Goal: Information Seeking & Learning: Understand process/instructions

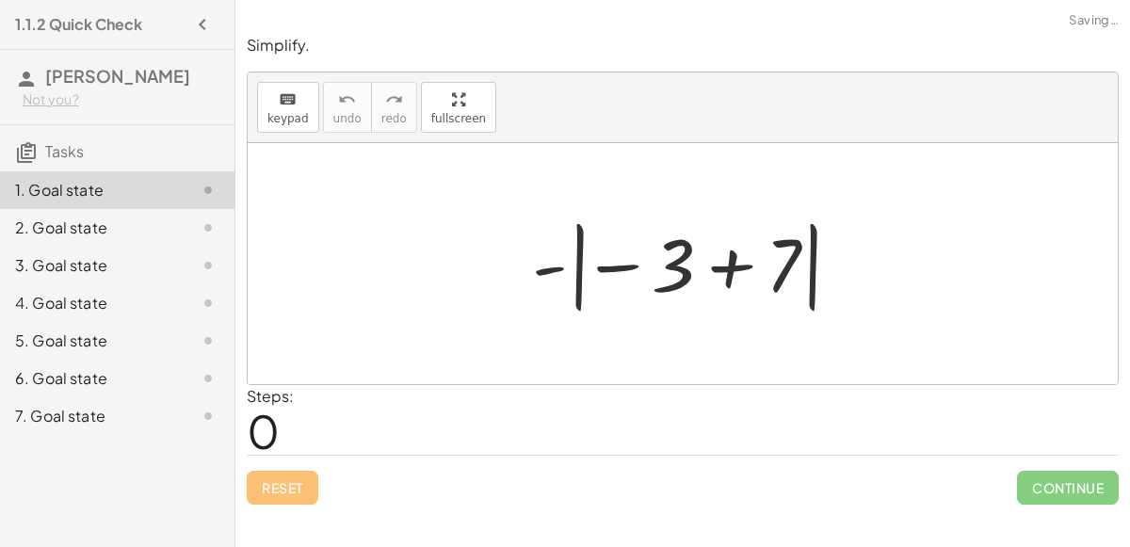
click at [575, 256] on div at bounding box center [690, 264] width 335 height 105
click at [743, 252] on div at bounding box center [690, 264] width 335 height 105
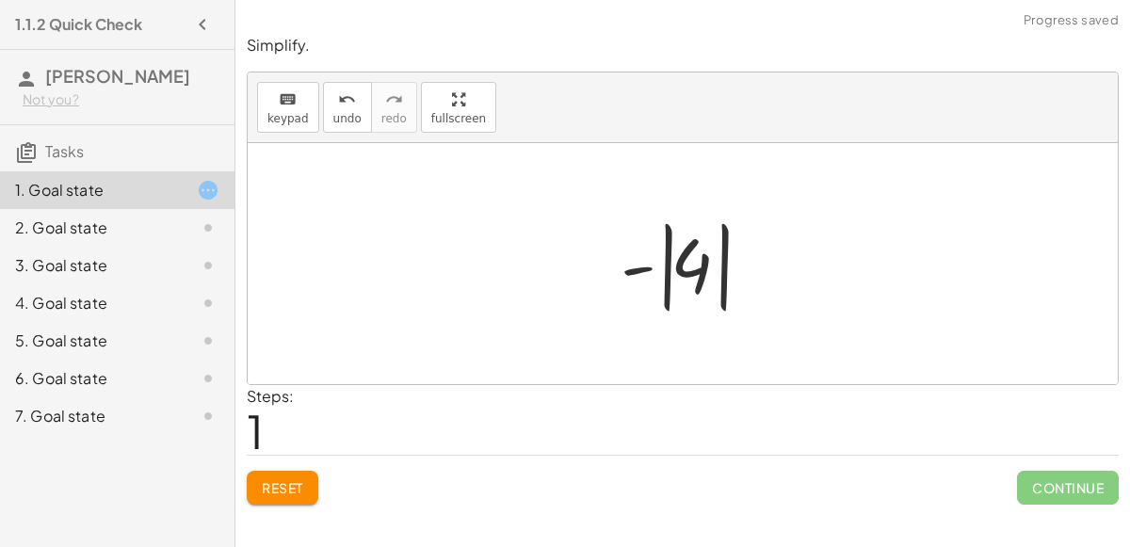
click at [666, 250] on div at bounding box center [690, 264] width 158 height 105
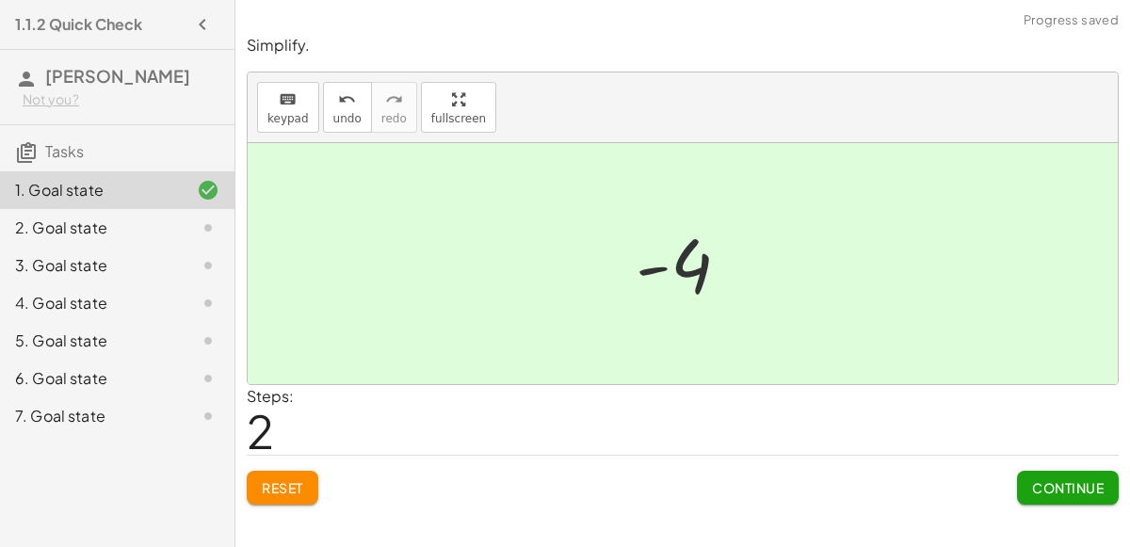
click at [151, 223] on div "2. Goal state" at bounding box center [91, 228] width 152 height 23
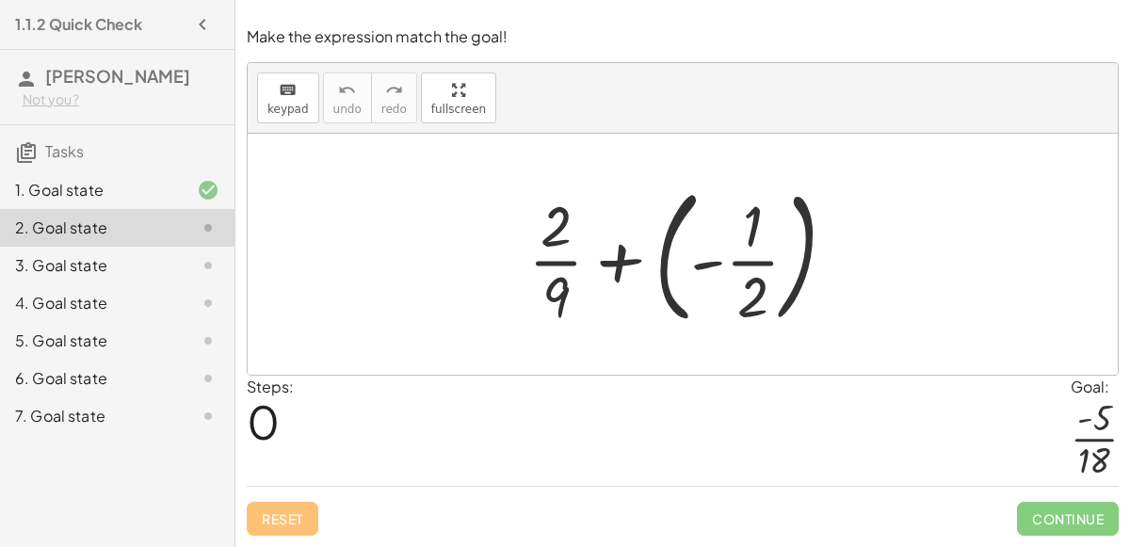
click at [663, 248] on div at bounding box center [690, 254] width 342 height 156
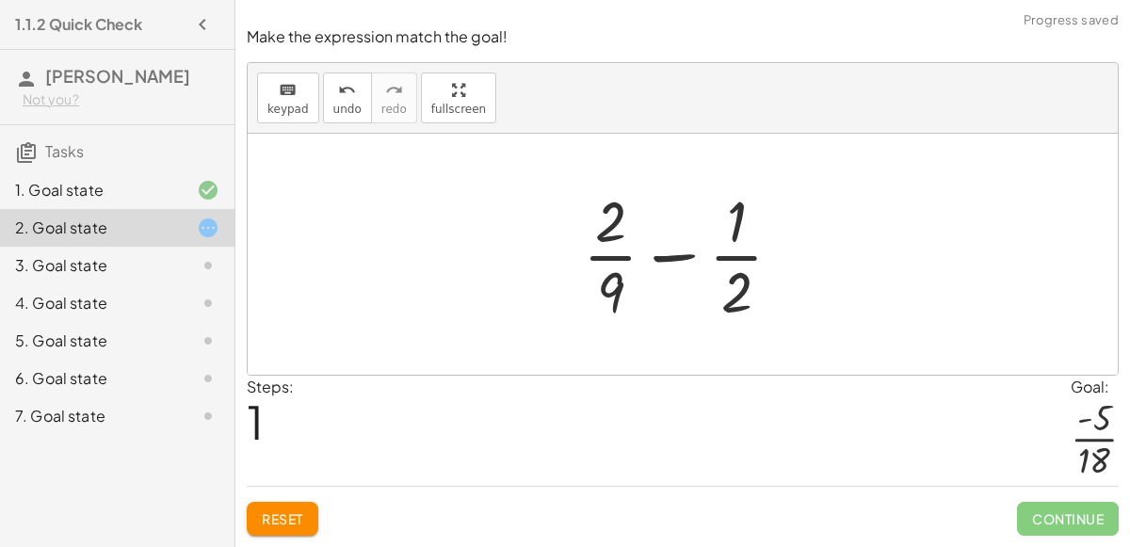
click at [617, 291] on div at bounding box center [691, 254] width 234 height 145
drag, startPoint x: 615, startPoint y: 289, endPoint x: 728, endPoint y: 272, distance: 114.3
click at [728, 272] on div at bounding box center [691, 254] width 234 height 145
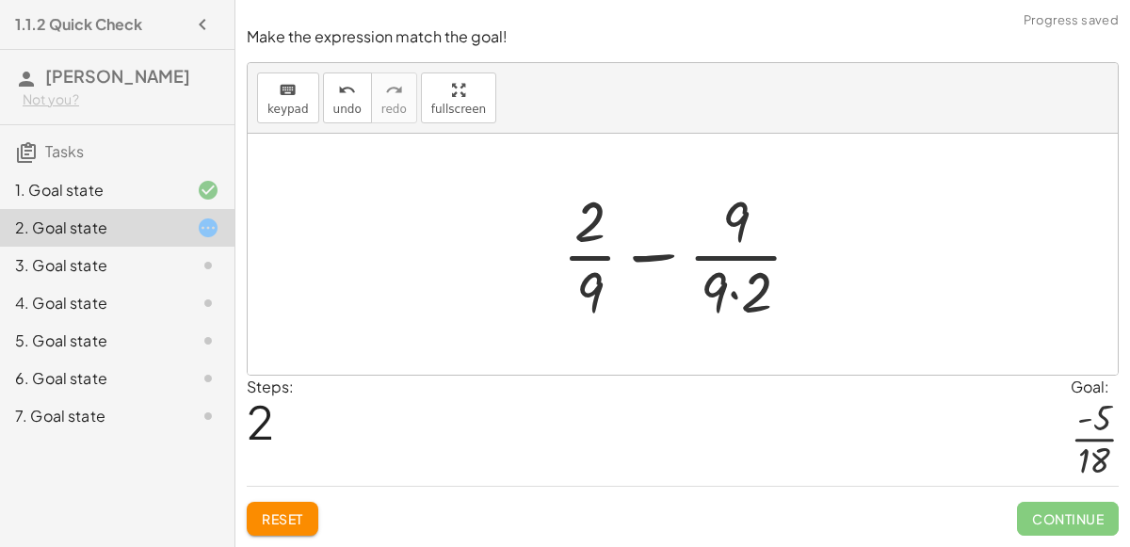
click at [731, 275] on div at bounding box center [690, 254] width 274 height 145
click at [738, 300] on div at bounding box center [690, 254] width 274 height 145
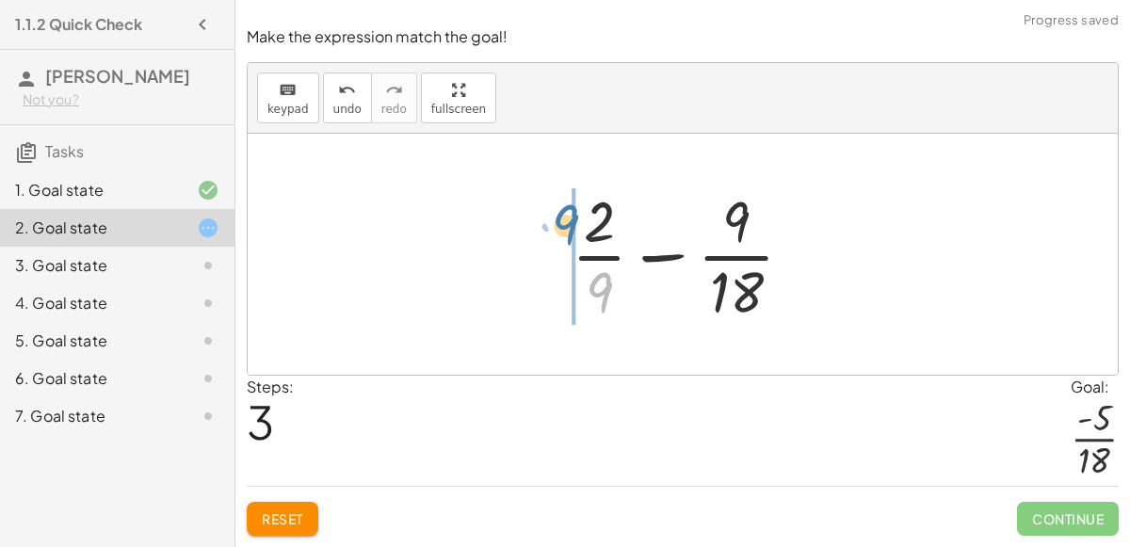
drag, startPoint x: 599, startPoint y: 283, endPoint x: 565, endPoint y: 215, distance: 75.8
click at [565, 215] on div at bounding box center [690, 254] width 256 height 145
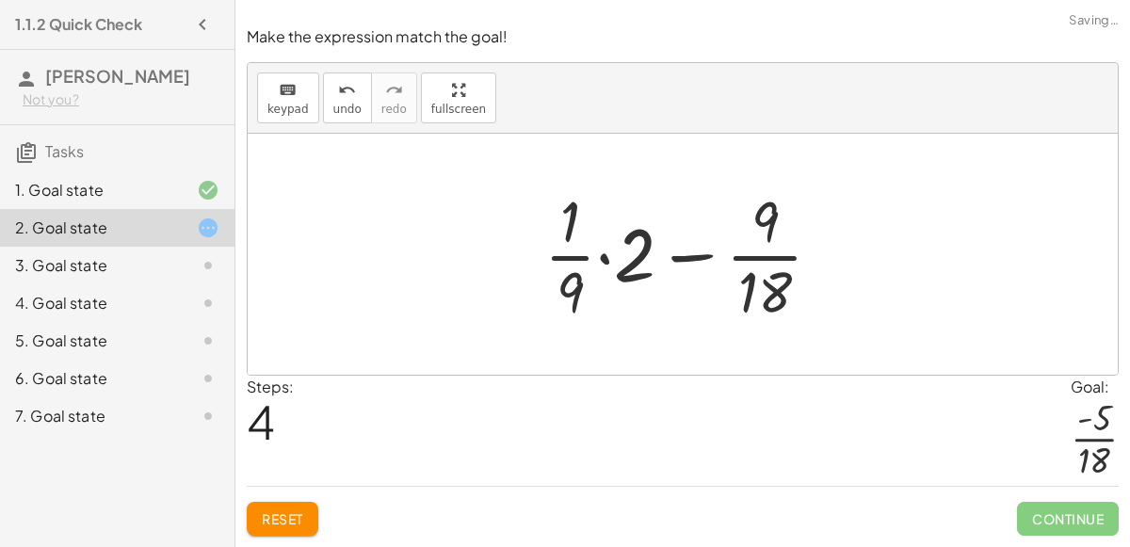
click at [609, 235] on div at bounding box center [691, 254] width 312 height 145
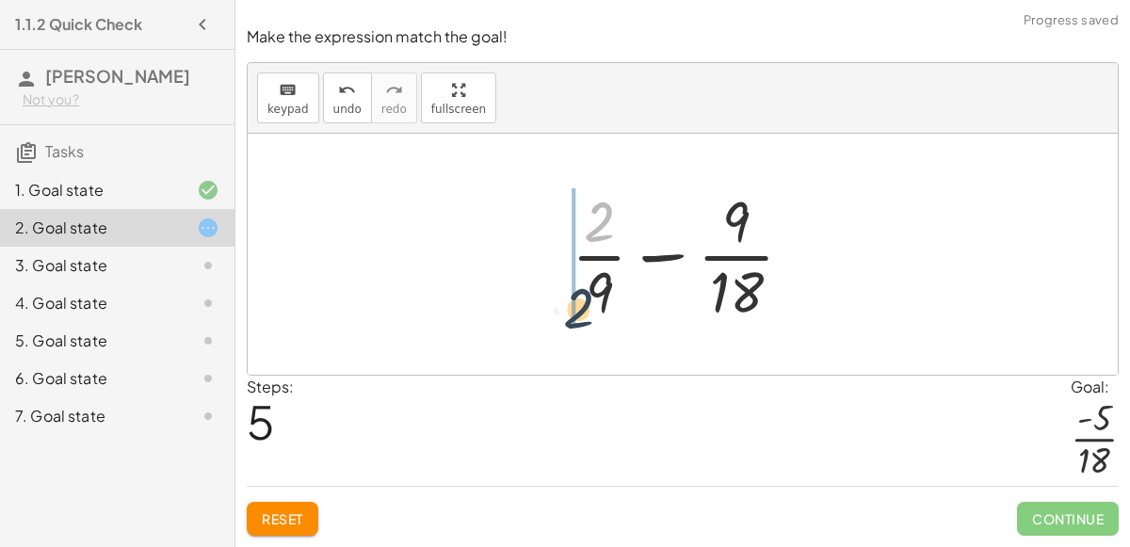
drag, startPoint x: 600, startPoint y: 231, endPoint x: 580, endPoint y: 320, distance: 91.6
click at [580, 320] on div at bounding box center [690, 254] width 256 height 145
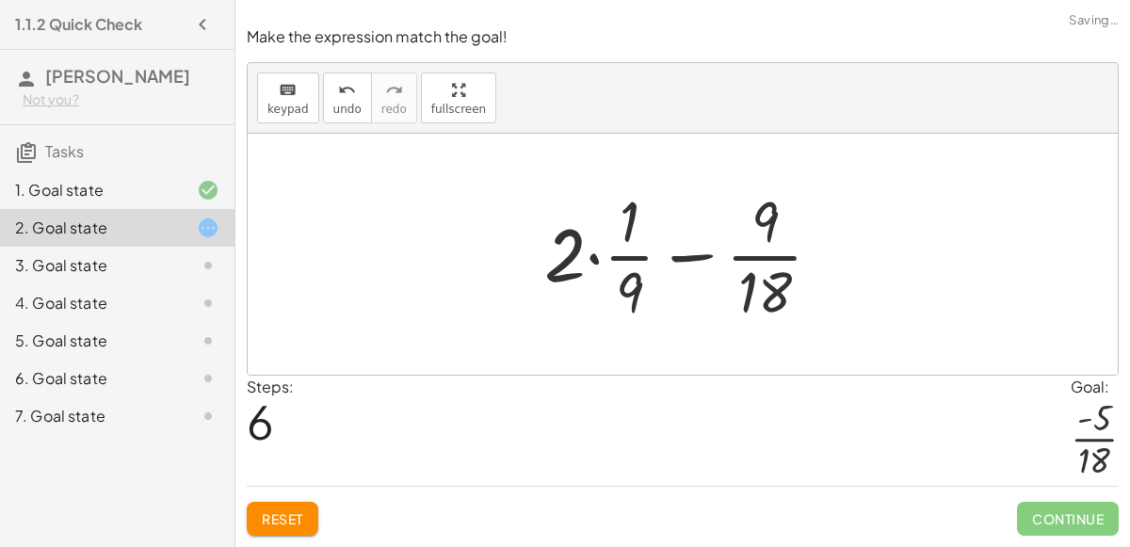
click at [580, 320] on div at bounding box center [691, 254] width 312 height 145
click at [602, 256] on div at bounding box center [691, 254] width 312 height 145
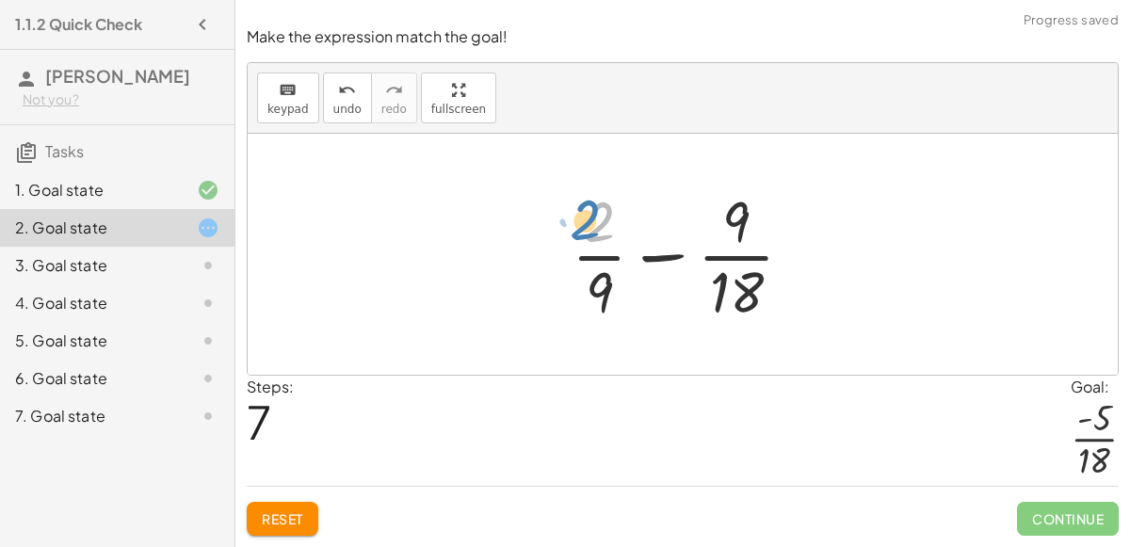
drag, startPoint x: 600, startPoint y: 237, endPoint x: 602, endPoint y: 223, distance: 14.3
click at [602, 223] on div at bounding box center [690, 254] width 256 height 145
click at [613, 285] on div at bounding box center [690, 254] width 256 height 145
drag, startPoint x: 613, startPoint y: 285, endPoint x: 592, endPoint y: 300, distance: 25.9
click at [592, 300] on div at bounding box center [690, 254] width 256 height 145
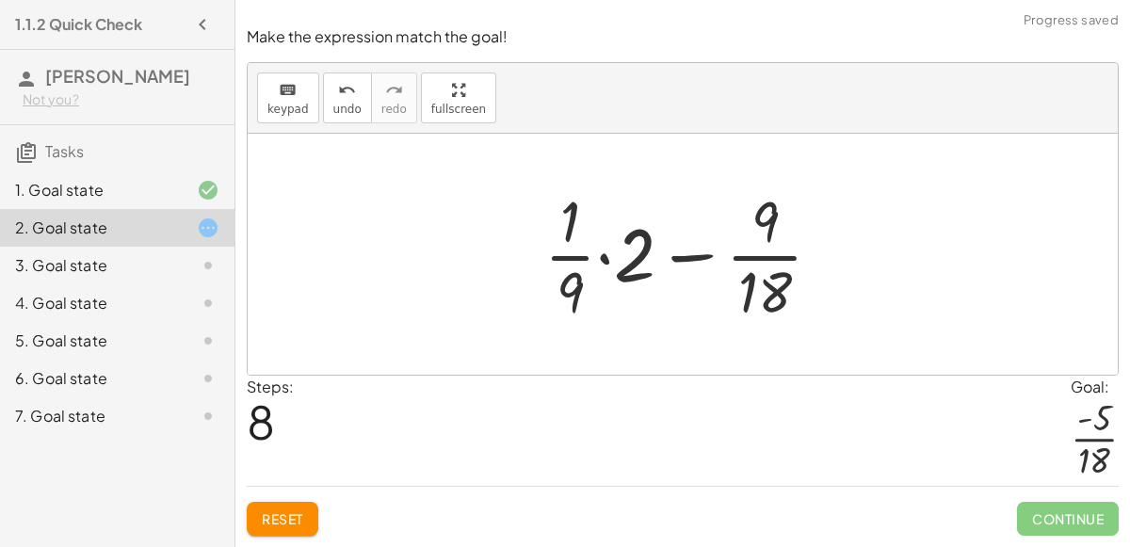
click at [604, 260] on div at bounding box center [691, 254] width 312 height 145
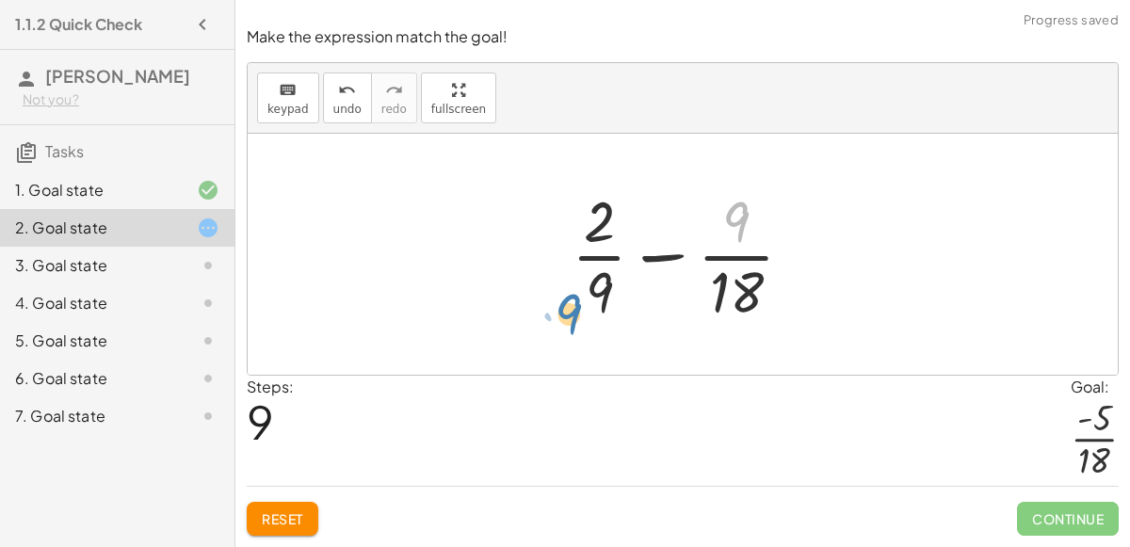
drag, startPoint x: 725, startPoint y: 223, endPoint x: 560, endPoint y: 315, distance: 189.3
click at [302, 510] on button "Reset" at bounding box center [283, 519] width 72 height 34
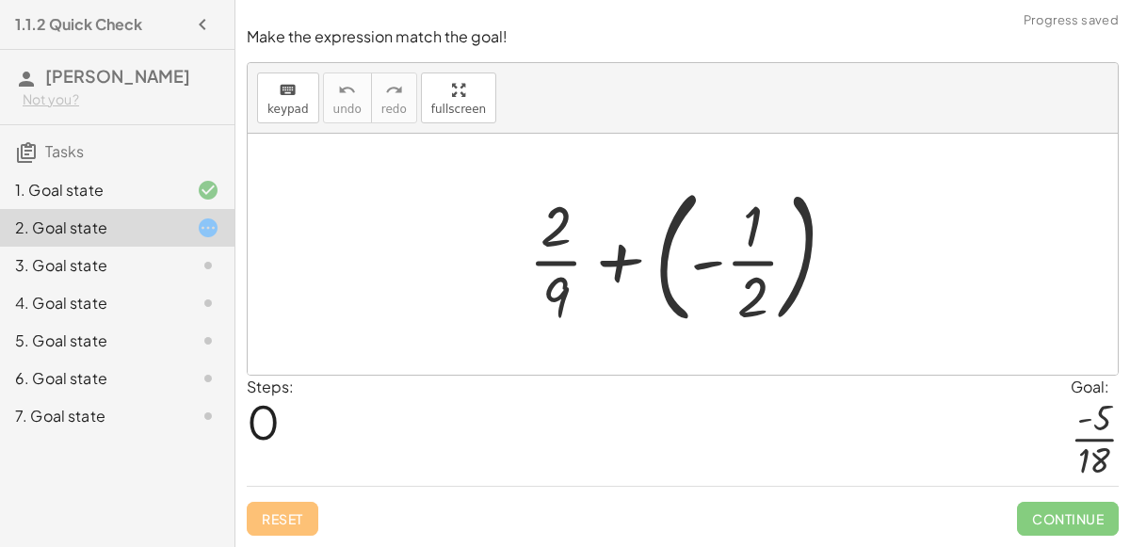
click at [666, 248] on div at bounding box center [690, 254] width 342 height 156
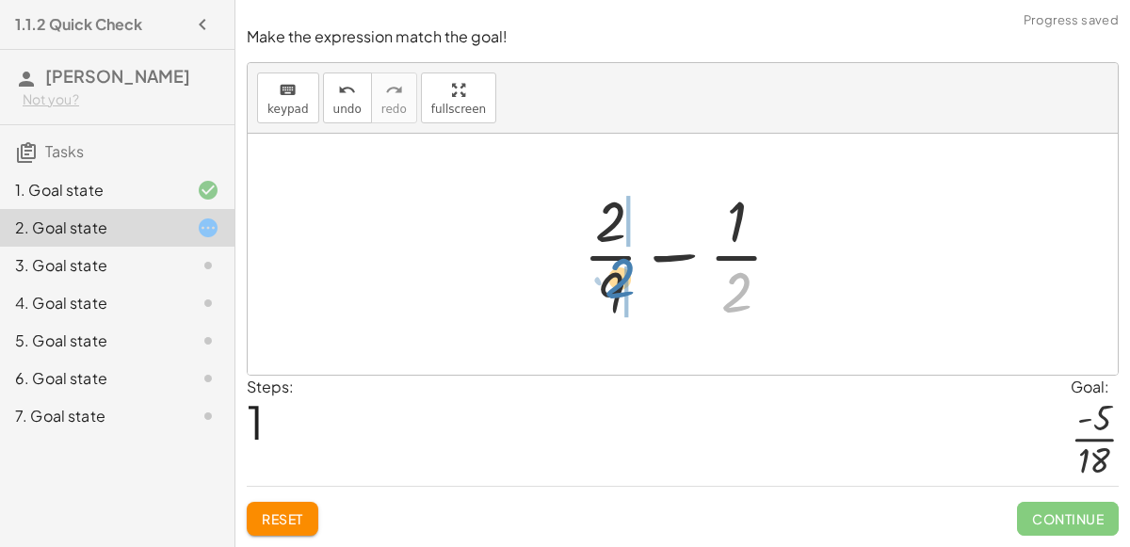
drag, startPoint x: 743, startPoint y: 301, endPoint x: 623, endPoint y: 288, distance: 121.3
click at [623, 288] on div at bounding box center [691, 254] width 234 height 145
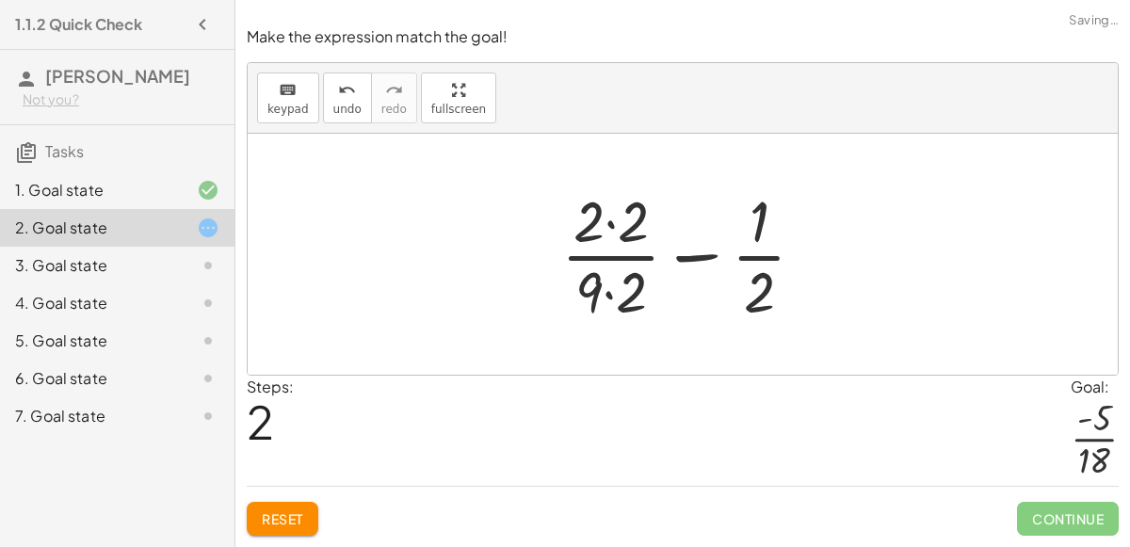
click at [625, 292] on div at bounding box center [691, 254] width 278 height 145
click at [606, 236] on div at bounding box center [691, 254] width 278 height 145
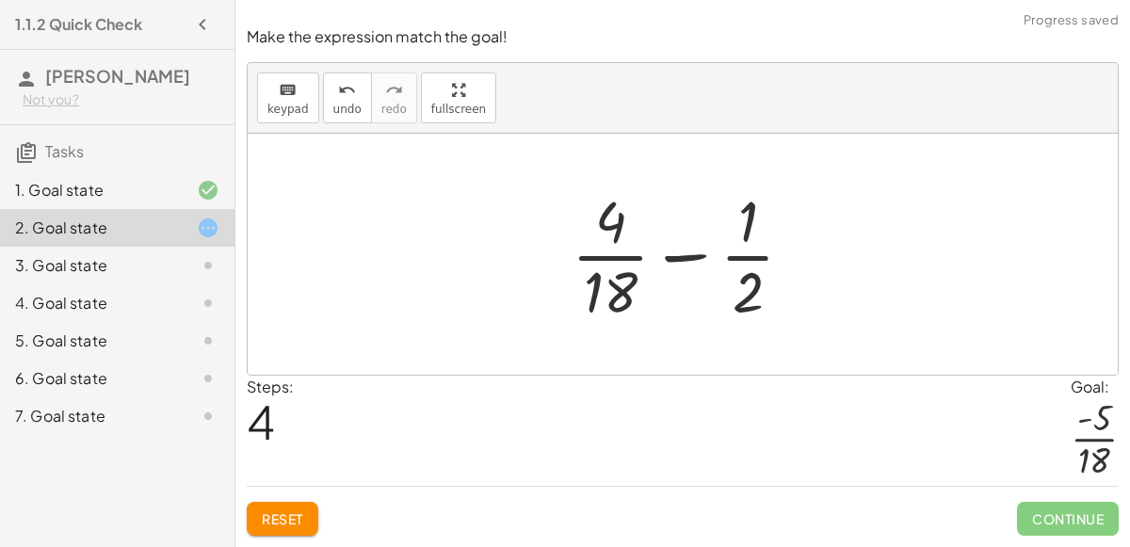
click at [760, 268] on div at bounding box center [690, 254] width 256 height 145
drag, startPoint x: 760, startPoint y: 289, endPoint x: 809, endPoint y: 322, distance: 59.0
click at [809, 322] on div at bounding box center [690, 254] width 256 height 145
drag, startPoint x: 761, startPoint y: 233, endPoint x: 765, endPoint y: 300, distance: 67.9
click at [301, 508] on button "Reset" at bounding box center [283, 519] width 72 height 34
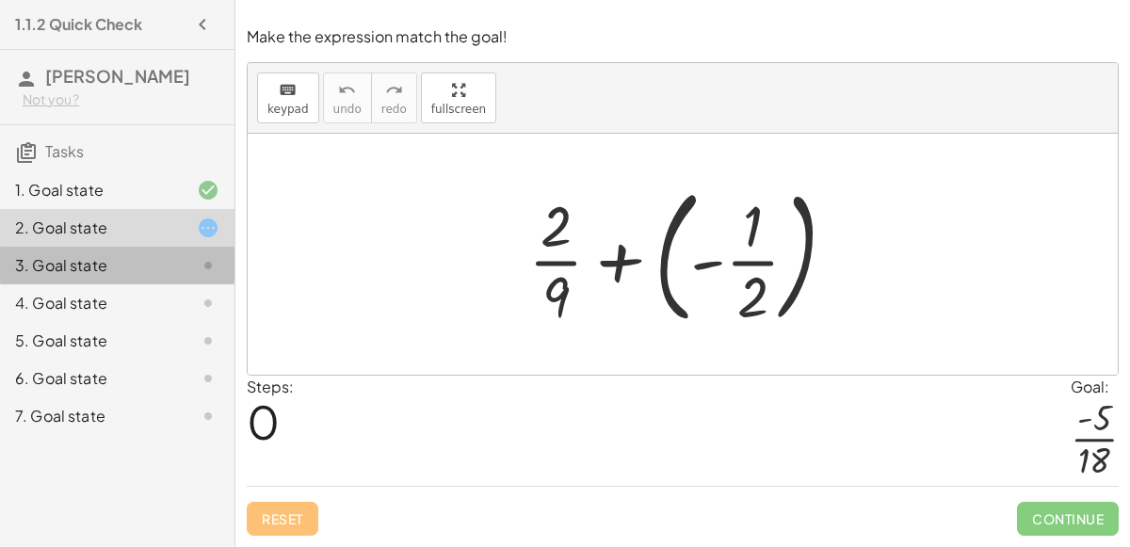
click at [104, 266] on div "3. Goal state" at bounding box center [91, 265] width 152 height 23
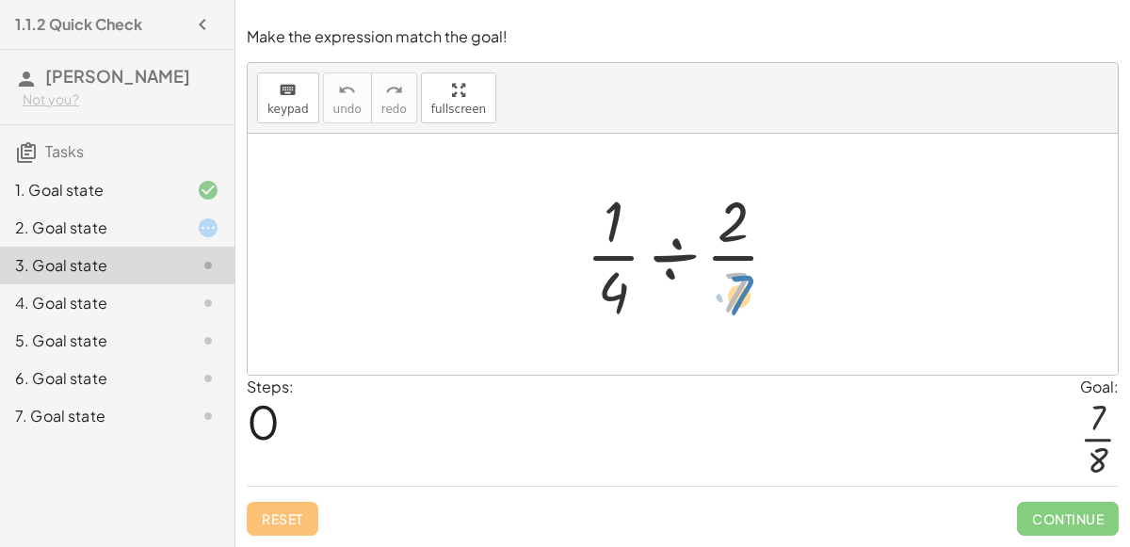
click at [740, 298] on div at bounding box center [689, 254] width 227 height 145
drag, startPoint x: 615, startPoint y: 228, endPoint x: 712, endPoint y: 287, distance: 113.7
click at [712, 287] on div at bounding box center [689, 254] width 227 height 145
drag, startPoint x: 613, startPoint y: 294, endPoint x: 714, endPoint y: 211, distance: 130.5
click at [714, 211] on div at bounding box center [689, 254] width 227 height 145
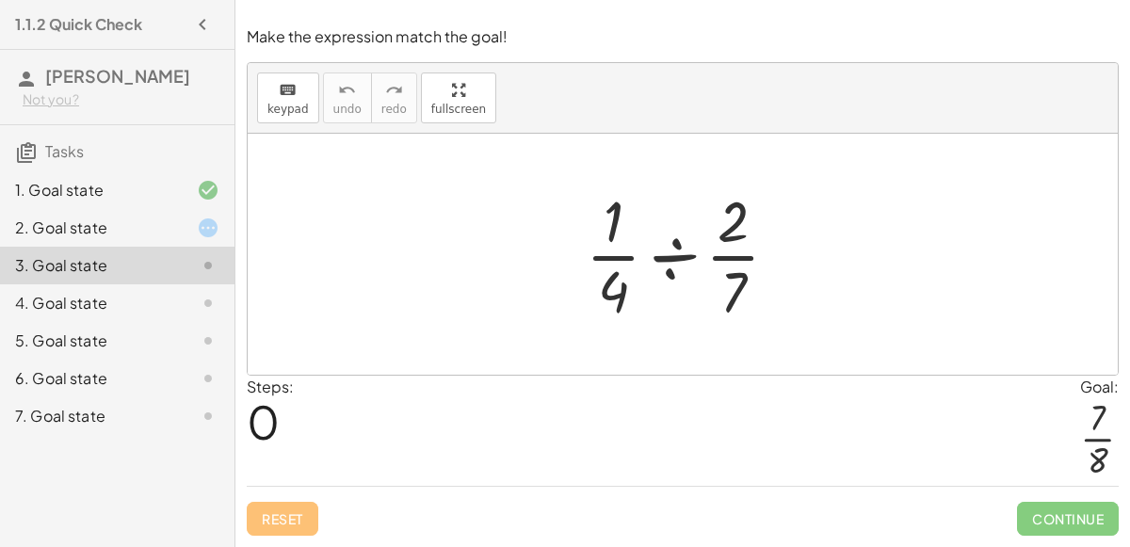
click at [680, 247] on div at bounding box center [689, 254] width 227 height 145
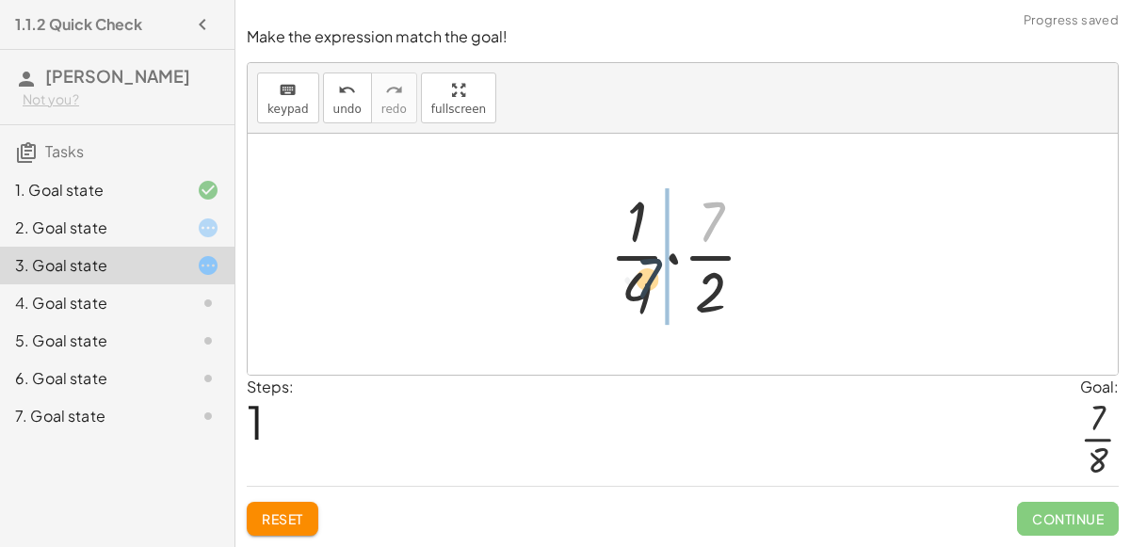
drag, startPoint x: 717, startPoint y: 238, endPoint x: 653, endPoint y: 298, distance: 87.3
click at [653, 298] on div at bounding box center [690, 254] width 181 height 145
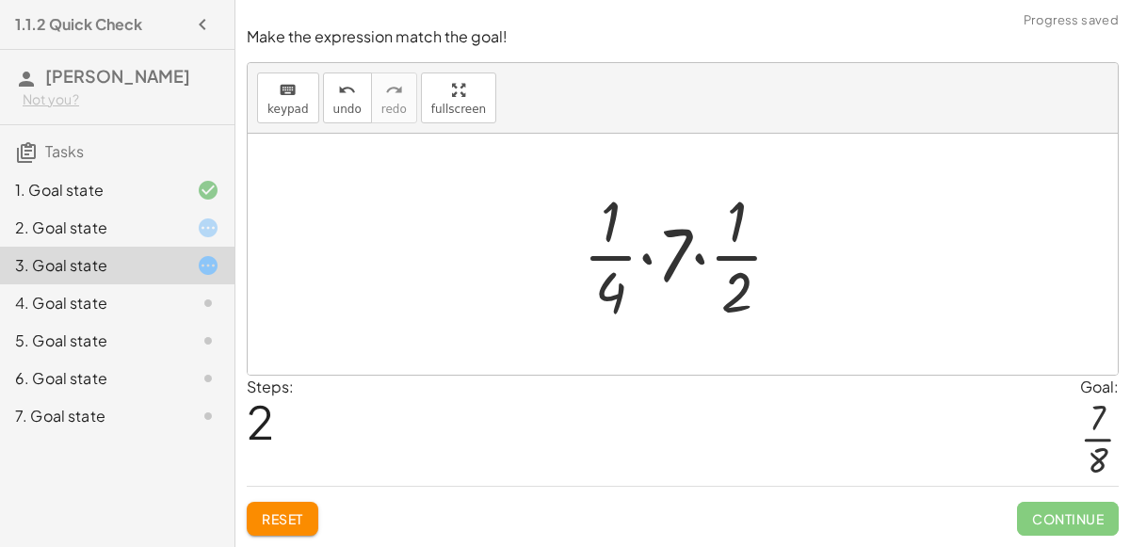
click at [678, 256] on div at bounding box center [691, 254] width 234 height 145
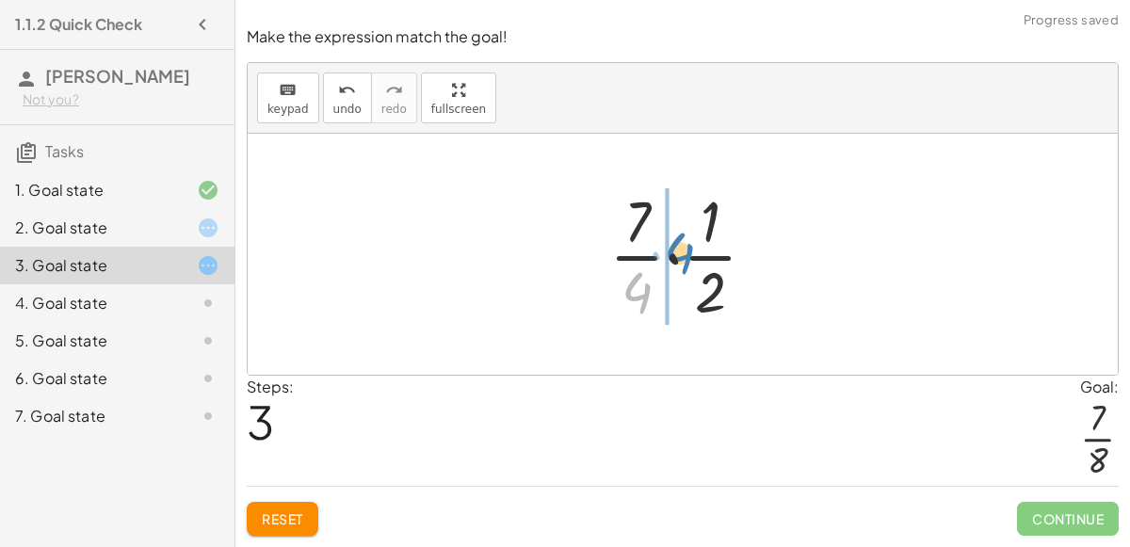
drag, startPoint x: 653, startPoint y: 291, endPoint x: 693, endPoint y: 252, distance: 56.6
click at [693, 252] on div at bounding box center [690, 254] width 181 height 145
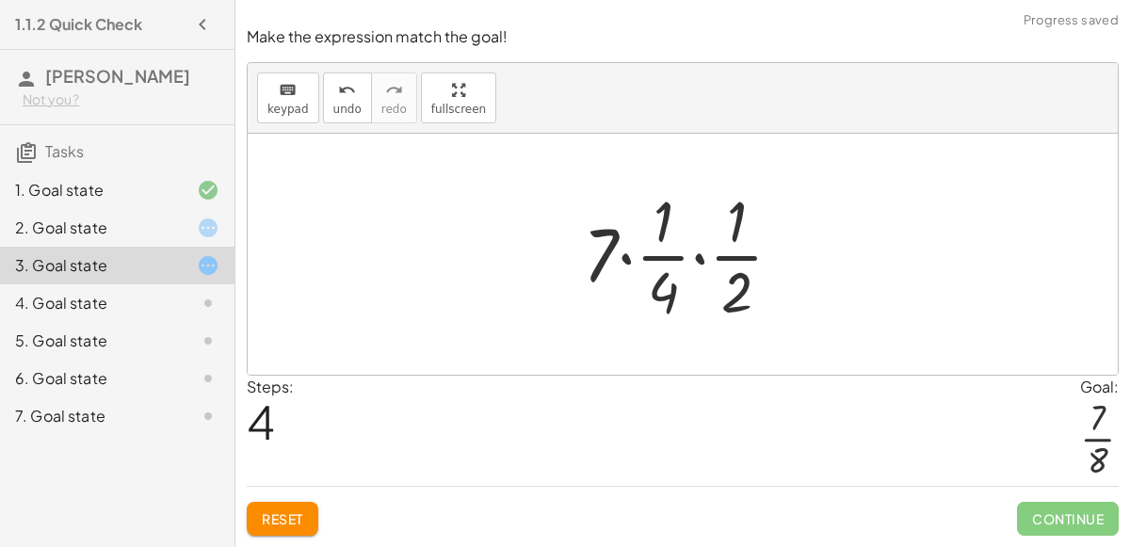
click at [667, 288] on div at bounding box center [691, 254] width 234 height 145
click at [642, 258] on div at bounding box center [691, 254] width 234 height 145
click at [645, 261] on div at bounding box center [691, 254] width 234 height 145
click at [624, 259] on div at bounding box center [691, 254] width 234 height 145
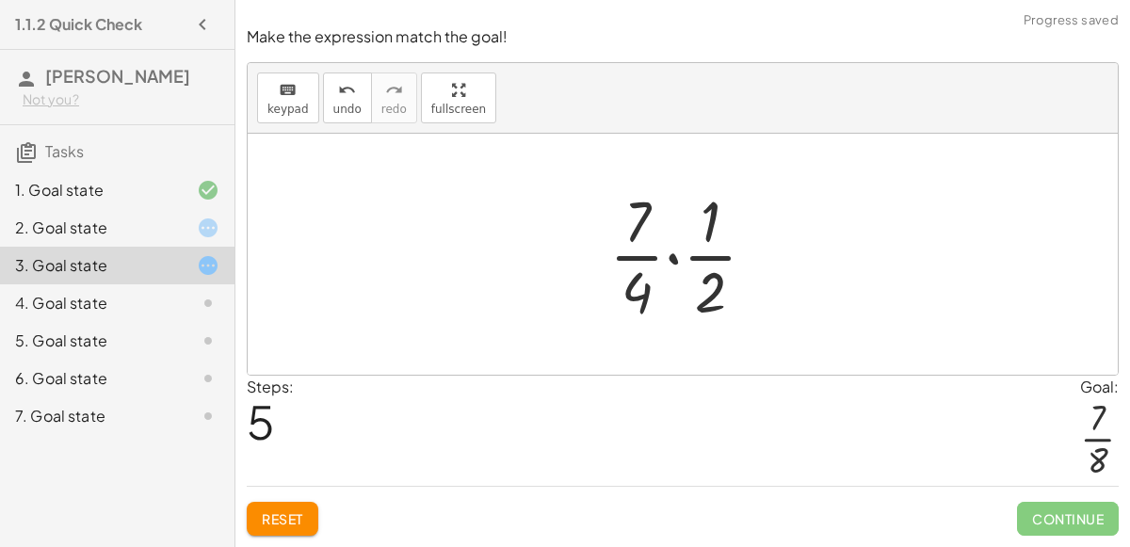
click at [665, 277] on div at bounding box center [690, 254] width 181 height 145
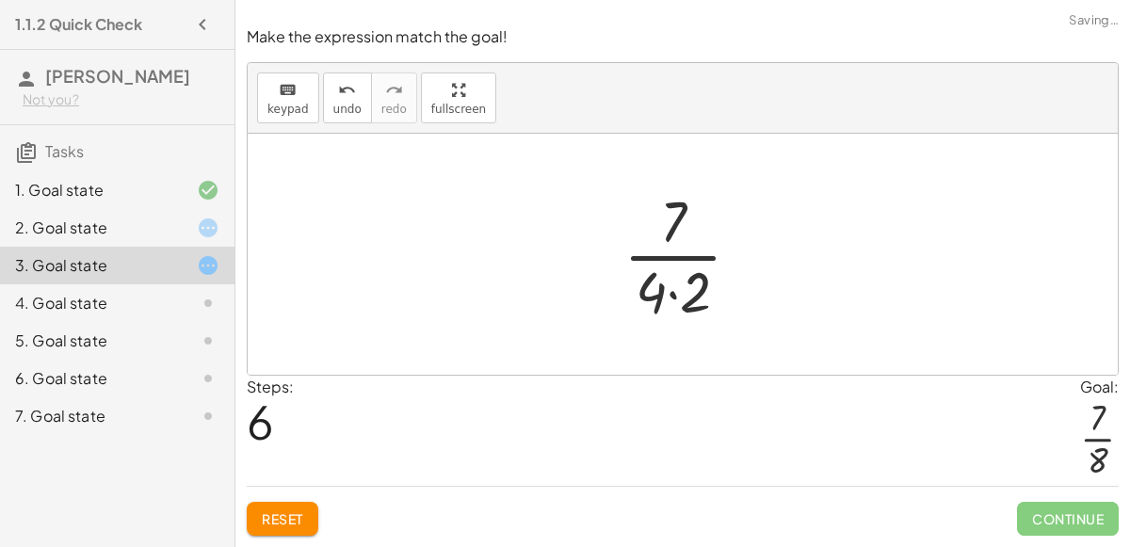
click at [684, 289] on div at bounding box center [690, 254] width 152 height 145
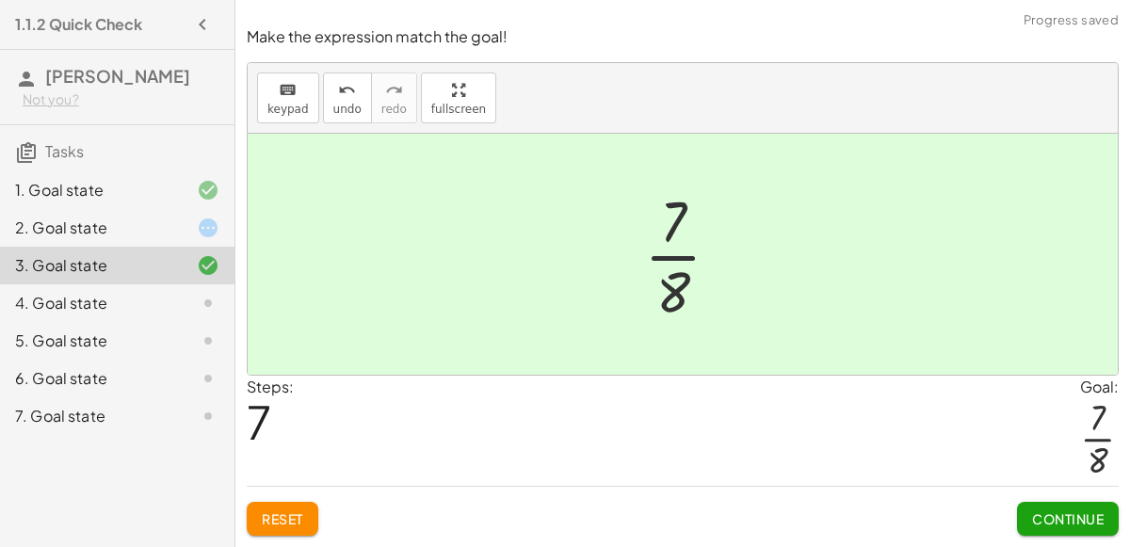
click at [104, 232] on div "2. Goal state" at bounding box center [91, 228] width 152 height 23
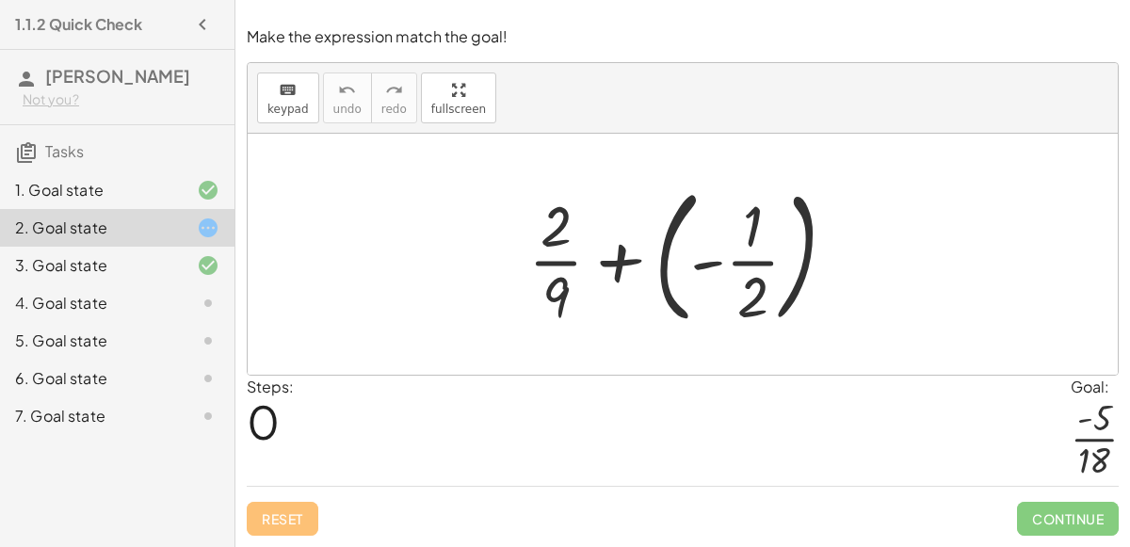
click at [662, 276] on div at bounding box center [690, 254] width 342 height 156
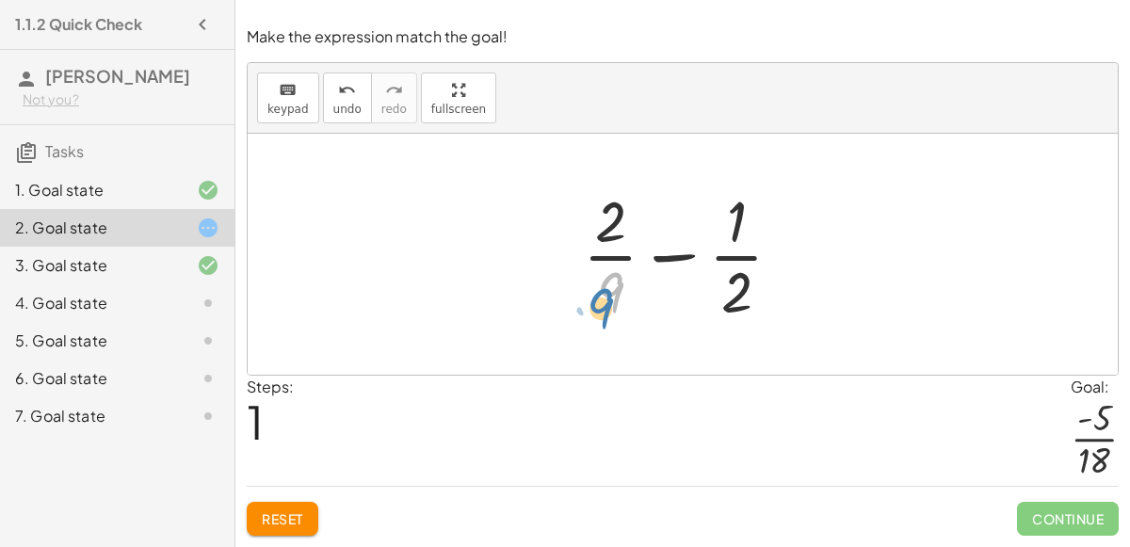
drag, startPoint x: 619, startPoint y: 278, endPoint x: 615, endPoint y: 301, distance: 23.8
click at [615, 301] on div at bounding box center [691, 254] width 234 height 145
drag, startPoint x: 730, startPoint y: 299, endPoint x: 734, endPoint y: 283, distance: 16.5
click at [734, 283] on div at bounding box center [691, 254] width 234 height 145
drag, startPoint x: 629, startPoint y: 227, endPoint x: 612, endPoint y: 224, distance: 17.2
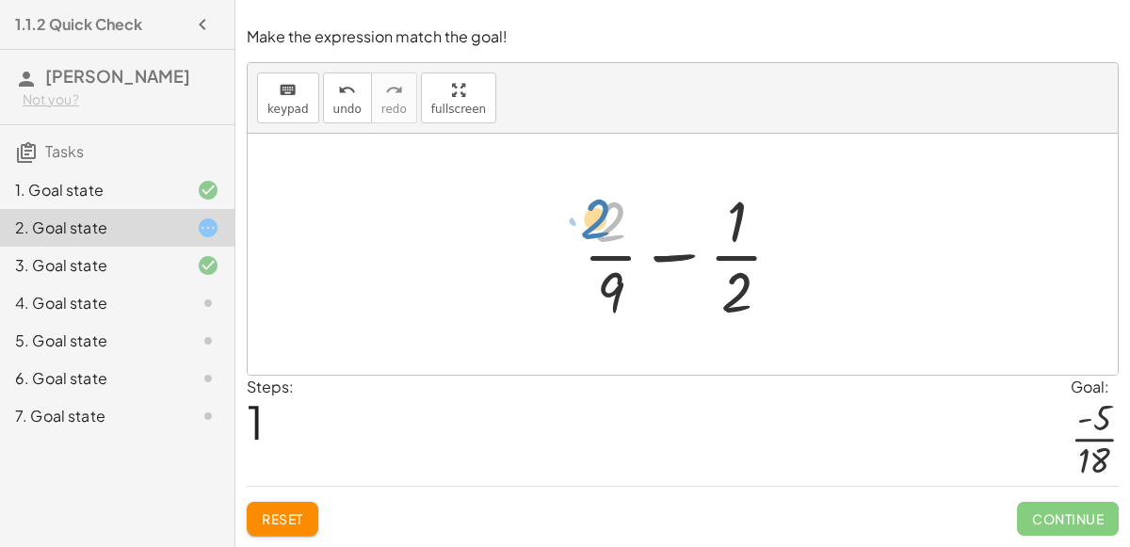
click at [612, 224] on div at bounding box center [691, 254] width 234 height 145
drag, startPoint x: 618, startPoint y: 279, endPoint x: 723, endPoint y: 280, distance: 105.5
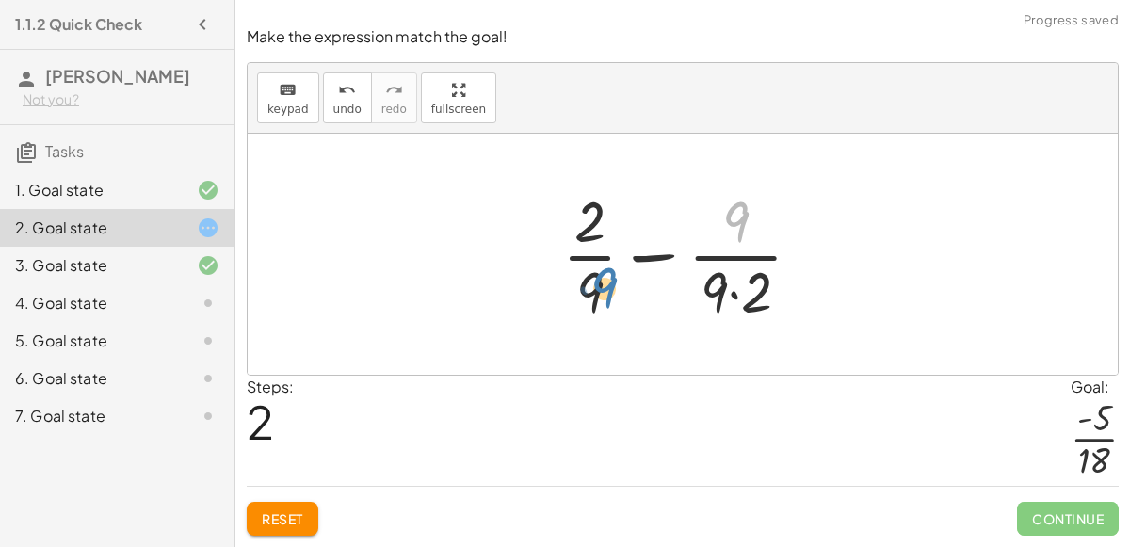
drag, startPoint x: 742, startPoint y: 212, endPoint x: 602, endPoint y: 267, distance: 150.6
click at [602, 267] on div at bounding box center [690, 254] width 274 height 145
drag, startPoint x: 719, startPoint y: 287, endPoint x: 586, endPoint y: 252, distance: 137.6
click at [586, 252] on div at bounding box center [690, 254] width 274 height 145
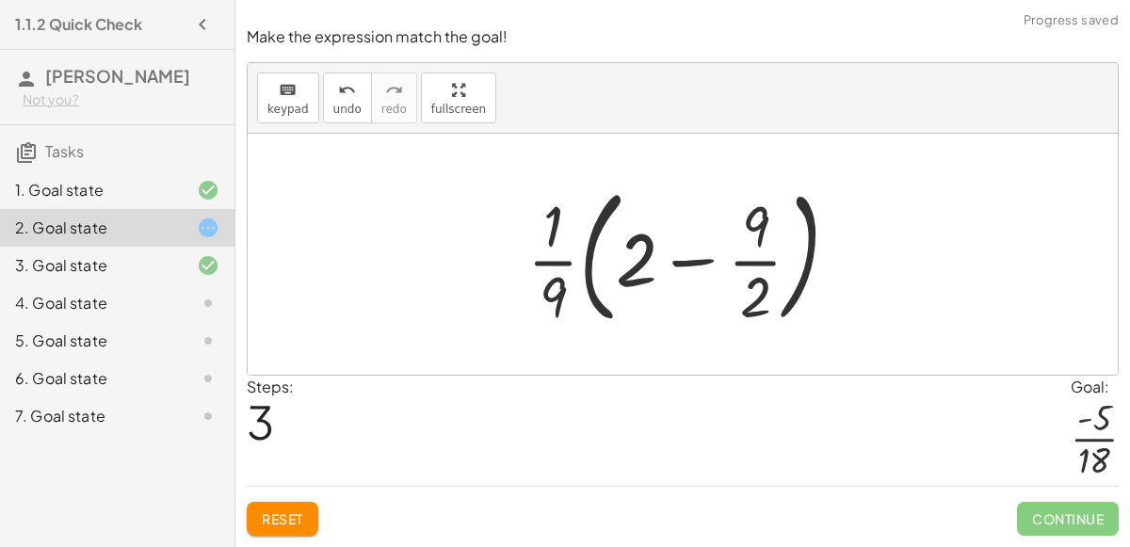
click at [649, 270] on div at bounding box center [691, 254] width 346 height 156
click at [766, 271] on div at bounding box center [691, 254] width 346 height 156
click at [633, 273] on div at bounding box center [691, 254] width 346 height 156
click at [562, 277] on div at bounding box center [691, 254] width 346 height 156
click at [340, 109] on span "undo" at bounding box center [347, 109] width 28 height 13
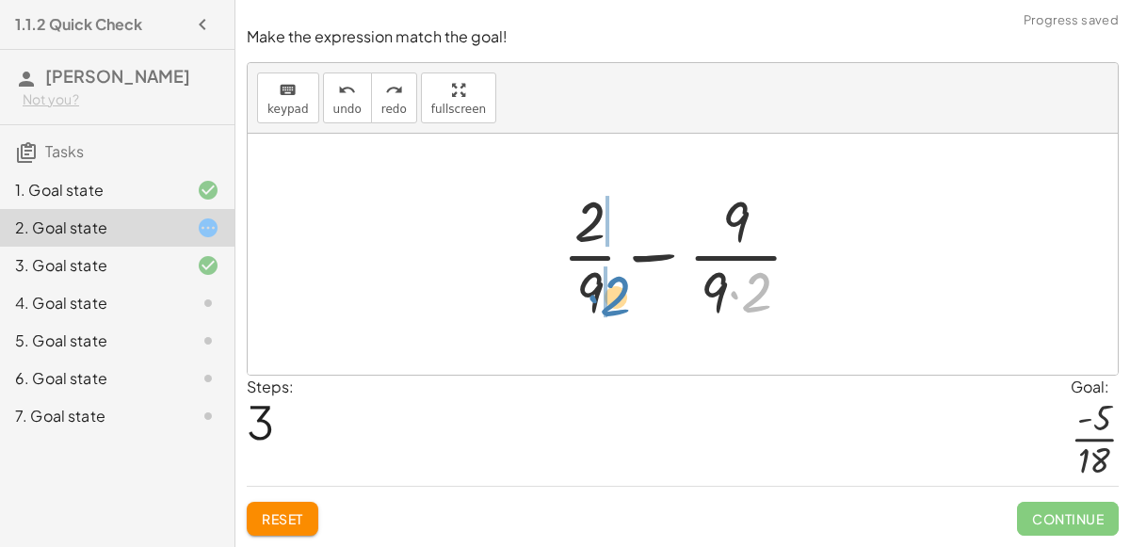
drag, startPoint x: 755, startPoint y: 309, endPoint x: 614, endPoint y: 314, distance: 141.4
click at [614, 314] on div at bounding box center [690, 254] width 274 height 145
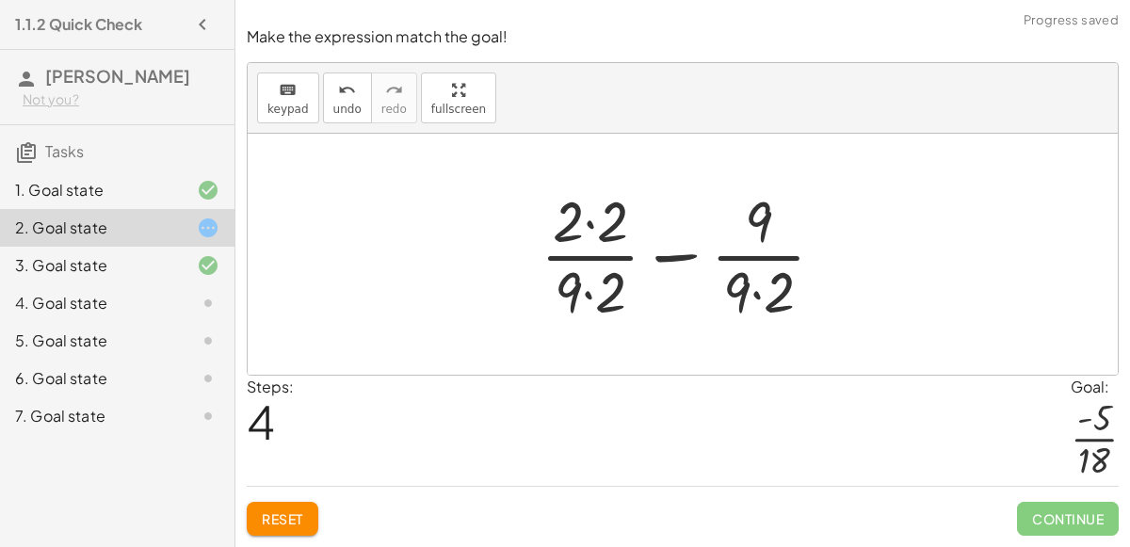
click at [617, 291] on div at bounding box center [690, 254] width 318 height 145
click at [589, 247] on div at bounding box center [690, 254] width 318 height 145
click at [612, 213] on div at bounding box center [690, 254] width 318 height 145
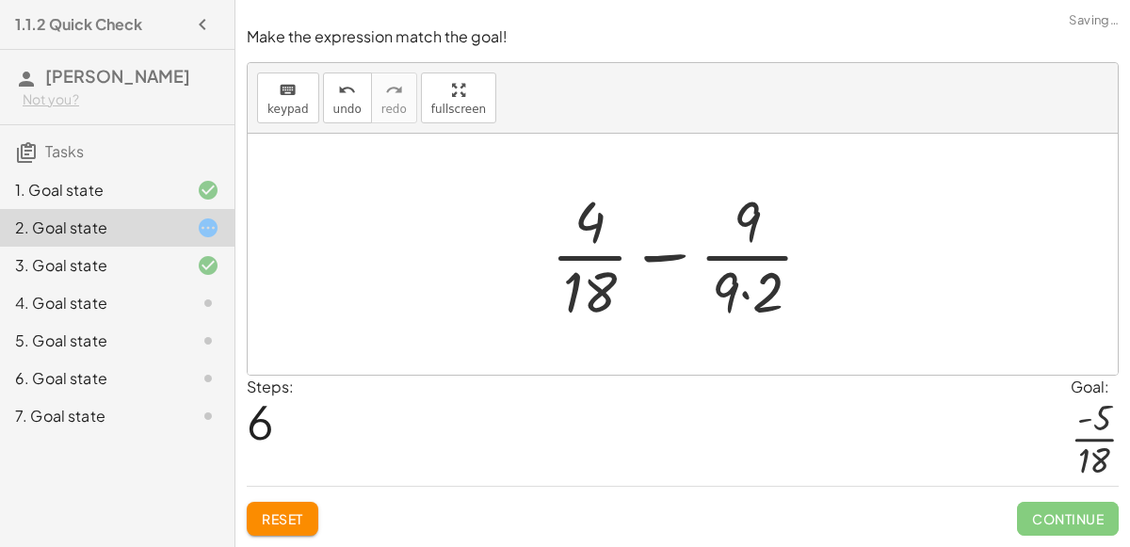
click at [766, 293] on div at bounding box center [690, 254] width 297 height 145
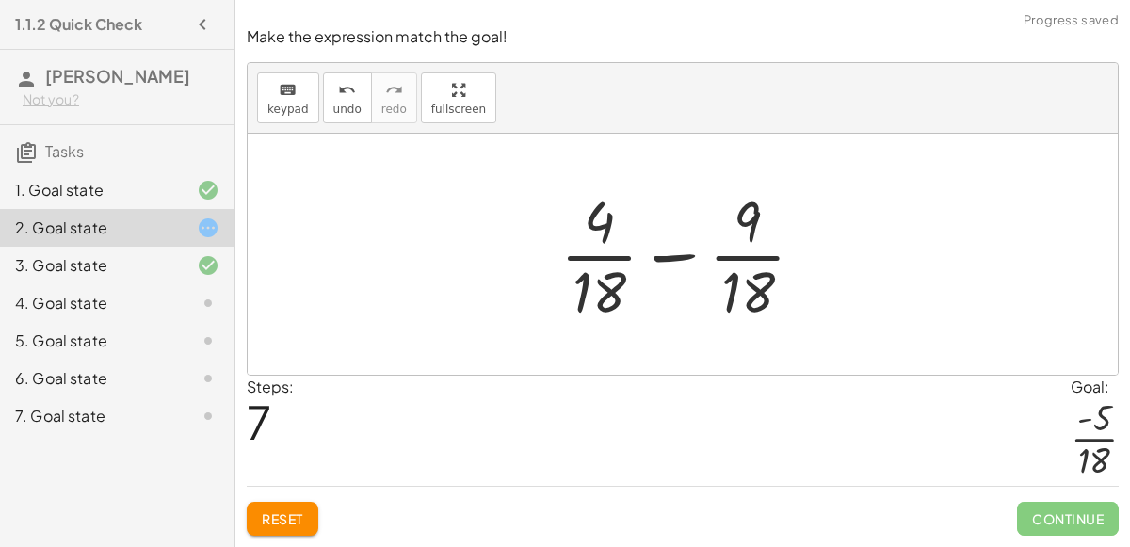
click at [671, 332] on div "+ · 2 · 9 + ( - · 1 · 2 ) + · 2 · 9 − · 1 · 2 + · 2 · 9 − · 9 · 9 · 2 + · 2 · 2…" at bounding box center [682, 254] width 301 height 154
click at [665, 268] on div at bounding box center [690, 254] width 278 height 145
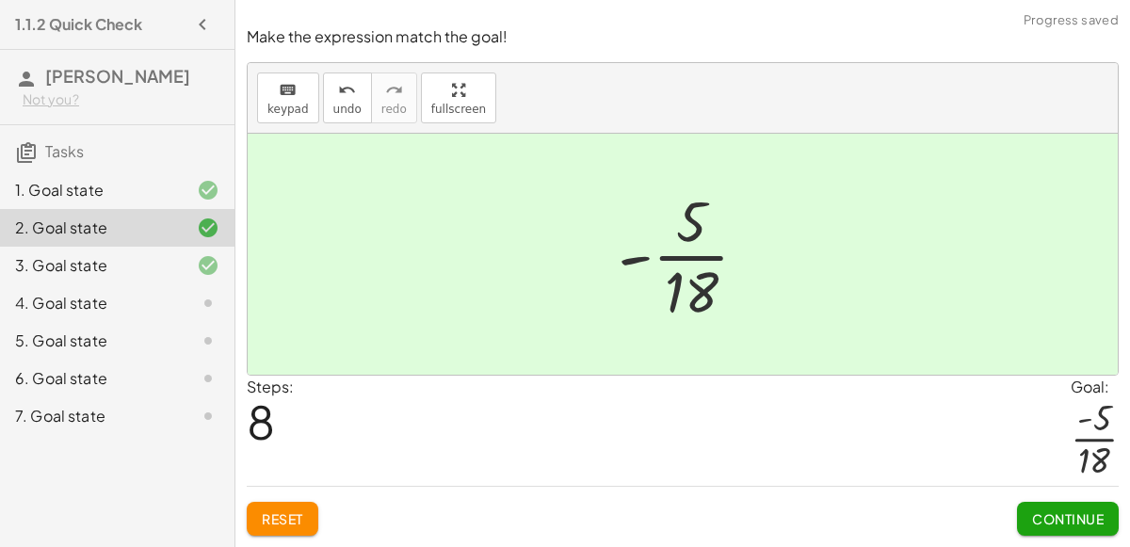
click at [163, 360] on div "4. Goal state" at bounding box center [117, 379] width 235 height 38
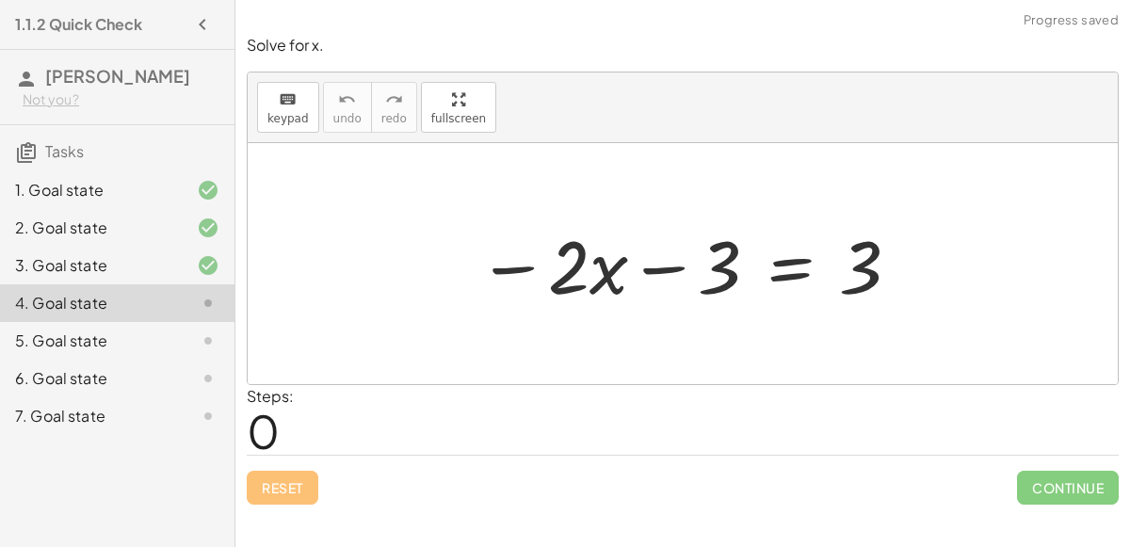
click at [776, 273] on div at bounding box center [690, 264] width 444 height 97
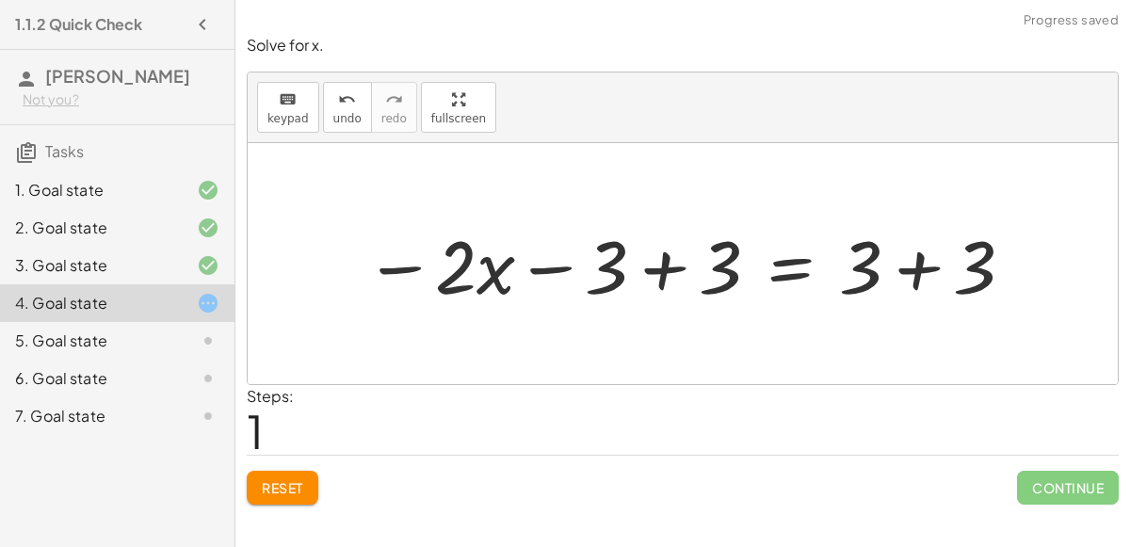
click at [903, 270] on div at bounding box center [690, 264] width 671 height 97
click at [674, 267] on div at bounding box center [633, 264] width 556 height 97
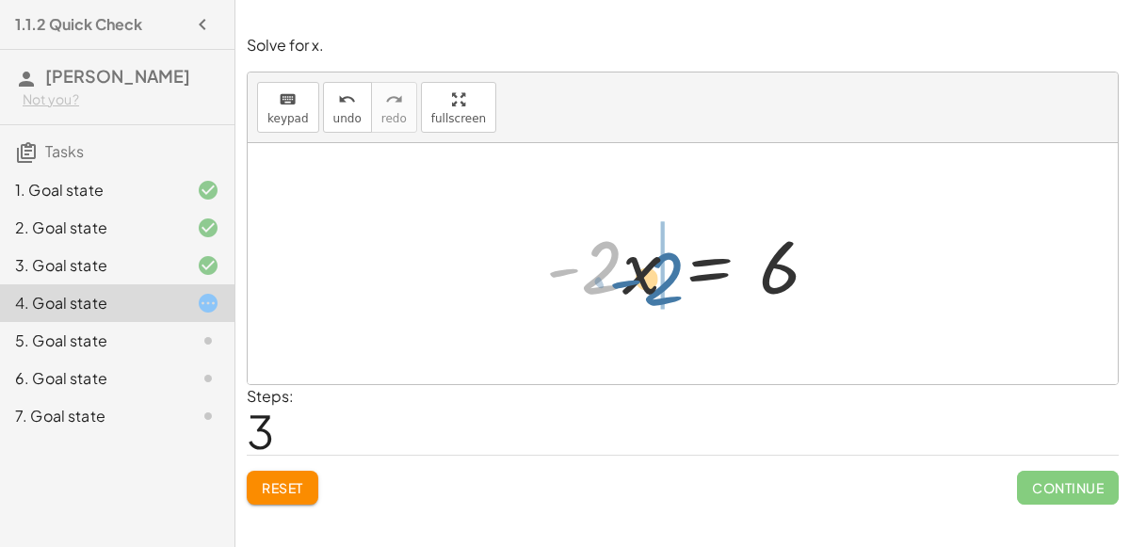
drag, startPoint x: 583, startPoint y: 255, endPoint x: 648, endPoint y: 266, distance: 65.8
click at [648, 266] on div at bounding box center [690, 264] width 306 height 97
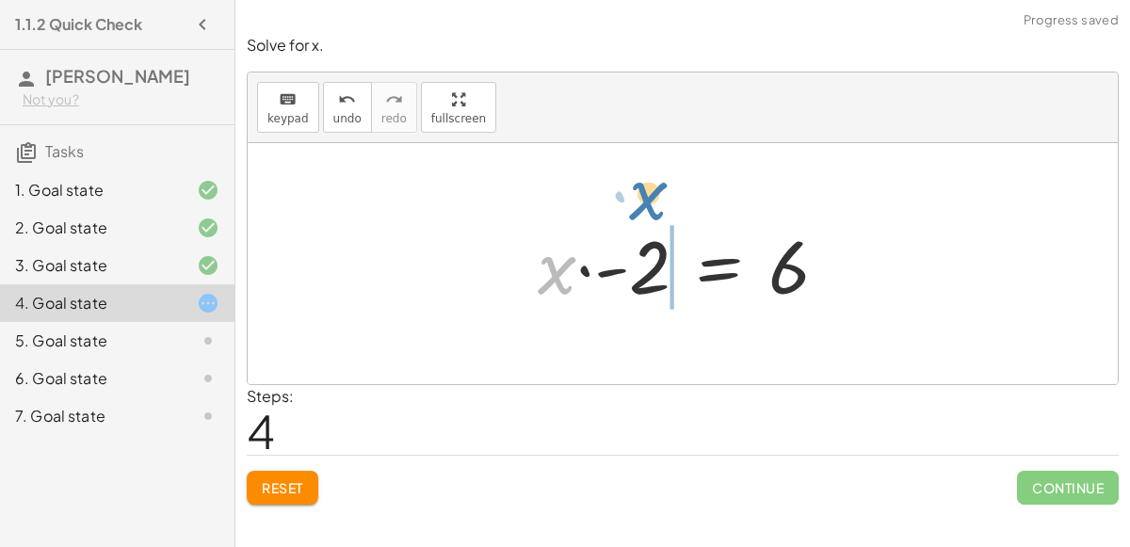
drag, startPoint x: 562, startPoint y: 260, endPoint x: 655, endPoint y: 214, distance: 103.2
click at [655, 216] on div at bounding box center [690, 264] width 324 height 97
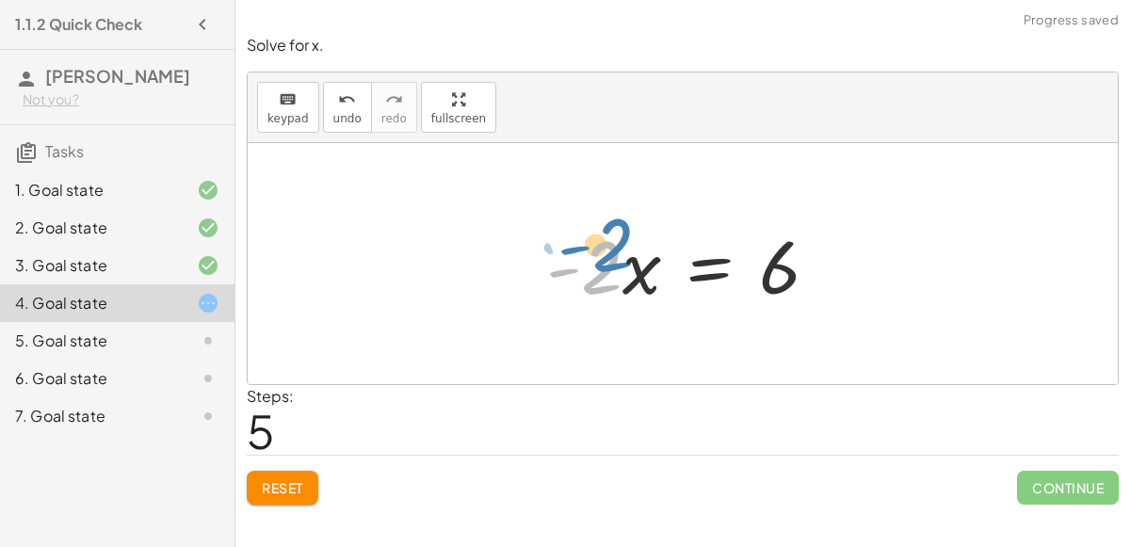
drag, startPoint x: 603, startPoint y: 252, endPoint x: 612, endPoint y: 233, distance: 21.9
click at [612, 233] on div at bounding box center [690, 264] width 306 height 97
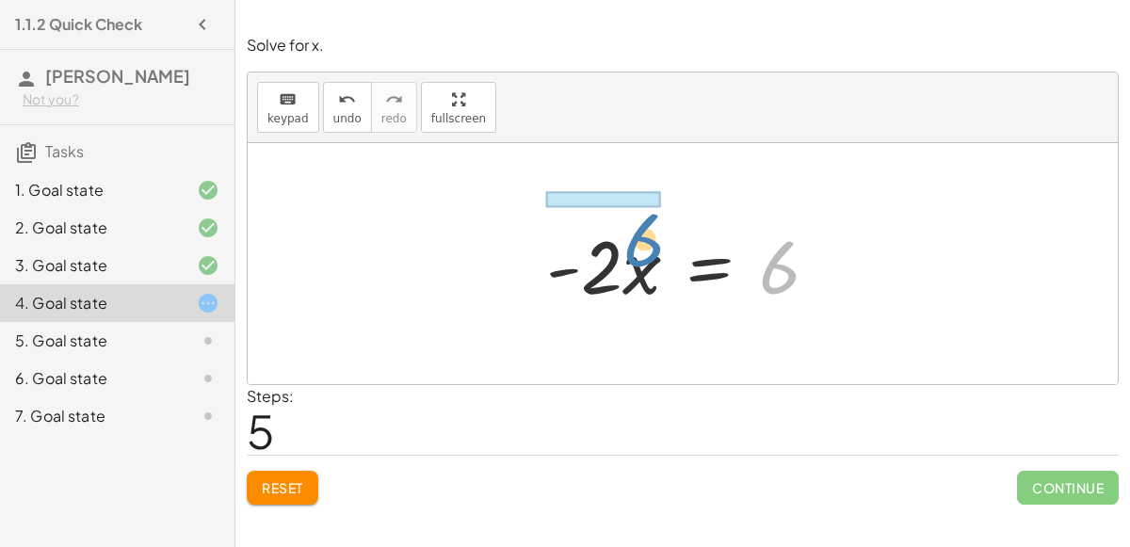
drag, startPoint x: 781, startPoint y: 273, endPoint x: 612, endPoint y: 200, distance: 183.9
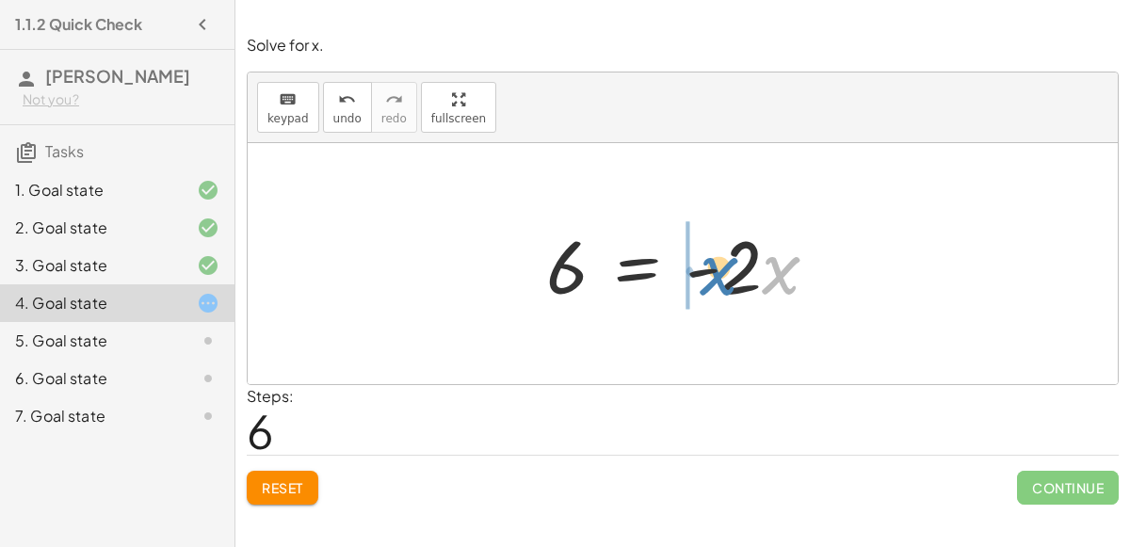
drag, startPoint x: 783, startPoint y: 285, endPoint x: 696, endPoint y: 284, distance: 86.7
click at [696, 284] on div at bounding box center [690, 264] width 306 height 97
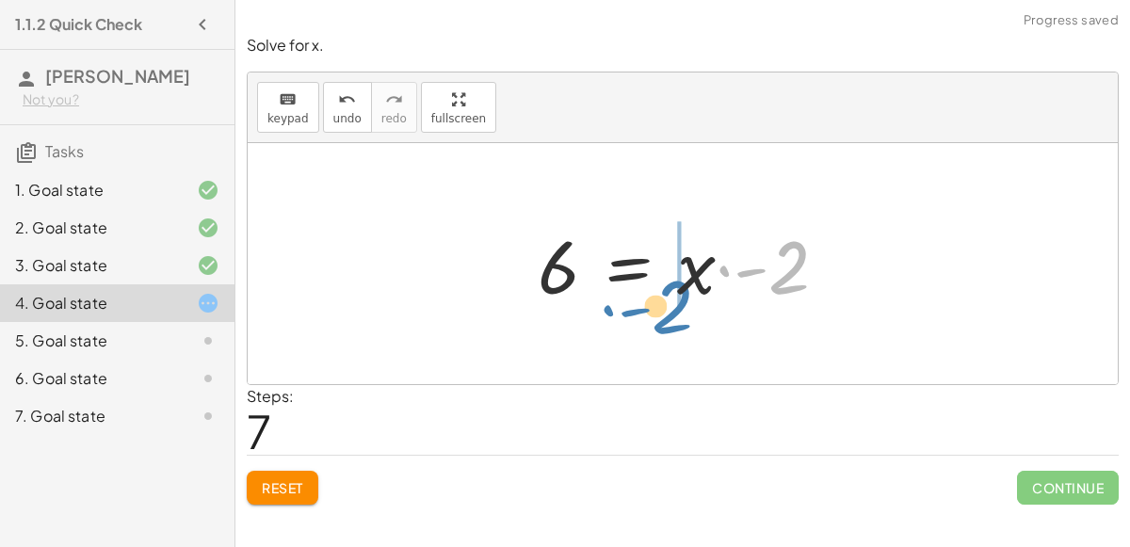
drag, startPoint x: 783, startPoint y: 284, endPoint x: 669, endPoint y: 320, distance: 119.8
click at [669, 320] on div "− · 2 · x − 3 = 3 − · 2 · x − 3 + 3 = + 3 + 3 − · 2 · x − 3 + 3 = 6 − · 2 · x +…" at bounding box center [683, 263] width 870 height 241
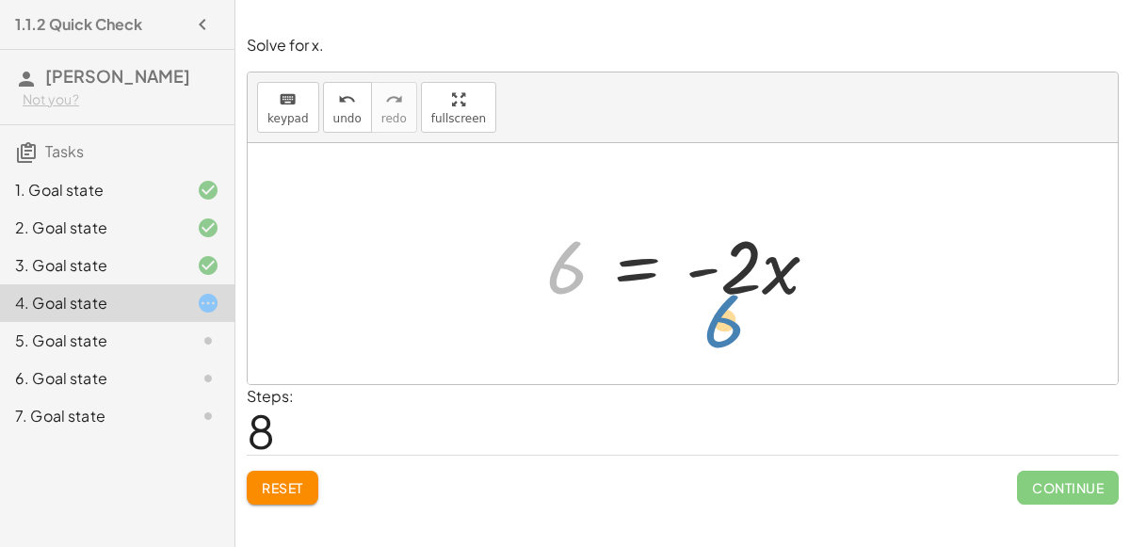
drag, startPoint x: 566, startPoint y: 261, endPoint x: 635, endPoint y: 311, distance: 85.0
drag, startPoint x: 581, startPoint y: 275, endPoint x: 781, endPoint y: 257, distance: 200.5
click at [781, 257] on div at bounding box center [690, 264] width 306 height 97
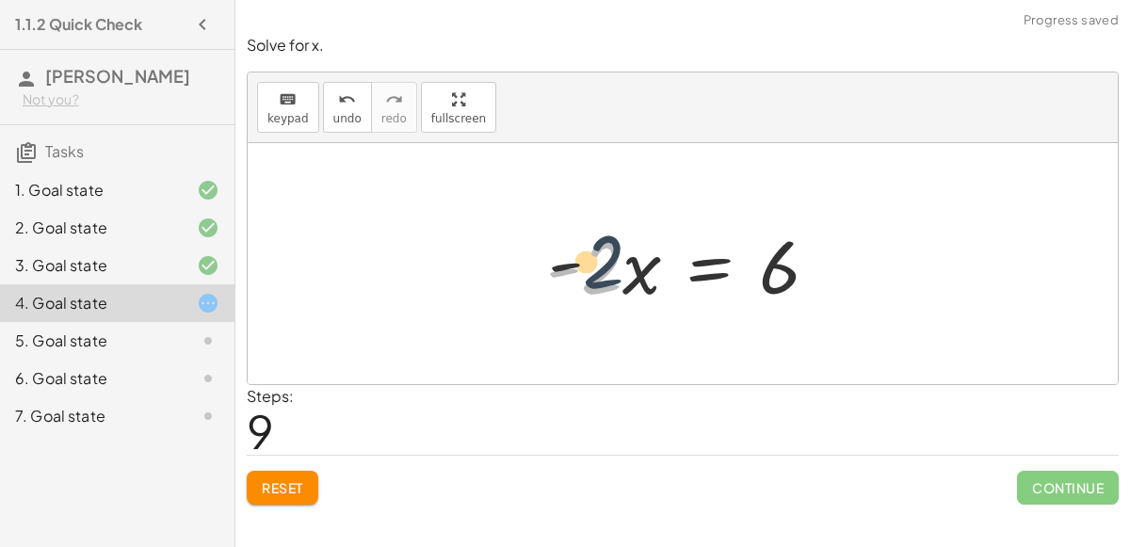
drag, startPoint x: 593, startPoint y: 275, endPoint x: 597, endPoint y: 264, distance: 11.9
click at [597, 264] on div at bounding box center [690, 264] width 306 height 97
drag, startPoint x: 643, startPoint y: 276, endPoint x: 565, endPoint y: 273, distance: 78.2
click at [565, 273] on div at bounding box center [690, 264] width 306 height 97
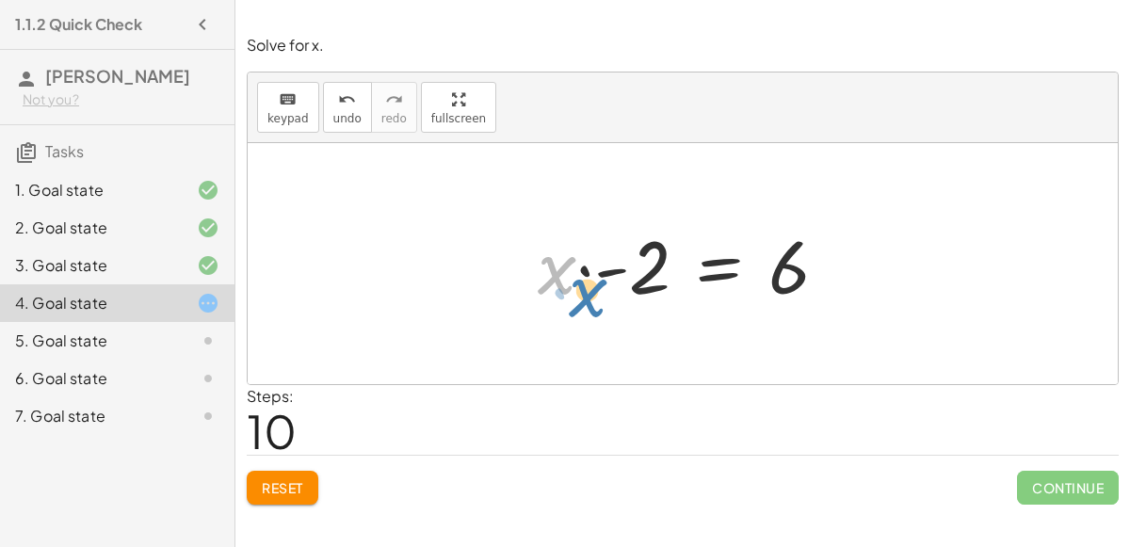
drag, startPoint x: 550, startPoint y: 270, endPoint x: 557, endPoint y: 298, distance: 28.1
click at [557, 298] on div at bounding box center [690, 264] width 324 height 97
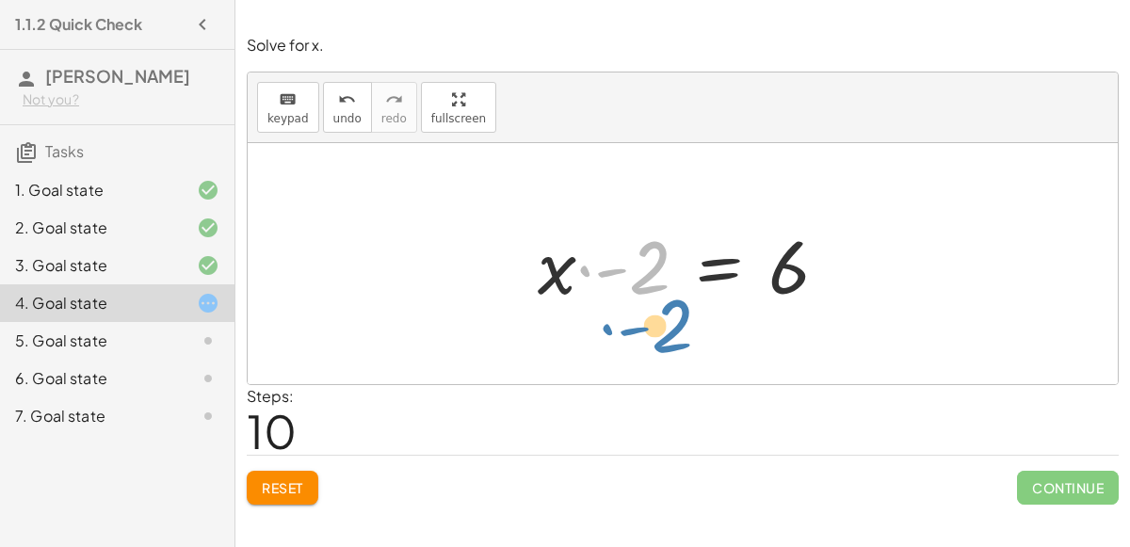
drag, startPoint x: 649, startPoint y: 267, endPoint x: 672, endPoint y: 323, distance: 60.9
click at [672, 323] on div "− · 2 · x − 3 = 3 − · 2 · x − 3 + 3 = + 3 + 3 − · 2 · x − 3 + 3 = 6 − · 2 · x +…" at bounding box center [683, 263] width 870 height 241
drag, startPoint x: 777, startPoint y: 278, endPoint x: 804, endPoint y: 283, distance: 27.7
click at [804, 283] on div at bounding box center [690, 264] width 324 height 97
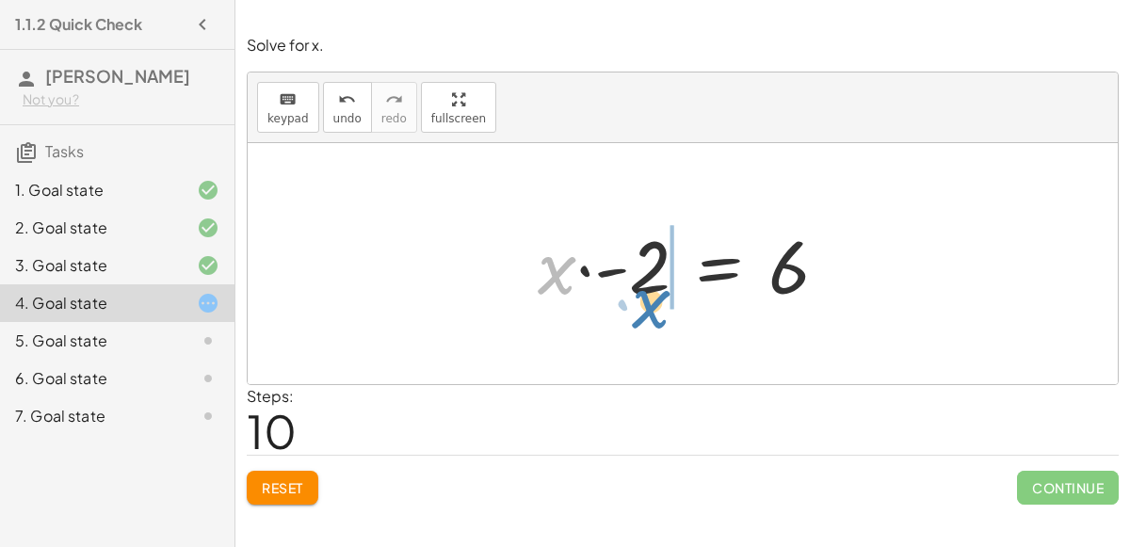
drag, startPoint x: 560, startPoint y: 270, endPoint x: 663, endPoint y: 300, distance: 107.9
click at [663, 300] on div at bounding box center [690, 264] width 324 height 97
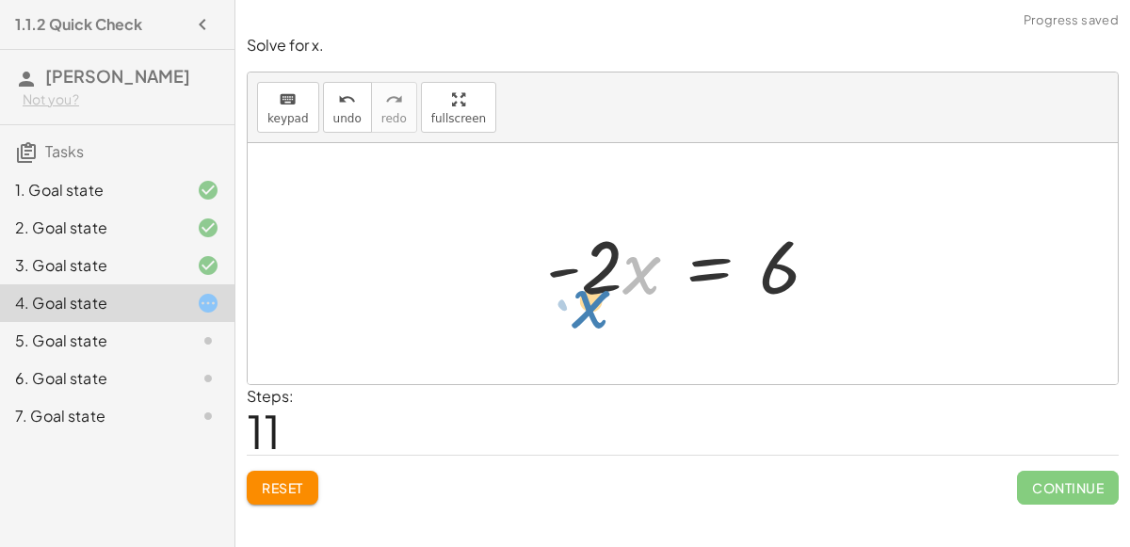
drag, startPoint x: 654, startPoint y: 280, endPoint x: 603, endPoint y: 313, distance: 60.6
click at [603, 313] on div "− · 2 · x − 3 = 3 − · 2 · x − 3 + 3 = + 3 + 3 − · 2 · x − 3 + 3 = 6 − · 2 · x +…" at bounding box center [683, 264] width 330 height 106
click at [99, 343] on div "5. Goal state" at bounding box center [91, 341] width 152 height 23
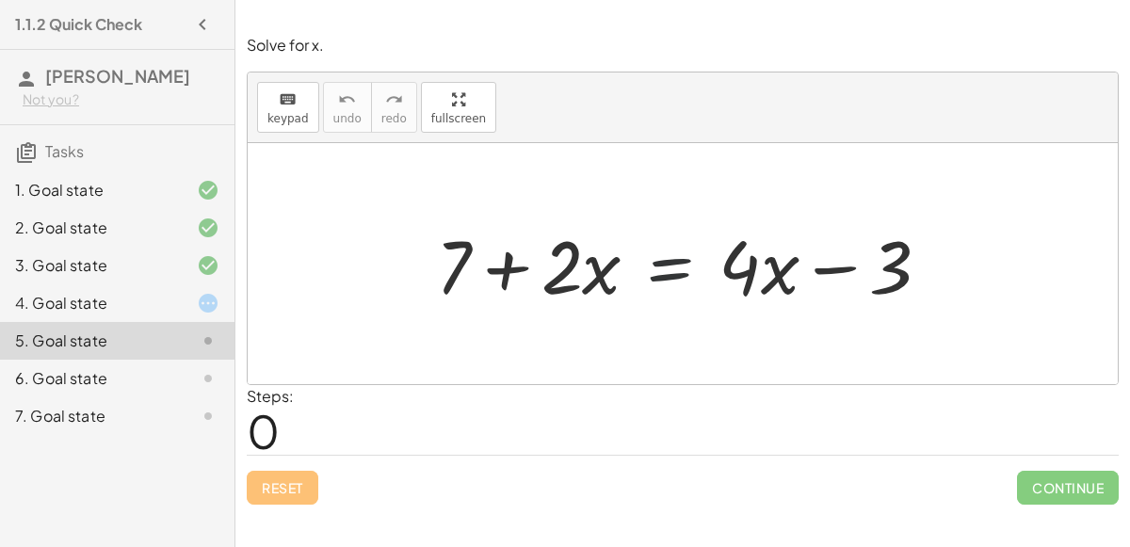
click at [680, 261] on div at bounding box center [691, 264] width 528 height 97
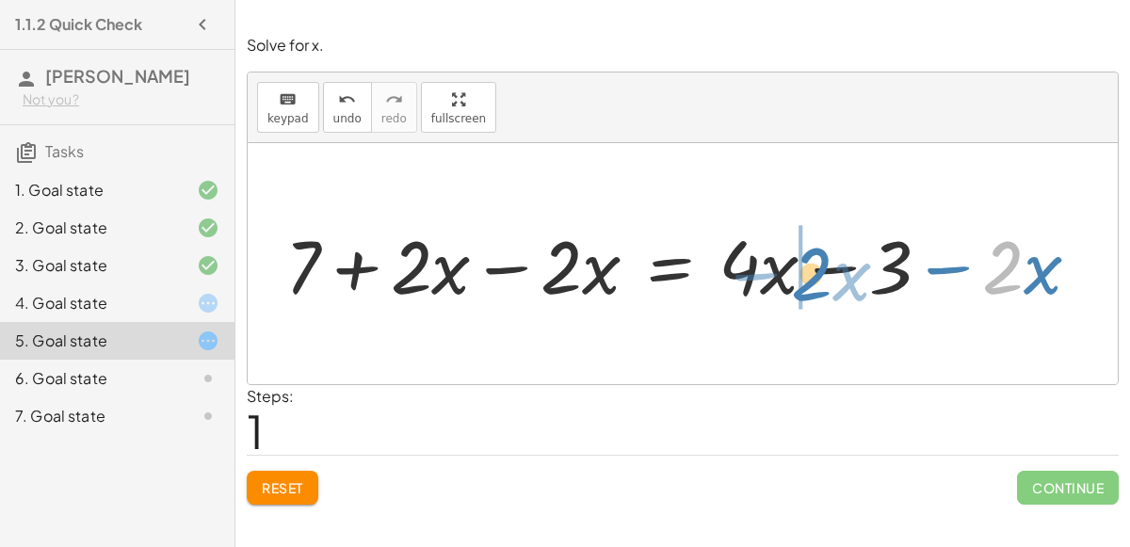
drag, startPoint x: 1019, startPoint y: 268, endPoint x: 827, endPoint y: 274, distance: 192.3
click at [827, 274] on div at bounding box center [690, 264] width 829 height 97
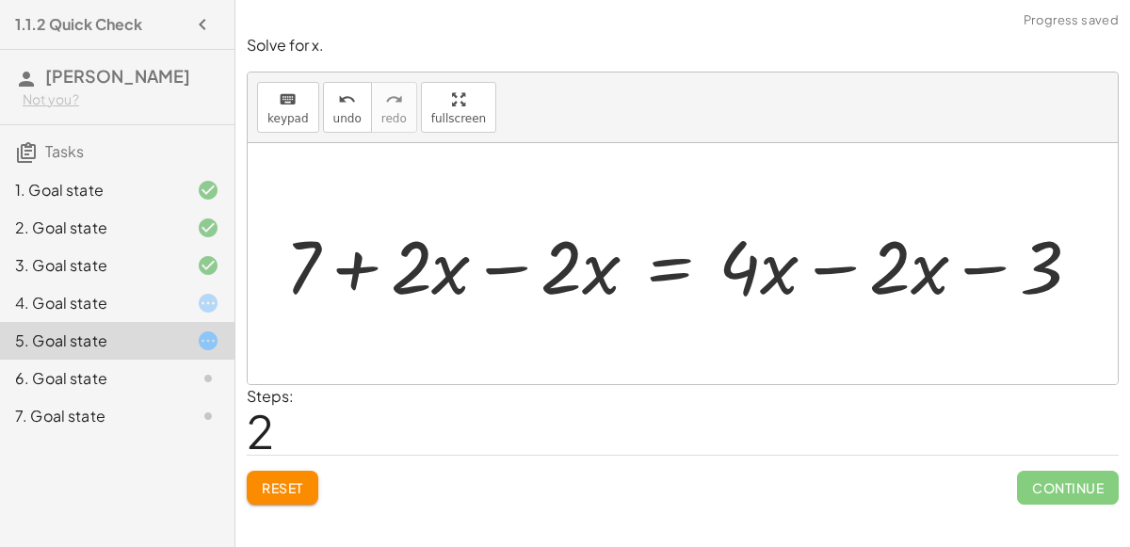
click at [424, 287] on div at bounding box center [690, 264] width 829 height 97
click at [555, 268] on div at bounding box center [690, 264] width 829 height 97
click at [523, 262] on div at bounding box center [690, 264] width 829 height 97
click at [523, 262] on div at bounding box center [683, 263] width 870 height 241
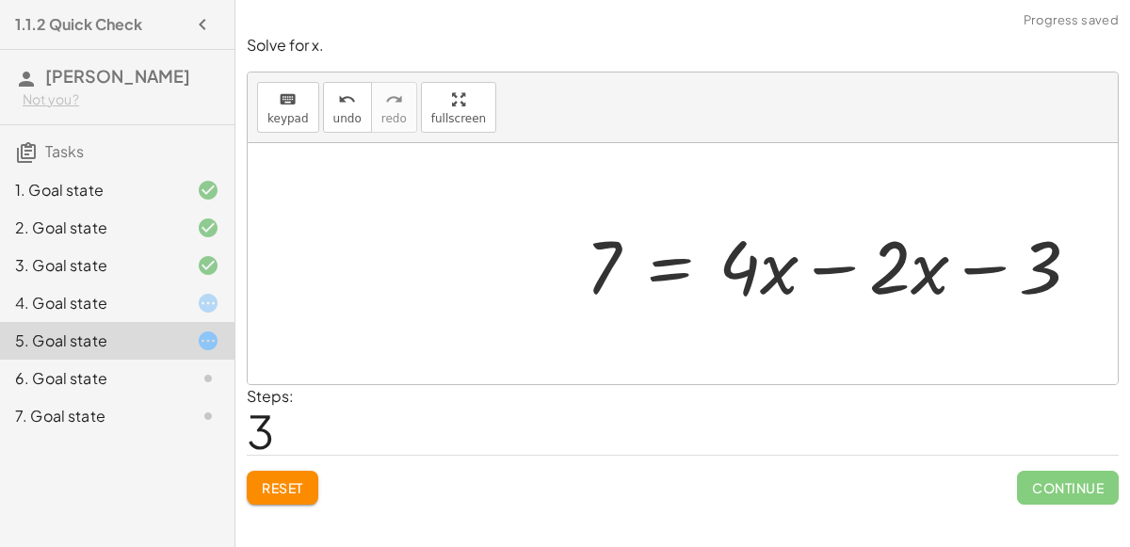
click at [963, 259] on div at bounding box center [840, 264] width 528 height 97
click at [785, 270] on div at bounding box center [840, 264] width 528 height 97
click at [823, 267] on div at bounding box center [840, 264] width 528 height 97
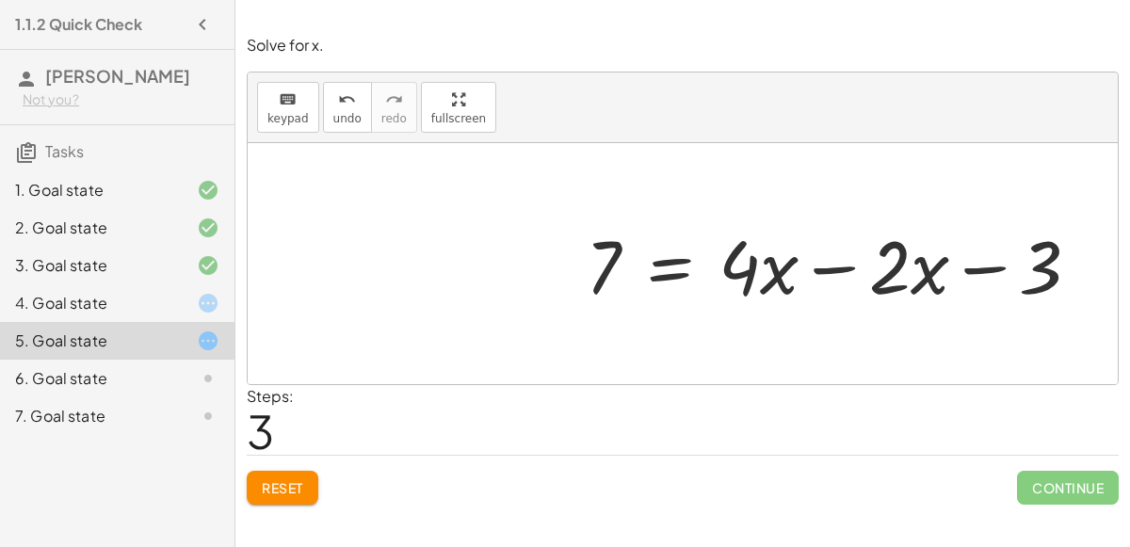
click at [823, 267] on div at bounding box center [840, 264] width 528 height 97
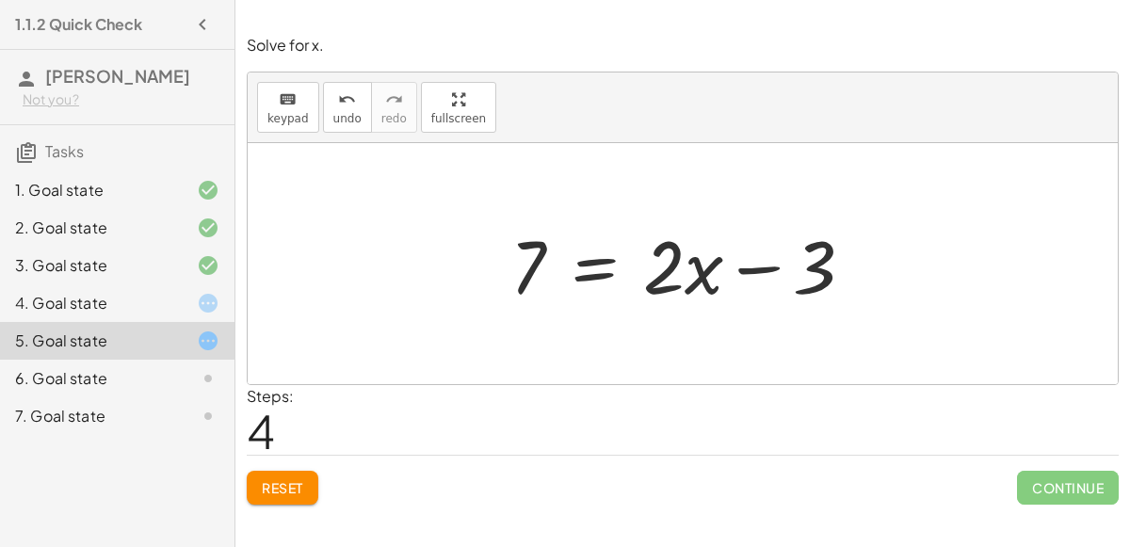
click at [588, 244] on div at bounding box center [690, 264] width 378 height 97
click at [529, 258] on div at bounding box center [691, 264] width 588 height 97
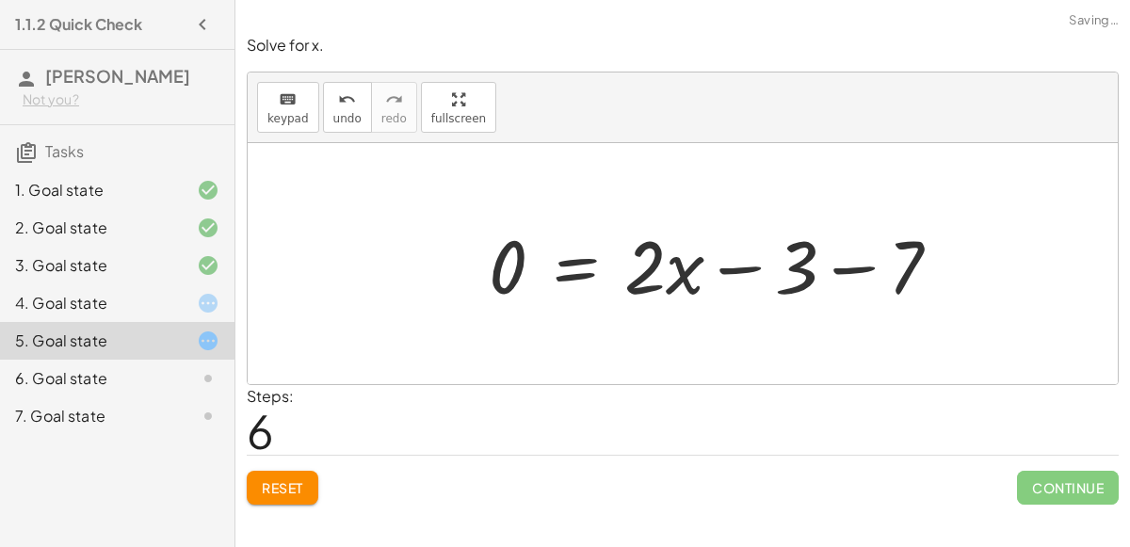
click at [860, 260] on div at bounding box center [722, 264] width 486 height 97
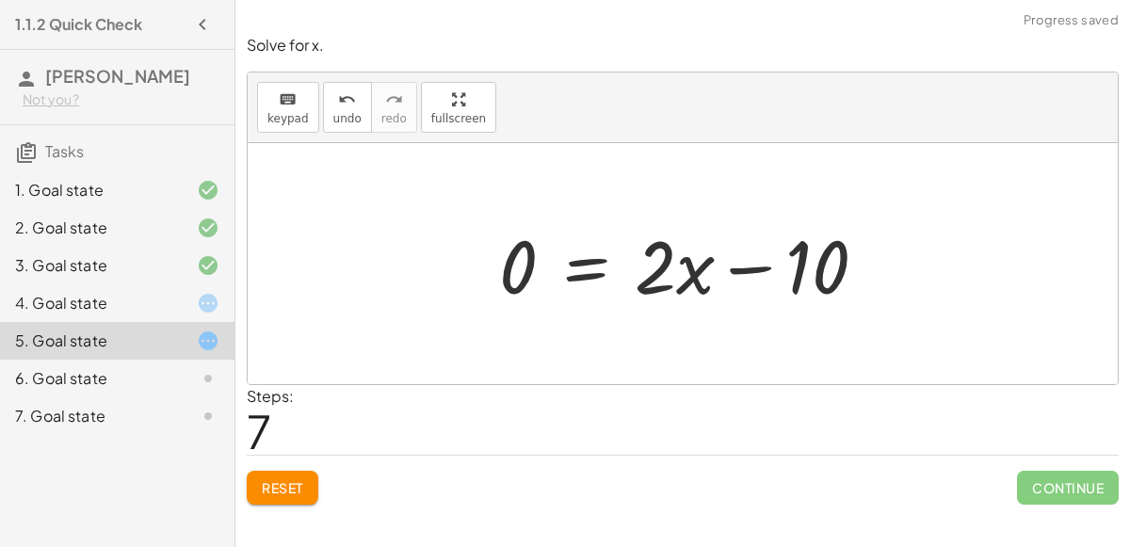
click at [756, 267] on div at bounding box center [690, 264] width 401 height 97
click at [572, 277] on div at bounding box center [690, 264] width 401 height 97
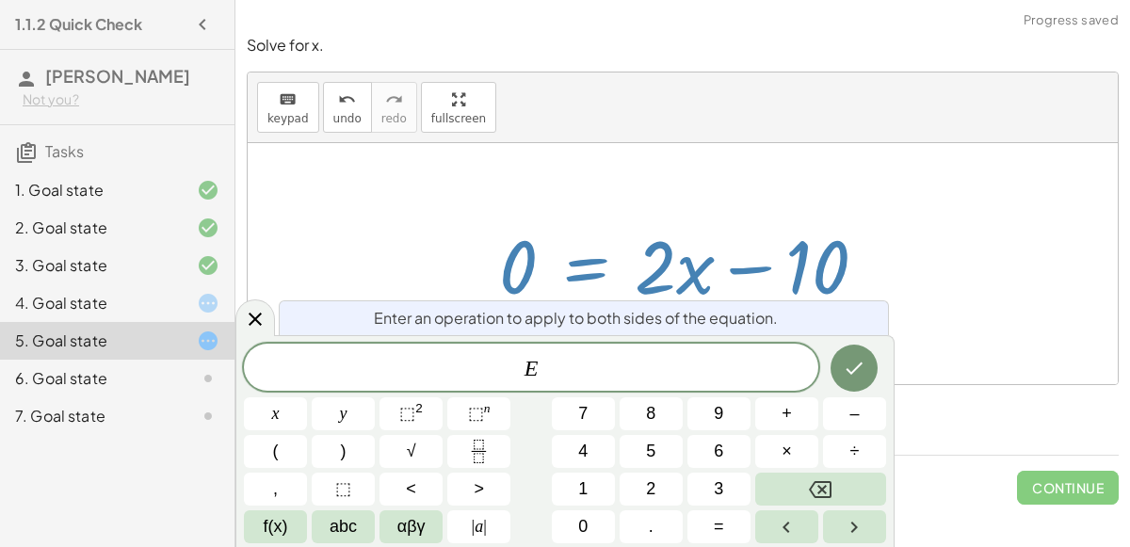
click at [525, 268] on div at bounding box center [690, 264] width 401 height 97
click at [261, 322] on icon at bounding box center [255, 319] width 23 height 23
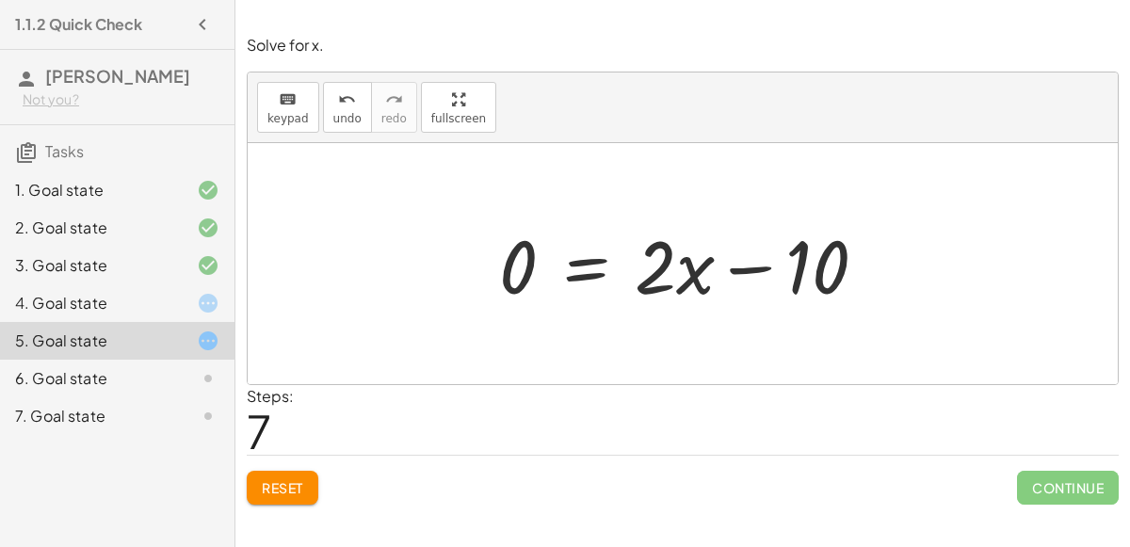
click at [510, 257] on div at bounding box center [690, 264] width 401 height 97
click at [678, 282] on div at bounding box center [690, 264] width 401 height 97
click at [583, 272] on div at bounding box center [690, 264] width 401 height 97
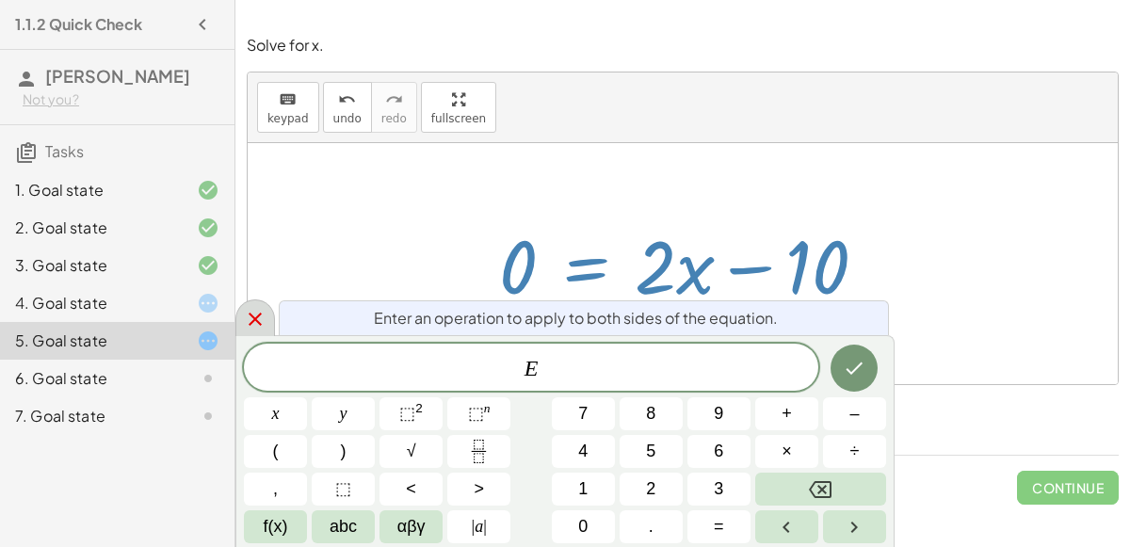
click at [244, 324] on icon at bounding box center [255, 319] width 23 height 23
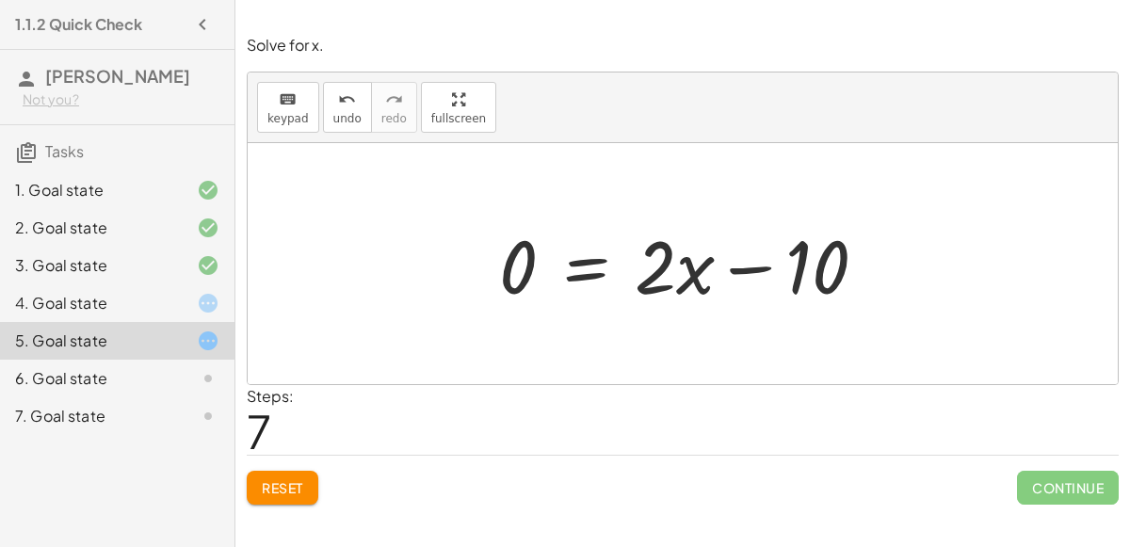
click at [729, 265] on div at bounding box center [690, 264] width 401 height 97
click at [597, 248] on div at bounding box center [690, 264] width 401 height 97
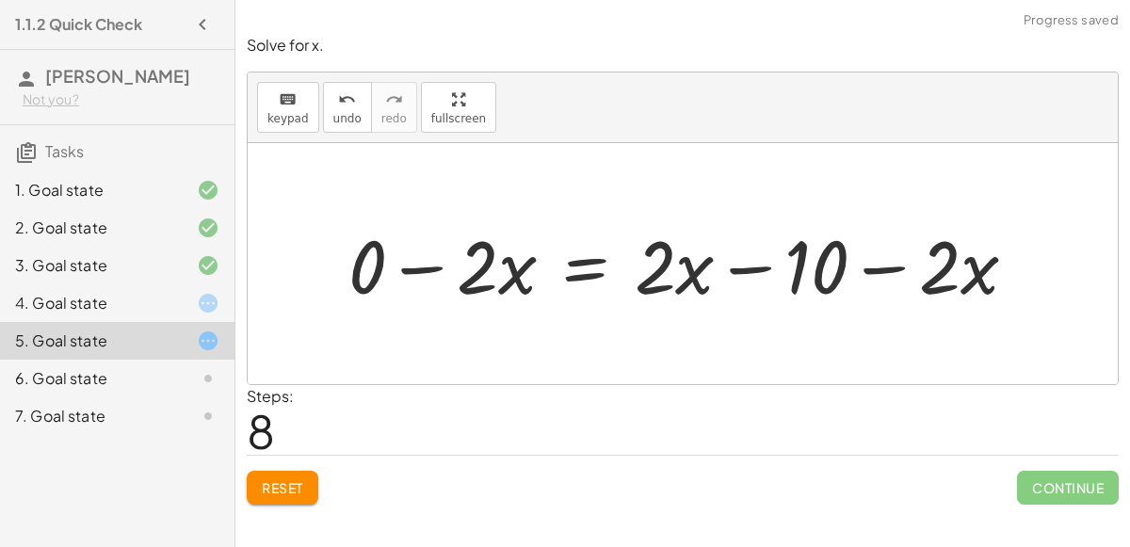
click at [933, 262] on div at bounding box center [690, 264] width 703 height 97
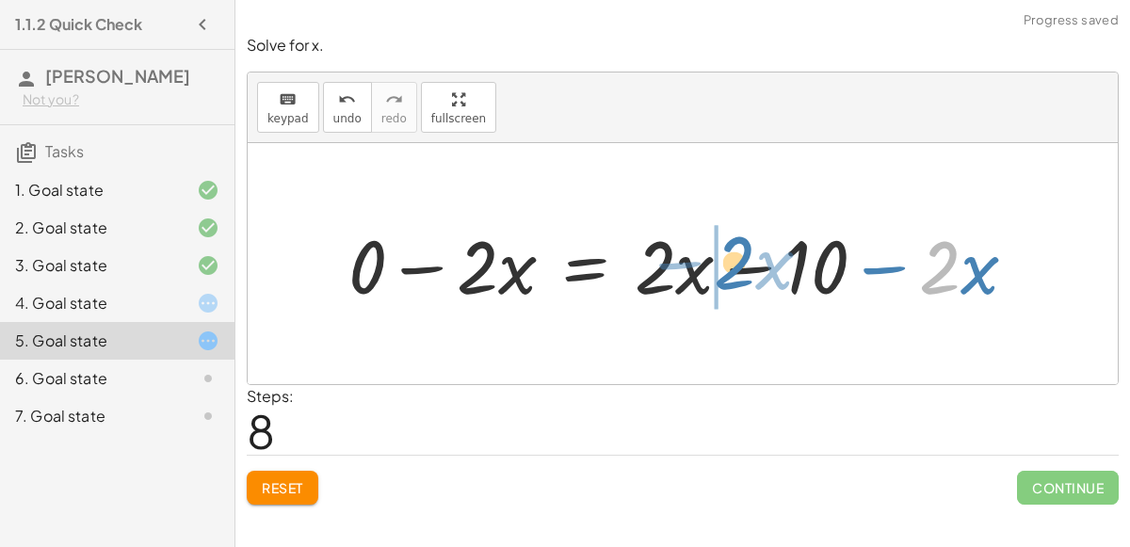
drag, startPoint x: 940, startPoint y: 268, endPoint x: 730, endPoint y: 264, distance: 210.1
click at [730, 264] on div at bounding box center [690, 264] width 703 height 97
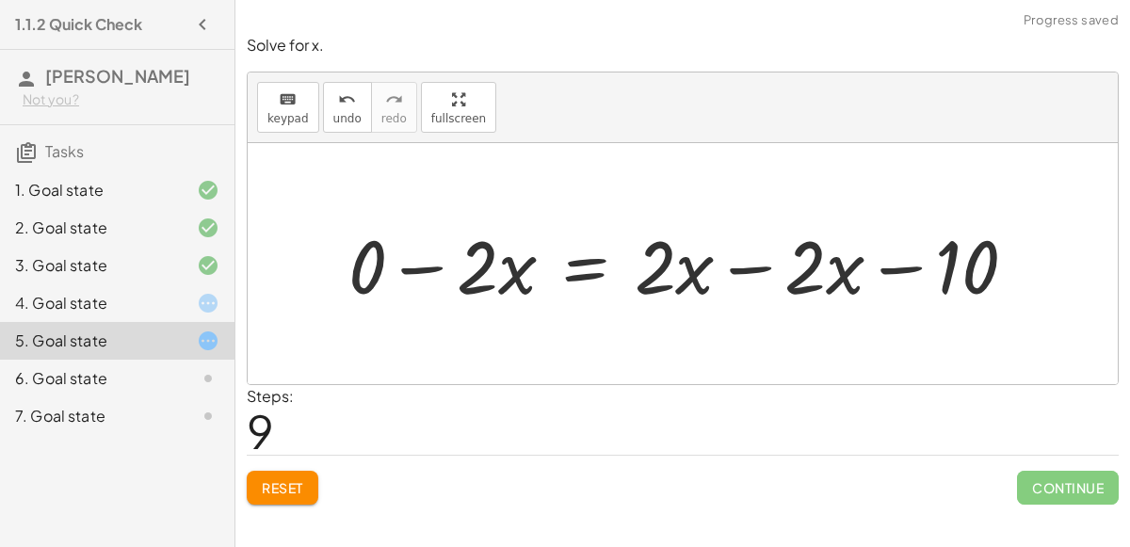
click at [720, 267] on div at bounding box center [690, 264] width 703 height 97
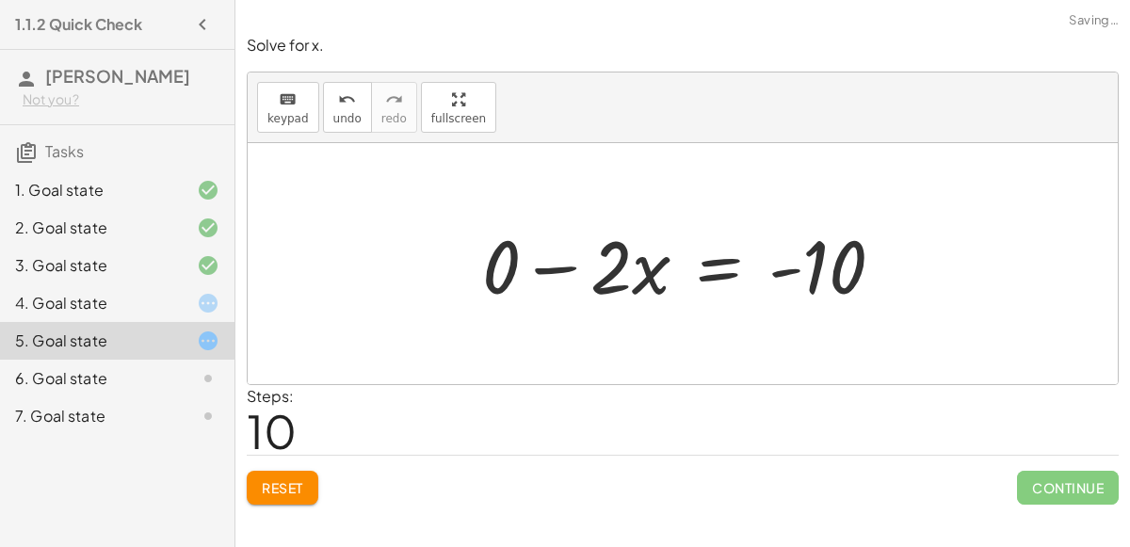
click at [594, 268] on div at bounding box center [691, 264] width 436 height 97
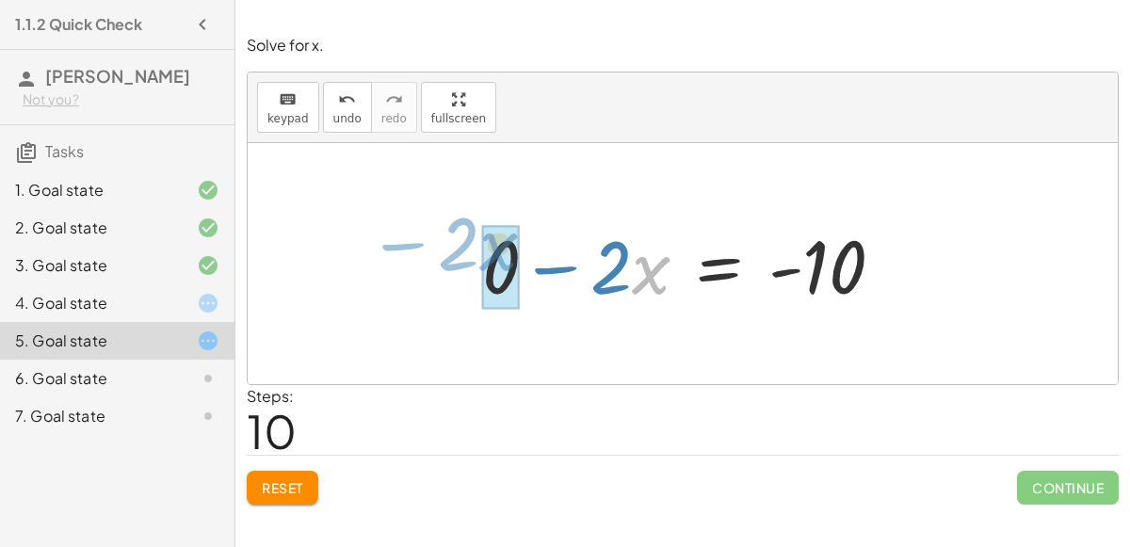
drag, startPoint x: 646, startPoint y: 265, endPoint x: 494, endPoint y: 241, distance: 154.4
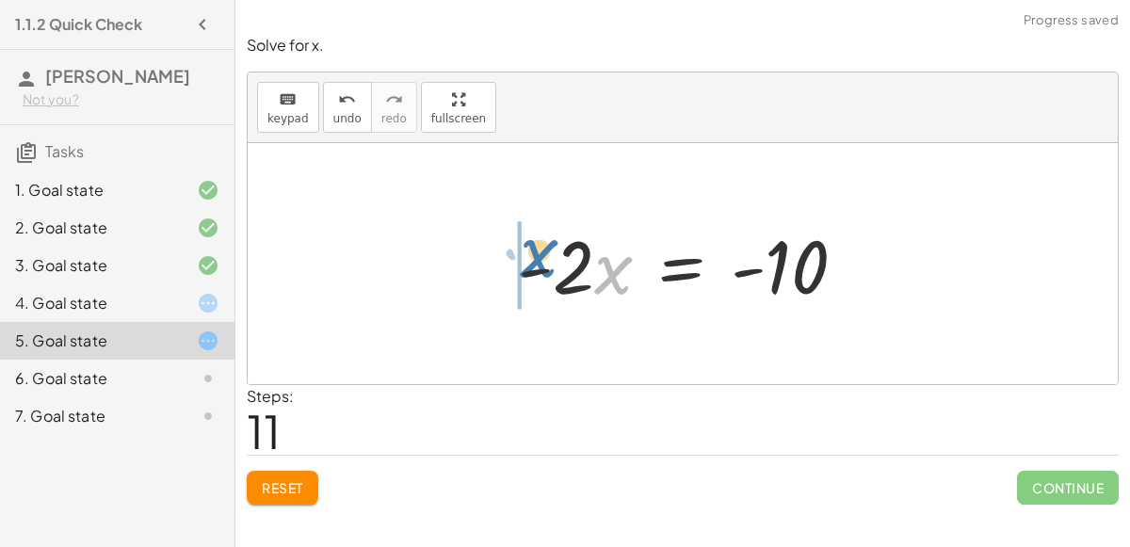
drag, startPoint x: 620, startPoint y: 272, endPoint x: 544, endPoint y: 242, distance: 81.2
click at [544, 242] on div at bounding box center [690, 264] width 363 height 97
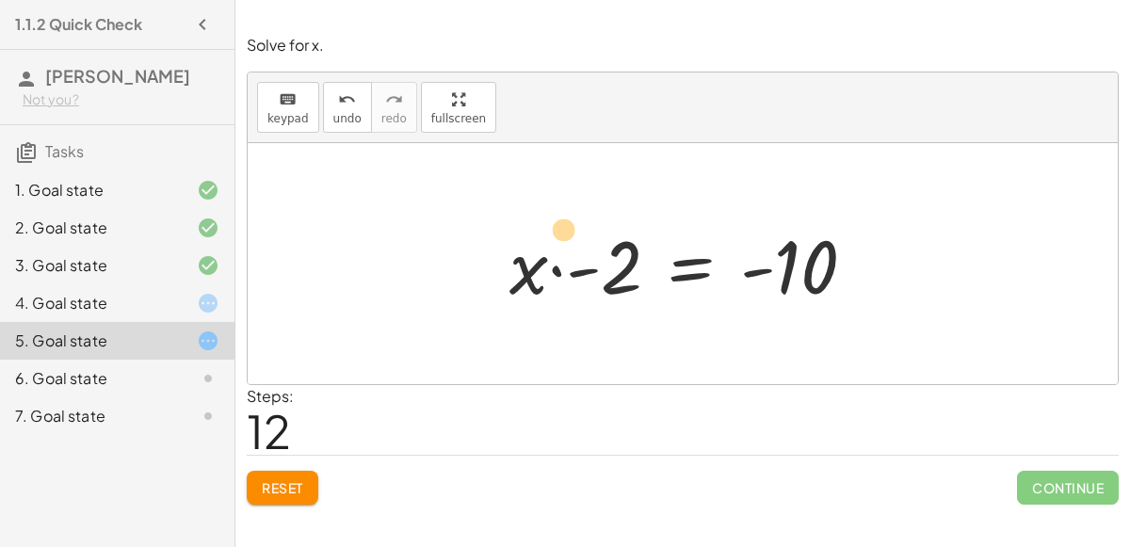
drag, startPoint x: 530, startPoint y: 267, endPoint x: 564, endPoint y: 228, distance: 51.4
click at [564, 228] on div at bounding box center [690, 264] width 381 height 97
click at [158, 385] on div "6. Goal state" at bounding box center [91, 378] width 152 height 23
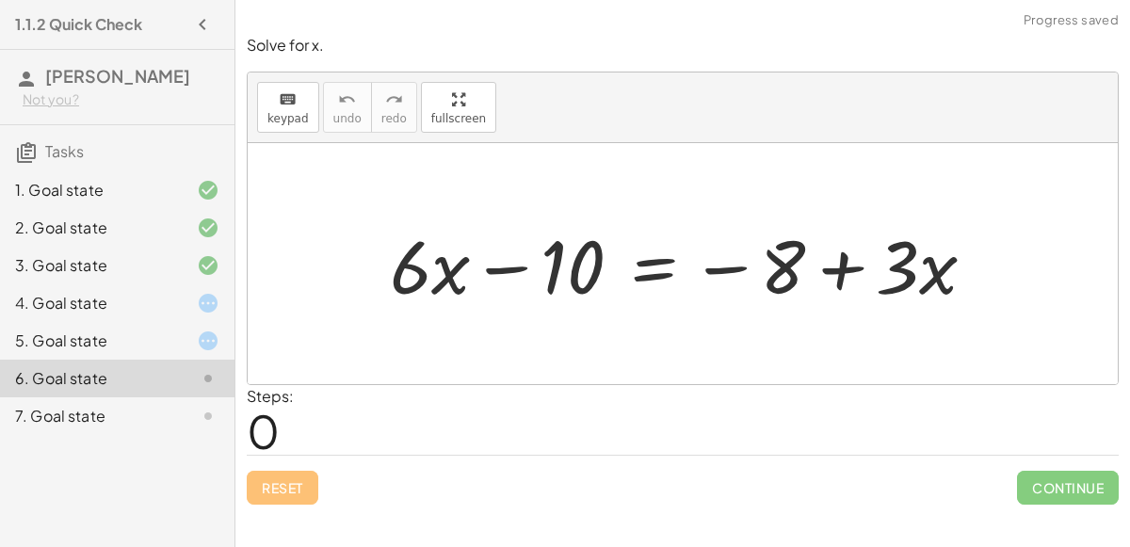
click at [167, 410] on div at bounding box center [193, 416] width 53 height 23
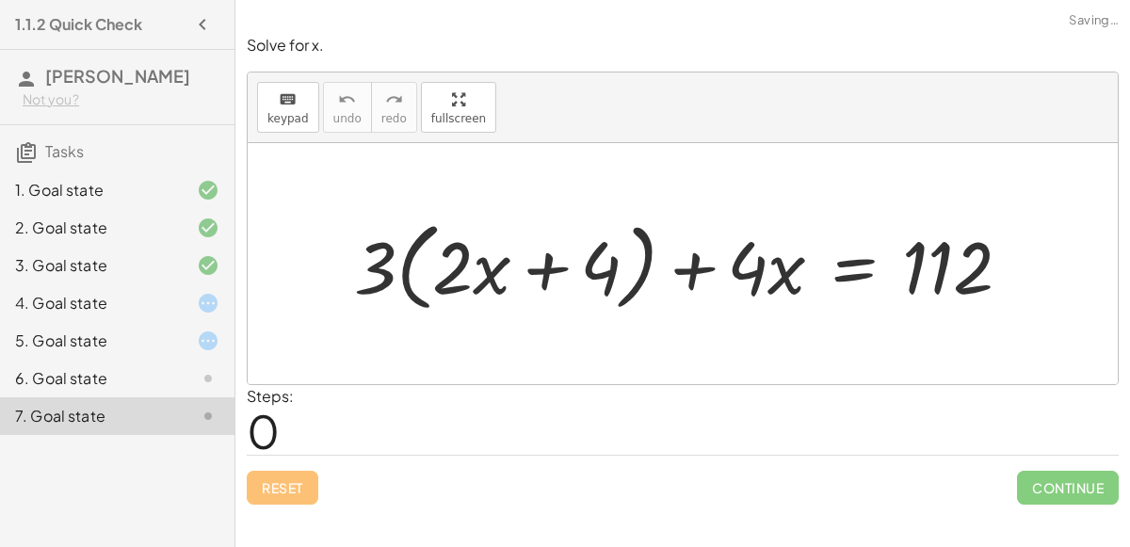
click at [123, 330] on div "5. Goal state" at bounding box center [91, 341] width 152 height 23
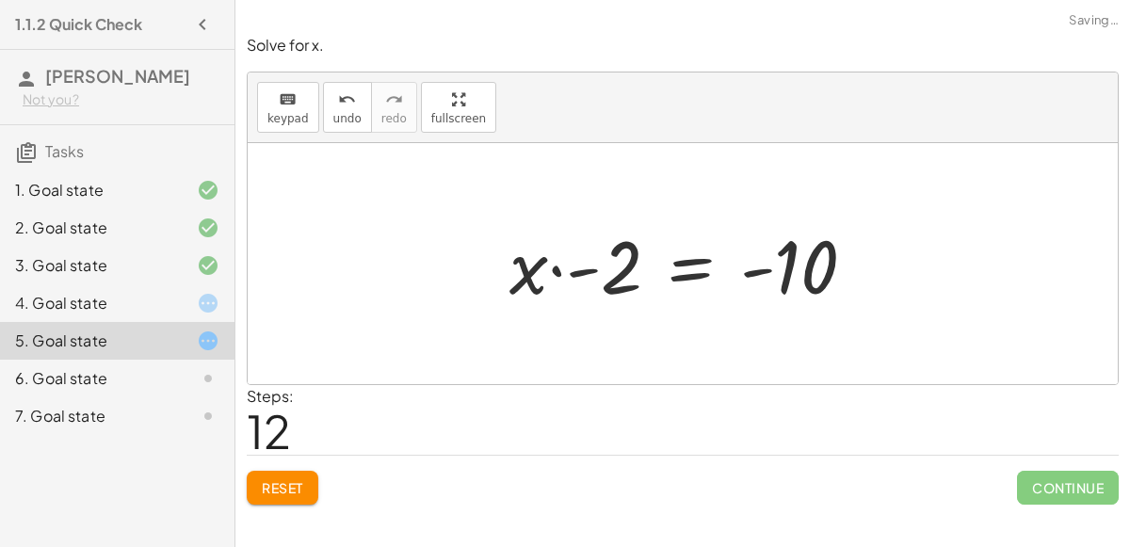
click at [110, 301] on div "4. Goal state" at bounding box center [91, 303] width 152 height 23
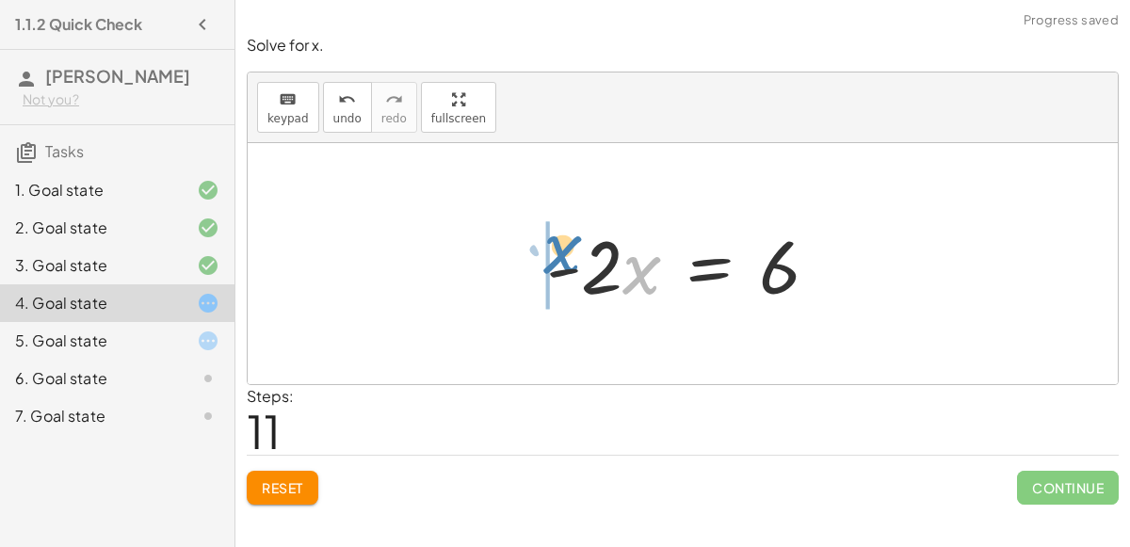
drag, startPoint x: 648, startPoint y: 290, endPoint x: 570, endPoint y: 267, distance: 81.7
click at [570, 267] on div at bounding box center [690, 264] width 306 height 97
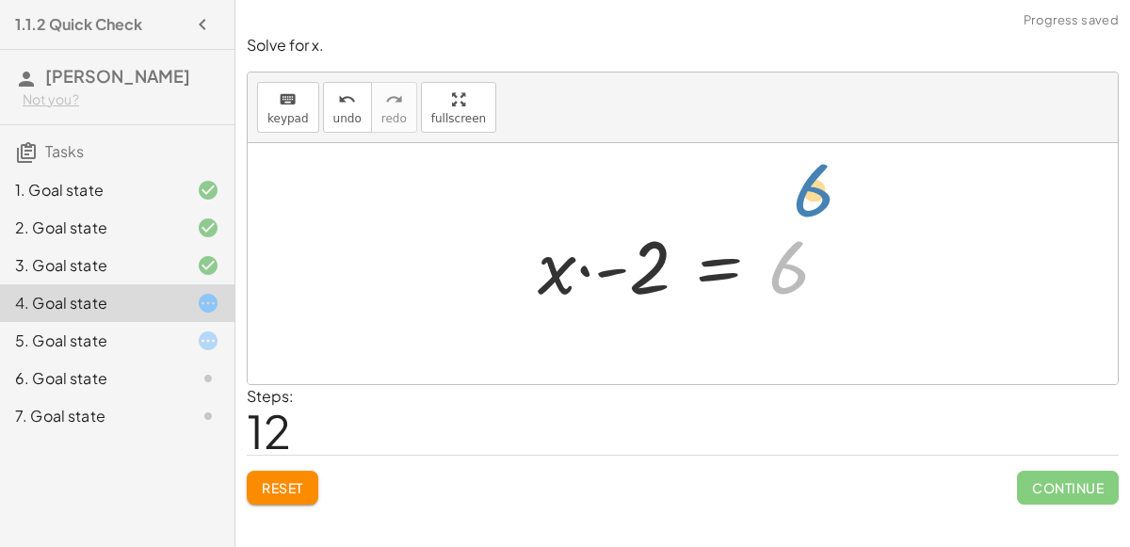
drag, startPoint x: 789, startPoint y: 270, endPoint x: 806, endPoint y: 219, distance: 54.5
click at [806, 219] on div at bounding box center [690, 264] width 324 height 97
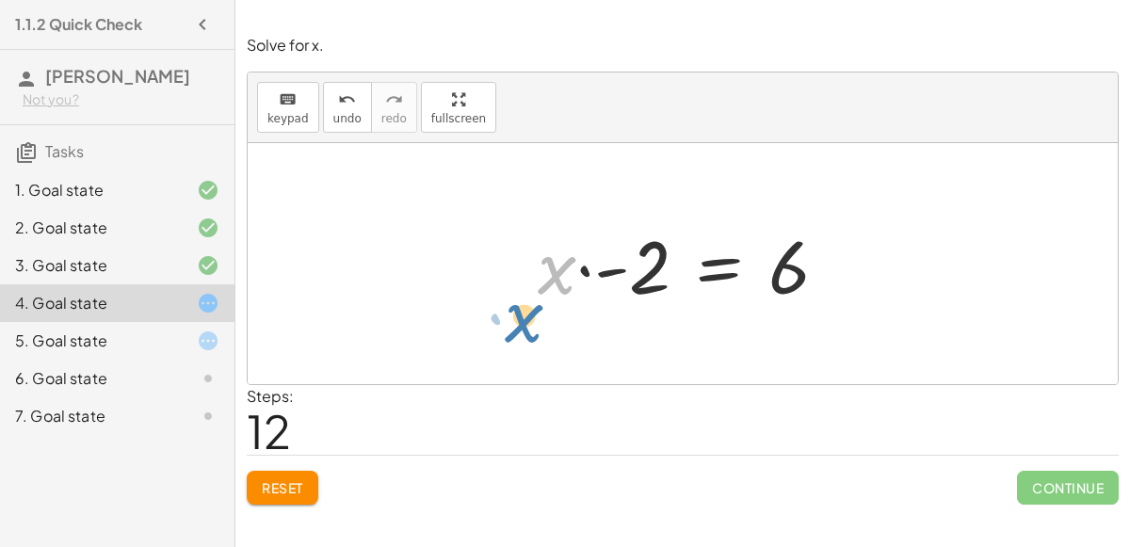
drag, startPoint x: 562, startPoint y: 268, endPoint x: 536, endPoint y: 252, distance: 31.4
click at [536, 252] on div at bounding box center [690, 264] width 324 height 97
click at [268, 112] on span "keypad" at bounding box center [288, 118] width 41 height 13
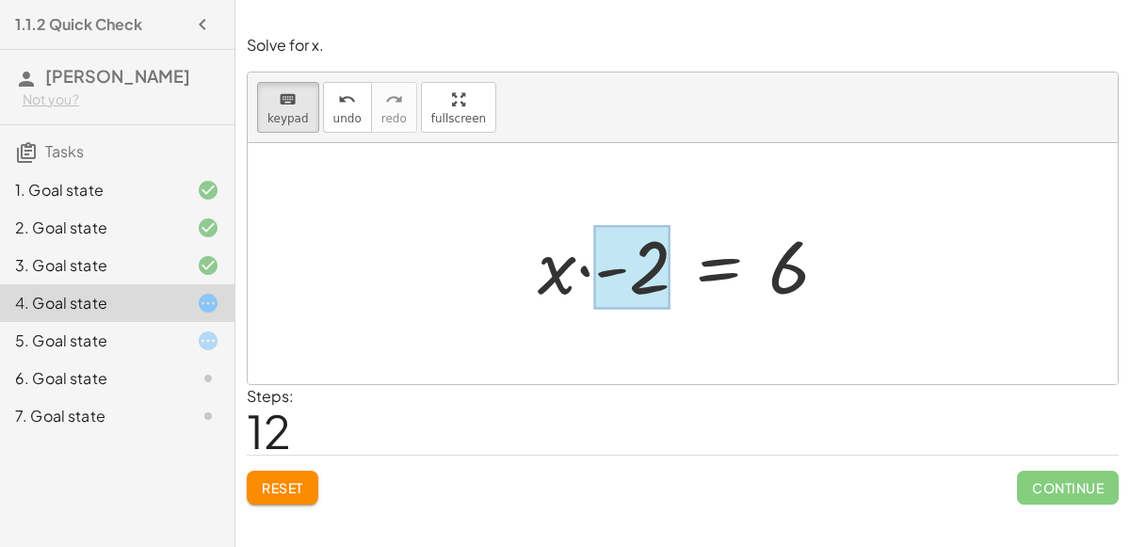
click at [638, 262] on div at bounding box center [632, 268] width 76 height 84
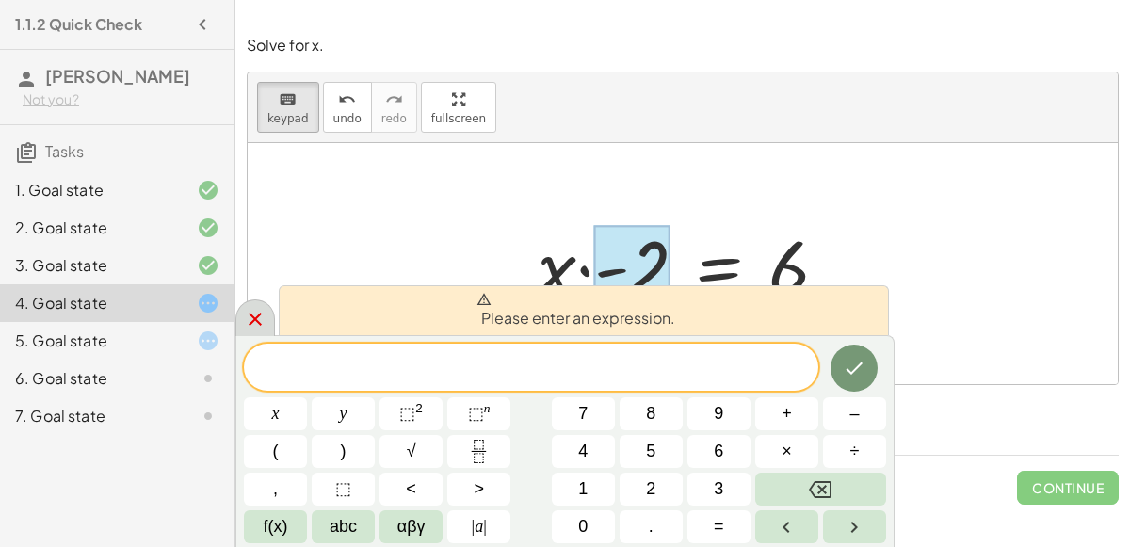
click at [239, 320] on div at bounding box center [255, 318] width 40 height 37
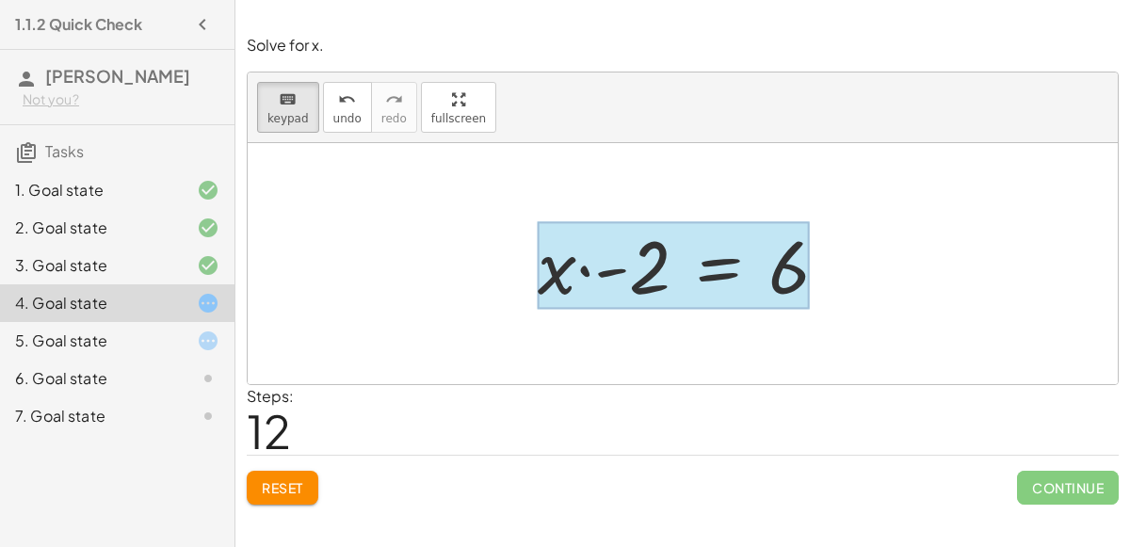
click at [679, 300] on div at bounding box center [674, 266] width 272 height 88
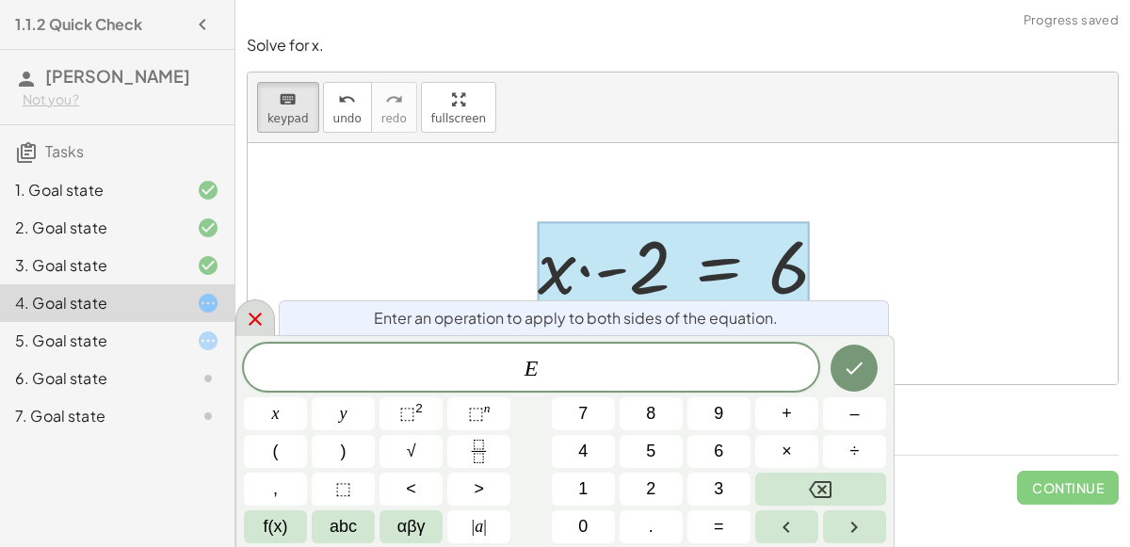
click at [259, 317] on icon at bounding box center [255, 319] width 23 height 23
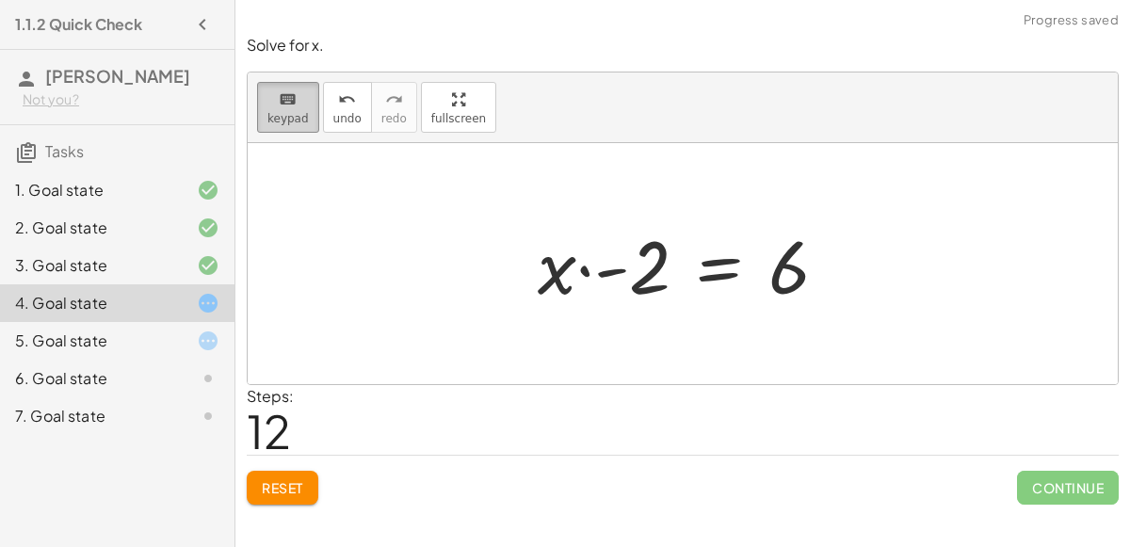
click at [294, 94] on div "keyboard" at bounding box center [288, 99] width 41 height 23
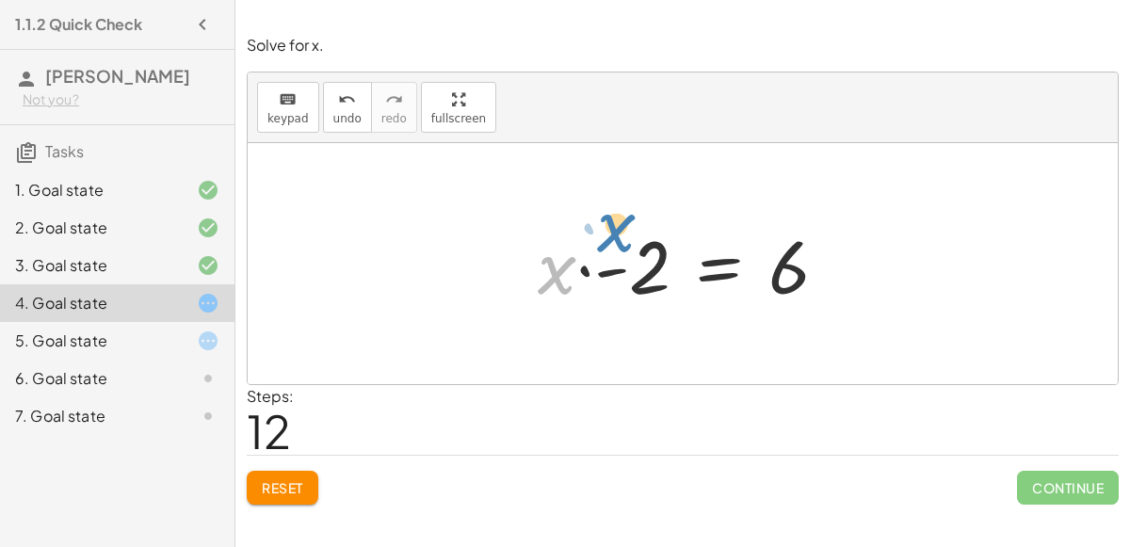
drag, startPoint x: 562, startPoint y: 254, endPoint x: 571, endPoint y: 246, distance: 12.0
click at [571, 246] on div at bounding box center [690, 264] width 324 height 97
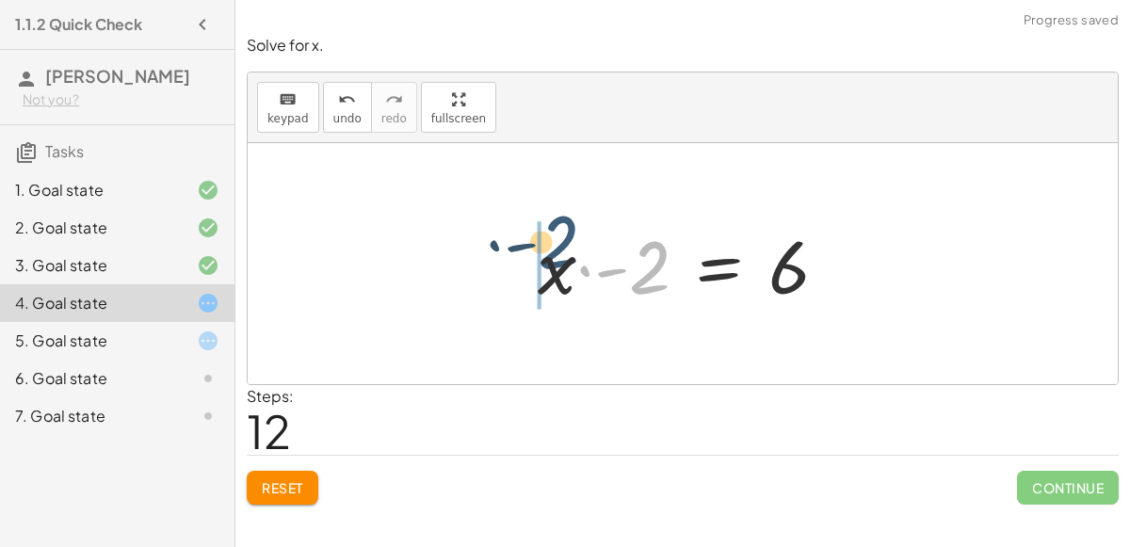
drag, startPoint x: 653, startPoint y: 292, endPoint x: 560, endPoint y: 271, distance: 94.6
click at [560, 271] on div at bounding box center [690, 264] width 324 height 97
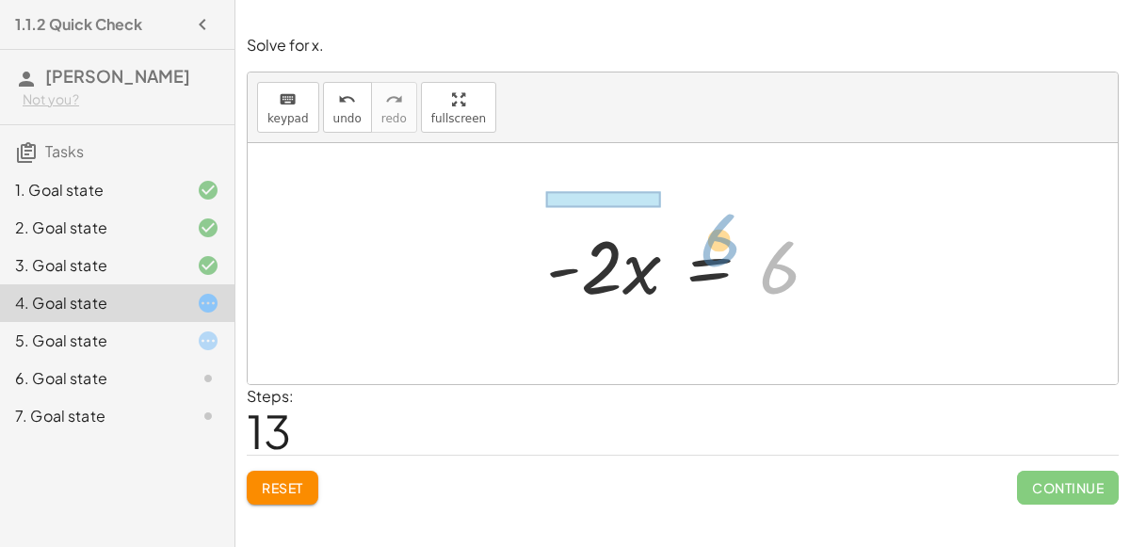
drag, startPoint x: 794, startPoint y: 263, endPoint x: 735, endPoint y: 235, distance: 65.7
click at [735, 235] on div at bounding box center [690, 264] width 306 height 97
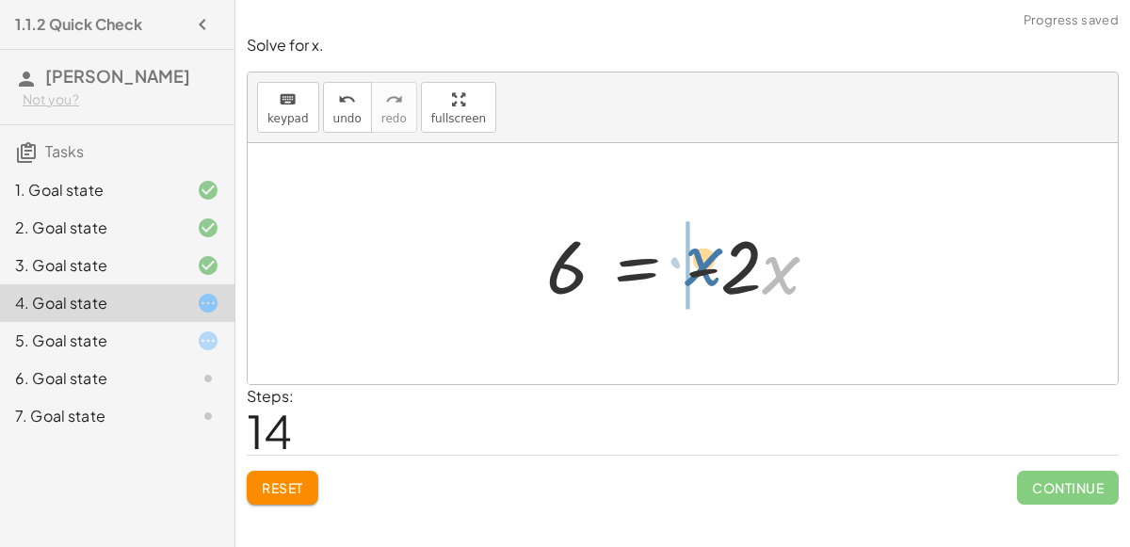
drag, startPoint x: 768, startPoint y: 268, endPoint x: 685, endPoint y: 259, distance: 83.3
click at [685, 259] on div at bounding box center [690, 264] width 306 height 97
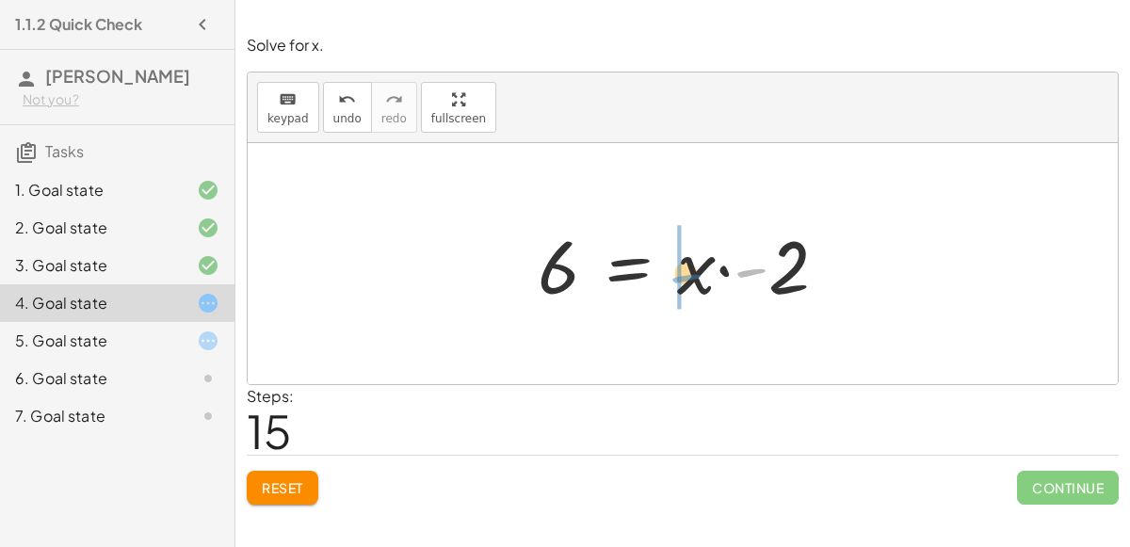
drag, startPoint x: 751, startPoint y: 262, endPoint x: 684, endPoint y: 268, distance: 67.1
click at [684, 268] on div at bounding box center [690, 264] width 324 height 97
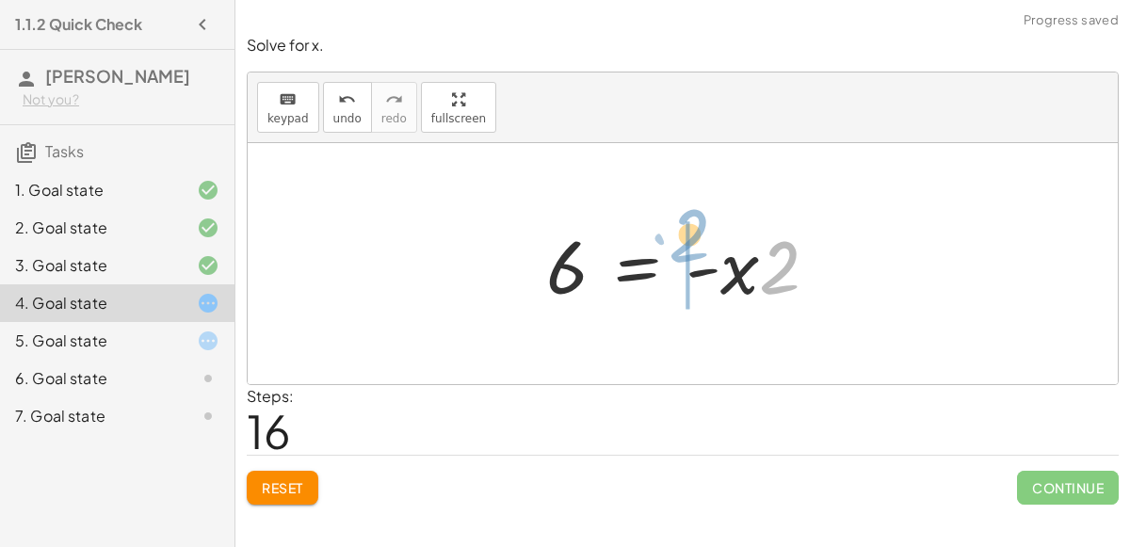
drag, startPoint x: 767, startPoint y: 256, endPoint x: 661, endPoint y: 235, distance: 107.7
click at [661, 235] on div at bounding box center [690, 264] width 306 height 97
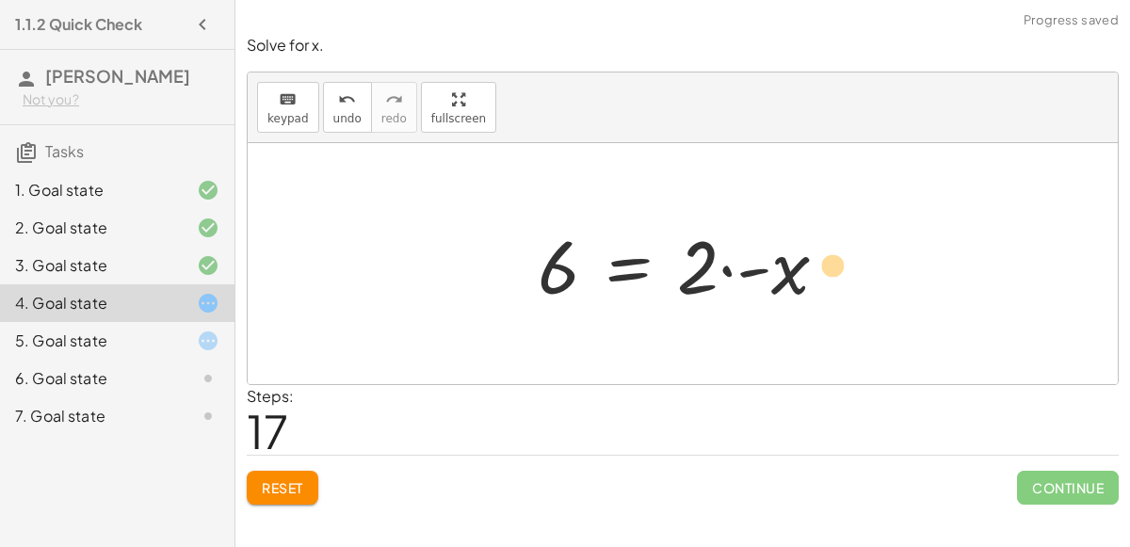
drag, startPoint x: 800, startPoint y: 270, endPoint x: 862, endPoint y: 257, distance: 63.6
click at [862, 257] on div "− · 2 · x − 3 = 3 − · 2 · x − 3 + 3 = + 3 + 3 − · 2 · x − 3 + 3 = 6 − · 2 · x +…" at bounding box center [683, 263] width 870 height 241
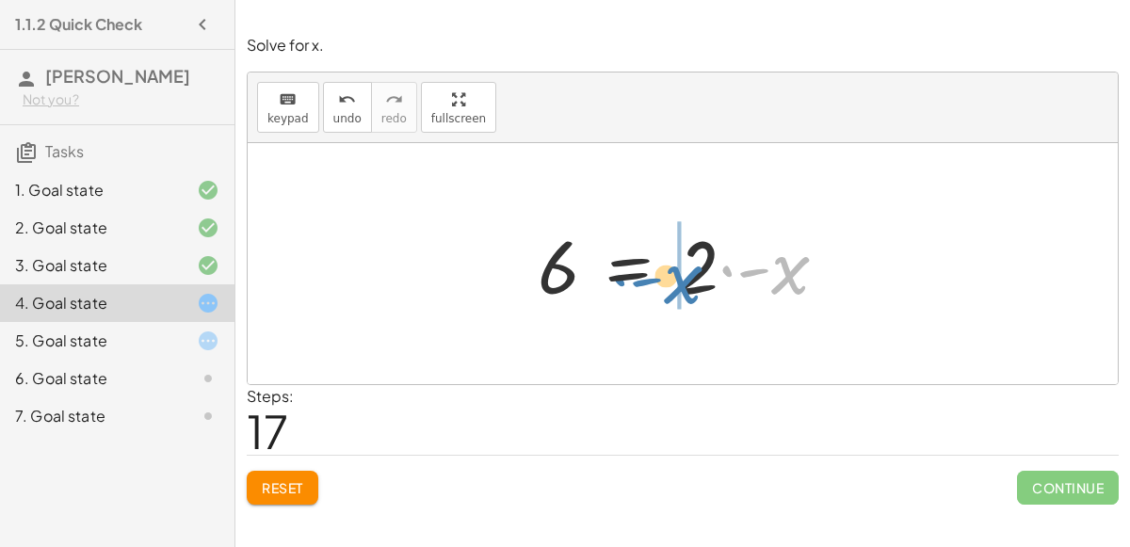
drag, startPoint x: 792, startPoint y: 267, endPoint x: 674, endPoint y: 279, distance: 118.4
click at [674, 279] on div at bounding box center [690, 264] width 324 height 97
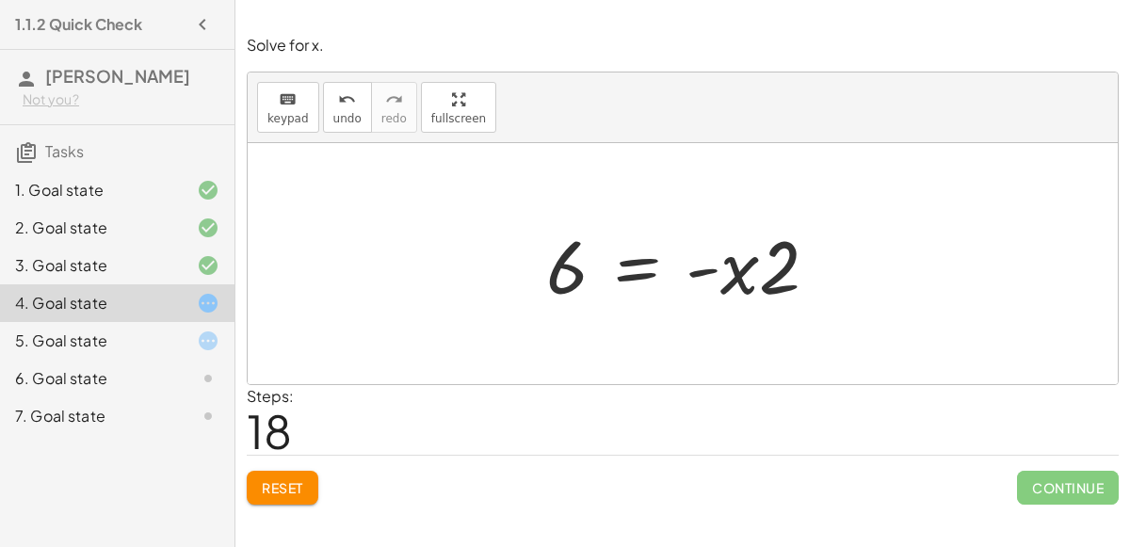
click at [618, 268] on div at bounding box center [690, 264] width 306 height 97
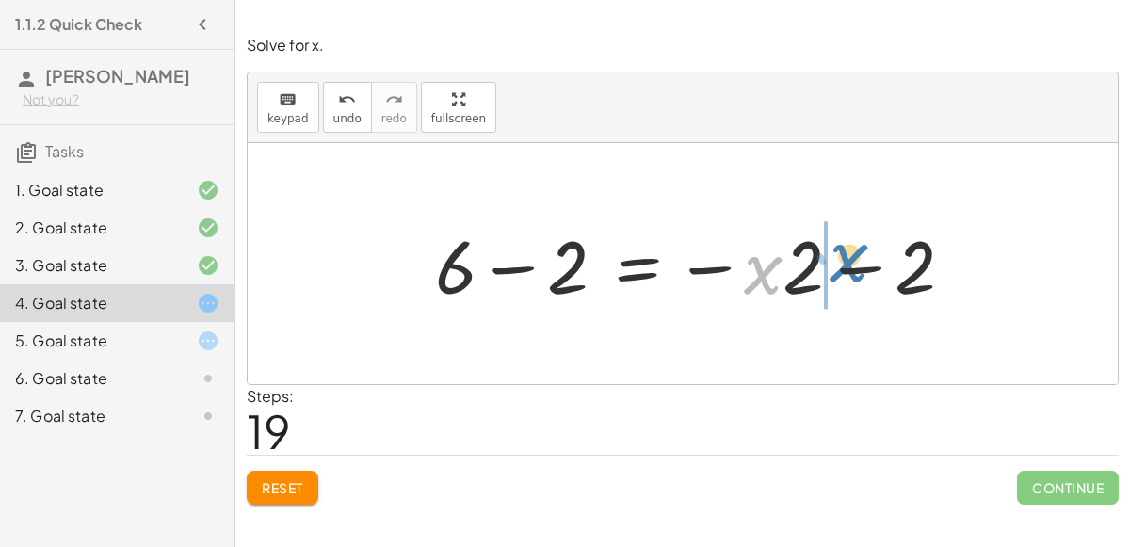
drag, startPoint x: 758, startPoint y: 263, endPoint x: 828, endPoint y: 246, distance: 71.7
click at [828, 246] on div at bounding box center [702, 264] width 553 height 97
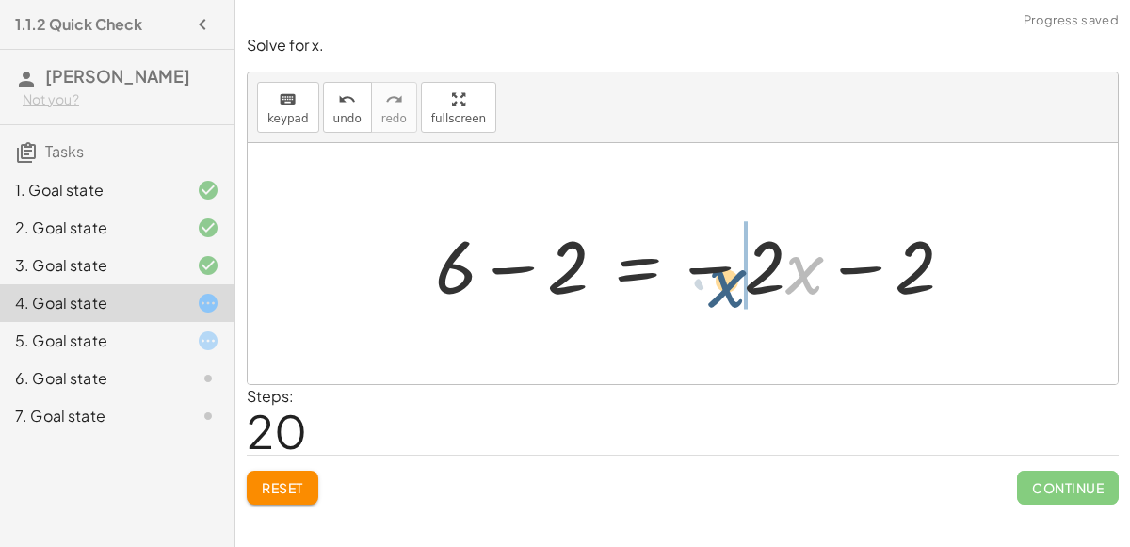
drag, startPoint x: 808, startPoint y: 268, endPoint x: 732, endPoint y: 281, distance: 77.4
click at [732, 281] on div at bounding box center [702, 264] width 553 height 97
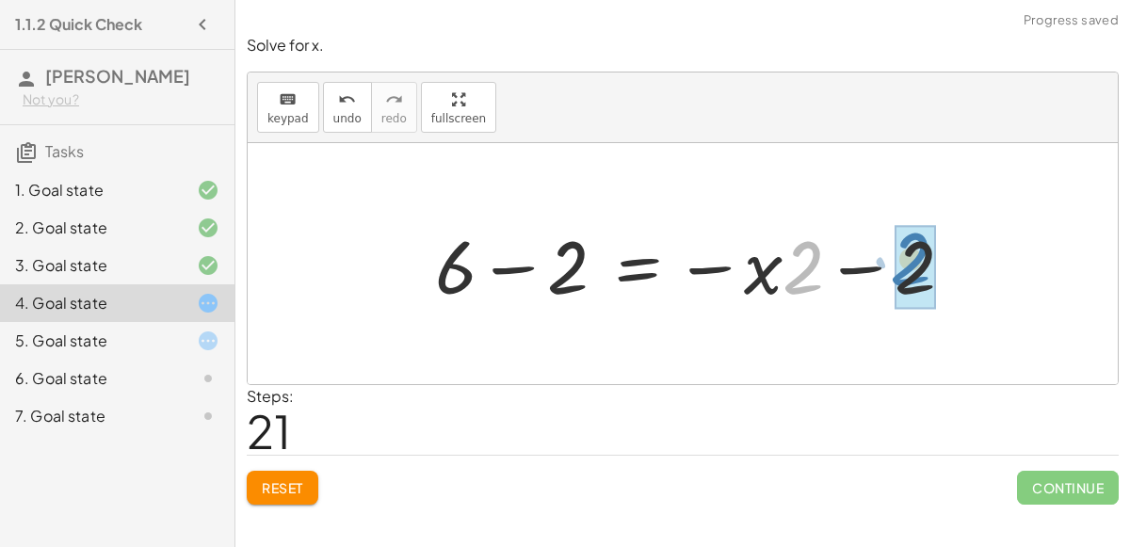
drag, startPoint x: 797, startPoint y: 271, endPoint x: 918, endPoint y: 263, distance: 121.8
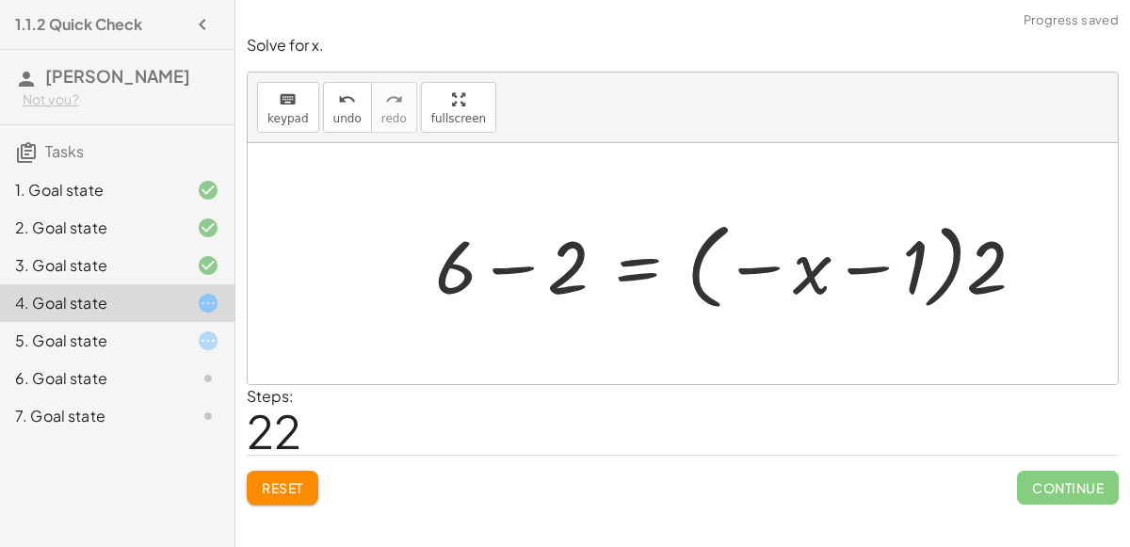
click at [877, 258] on div at bounding box center [738, 264] width 625 height 105
click at [347, 109] on button "undo undo" at bounding box center [347, 107] width 49 height 51
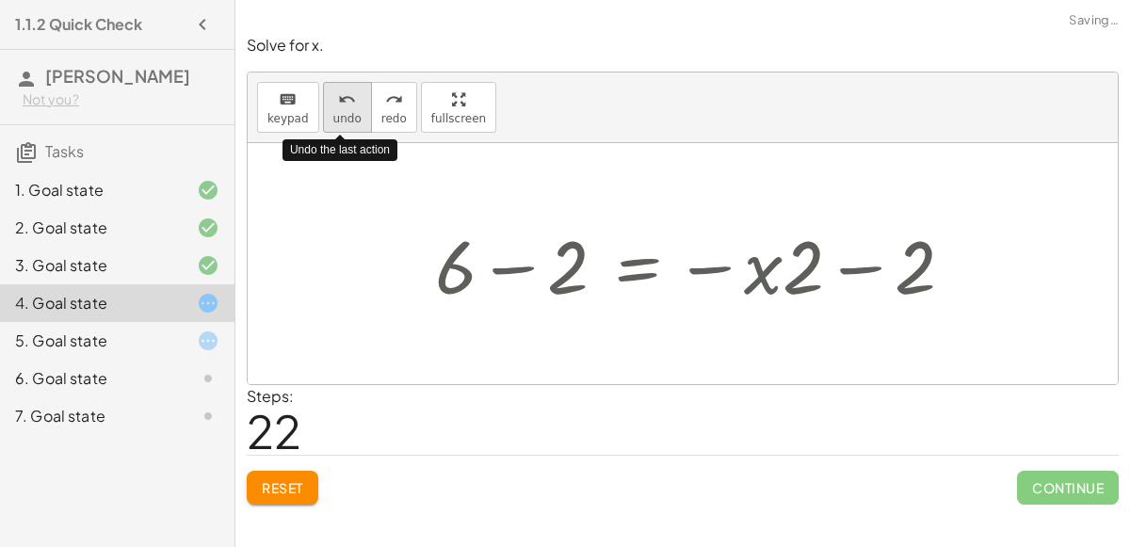
click at [347, 109] on button "undo undo" at bounding box center [347, 107] width 49 height 51
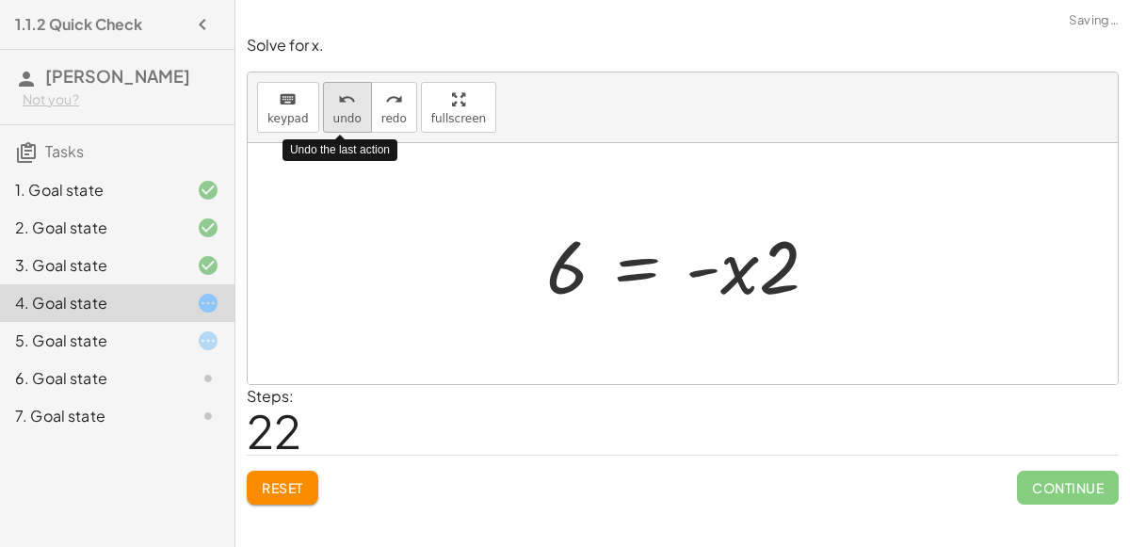
click at [347, 109] on button "undo undo" at bounding box center [347, 107] width 49 height 51
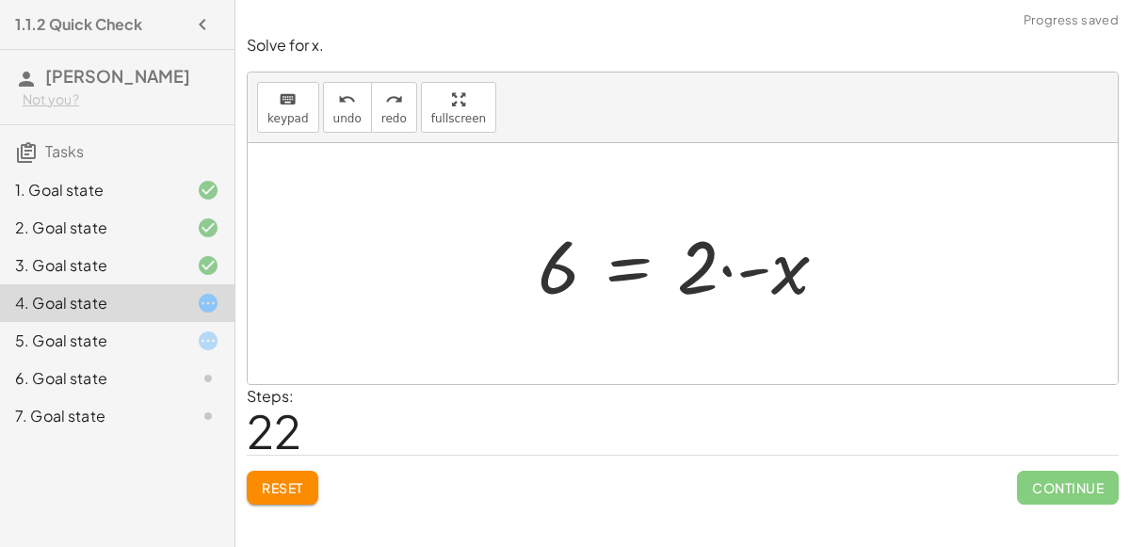
click at [608, 261] on div at bounding box center [690, 264] width 324 height 97
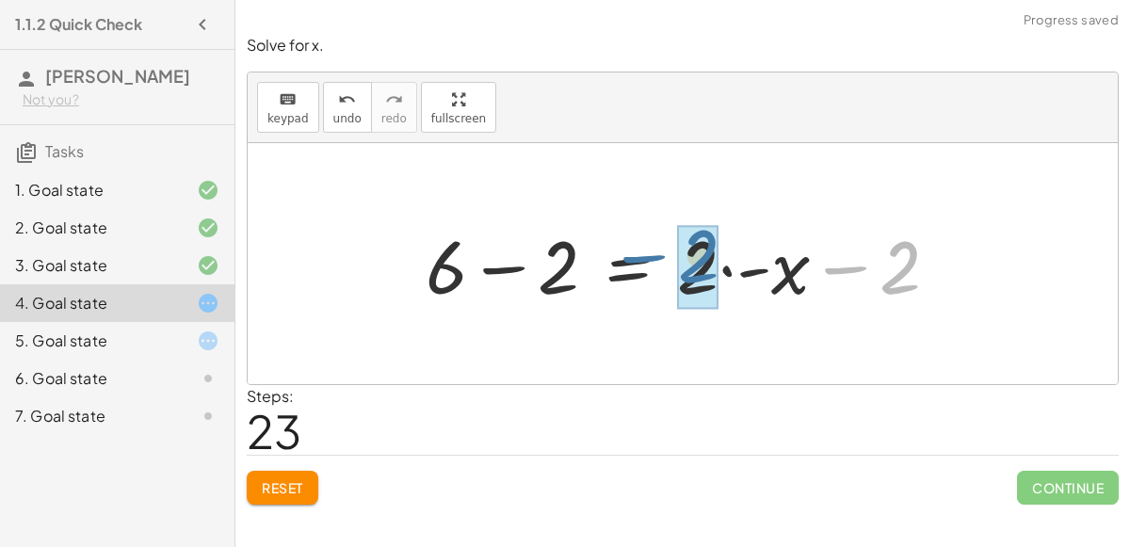
drag, startPoint x: 890, startPoint y: 262, endPoint x: 690, endPoint y: 251, distance: 201.0
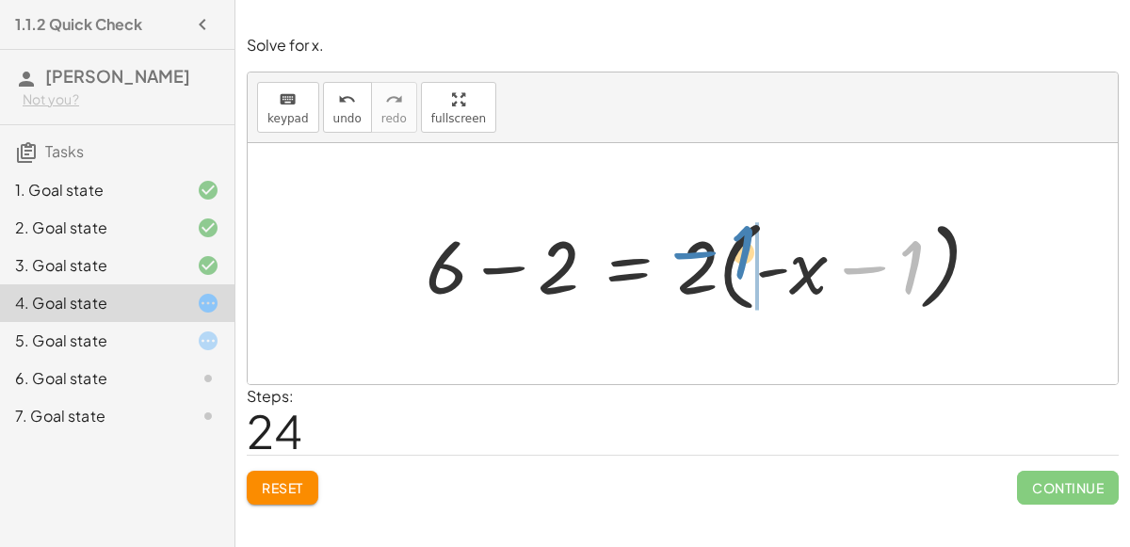
drag, startPoint x: 907, startPoint y: 266, endPoint x: 744, endPoint y: 252, distance: 163.5
click at [744, 252] on div at bounding box center [710, 264] width 589 height 108
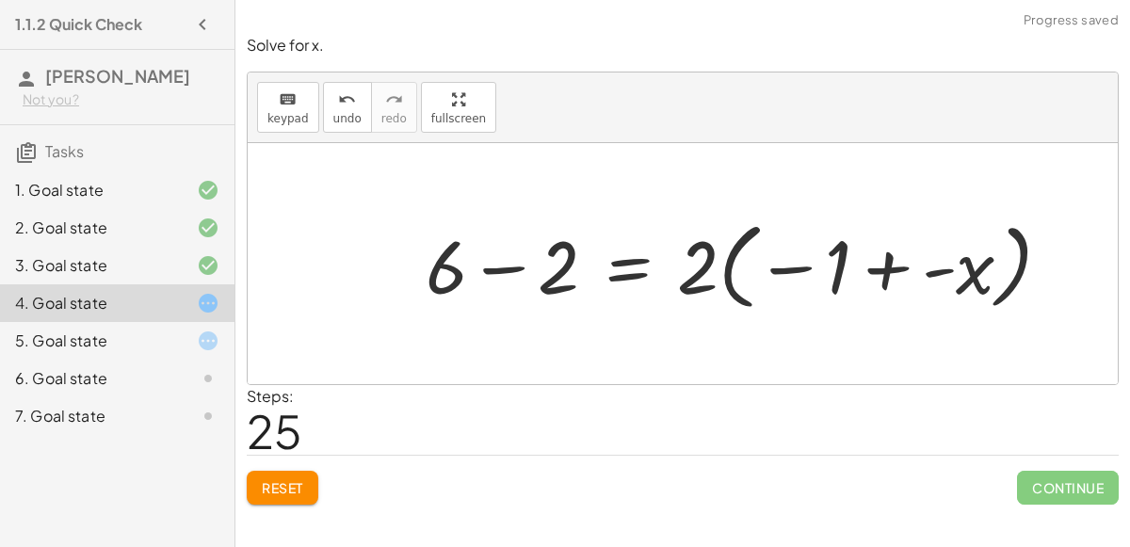
click at [826, 282] on div at bounding box center [745, 264] width 659 height 105
click at [303, 489] on span "Reset" at bounding box center [282, 487] width 41 height 17
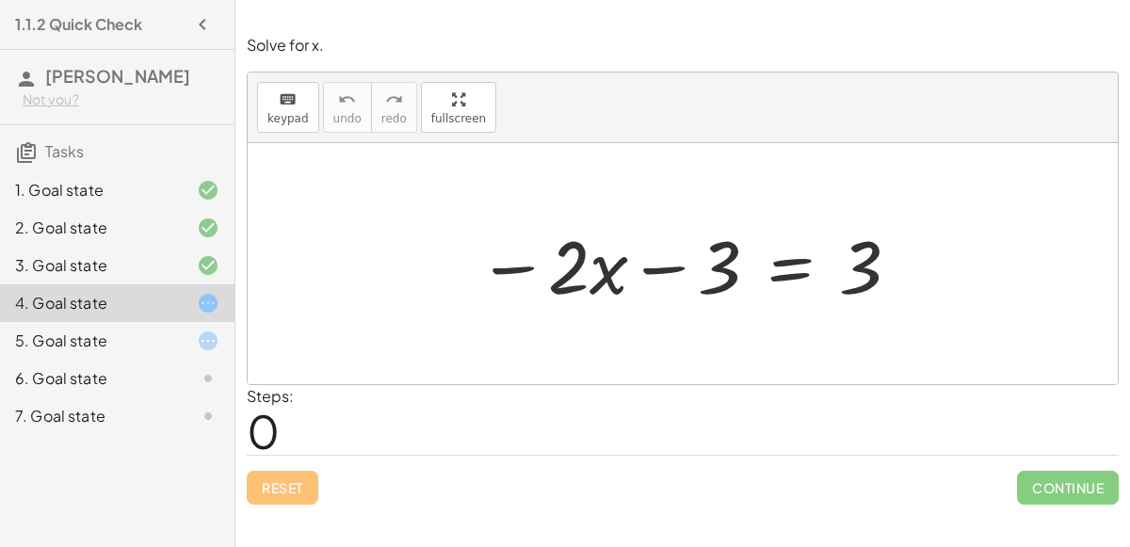
click at [768, 268] on div at bounding box center [690, 264] width 444 height 97
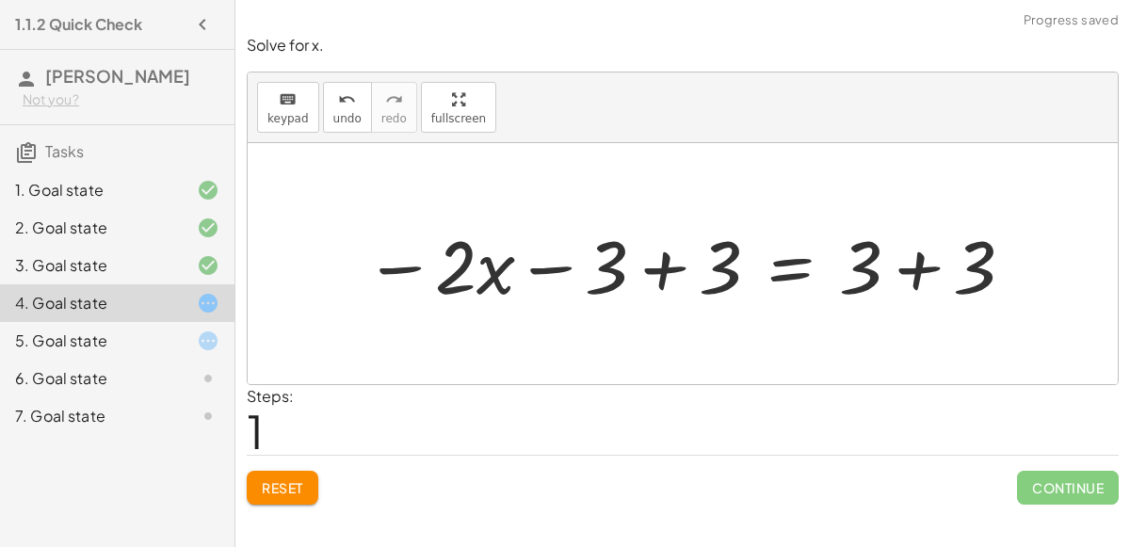
click at [574, 269] on div at bounding box center [690, 264] width 671 height 97
click at [923, 264] on div at bounding box center [690, 264] width 671 height 97
click at [643, 252] on div at bounding box center [633, 264] width 556 height 97
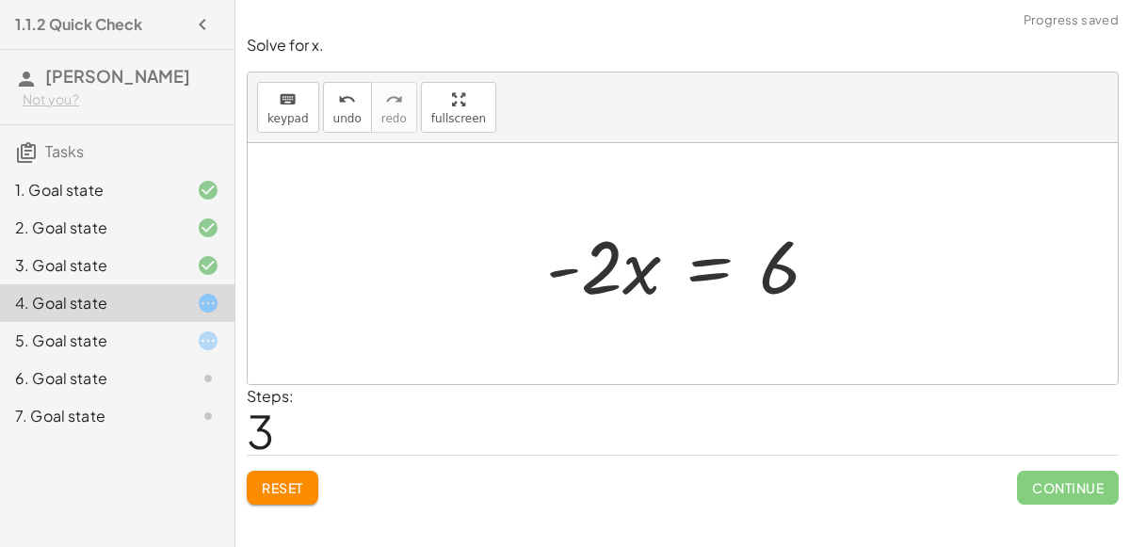
click at [153, 349] on div "5. Goal state" at bounding box center [91, 341] width 152 height 23
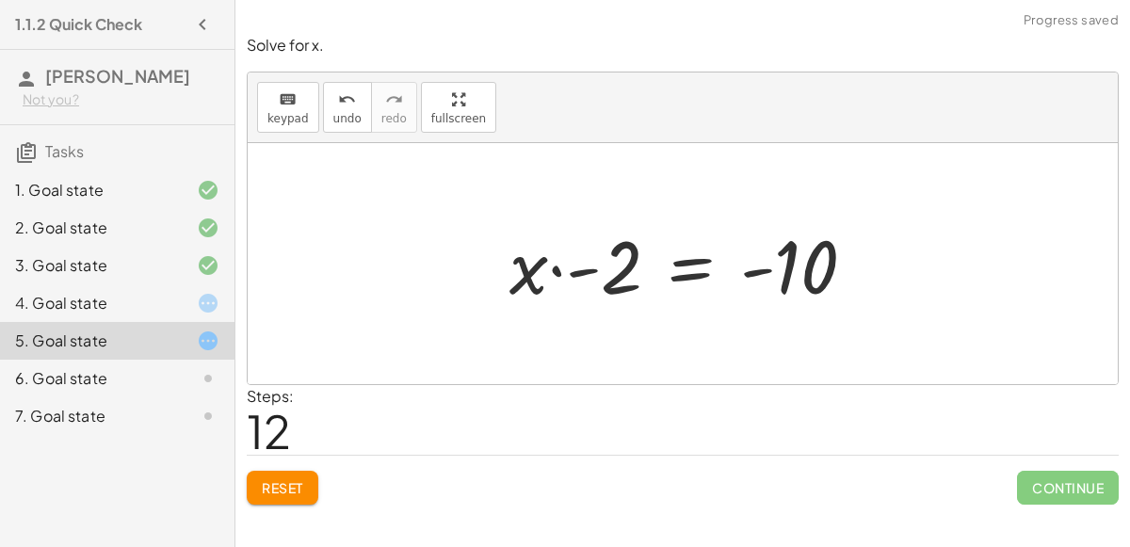
click at [138, 398] on div "7. Goal state" at bounding box center [117, 417] width 235 height 38
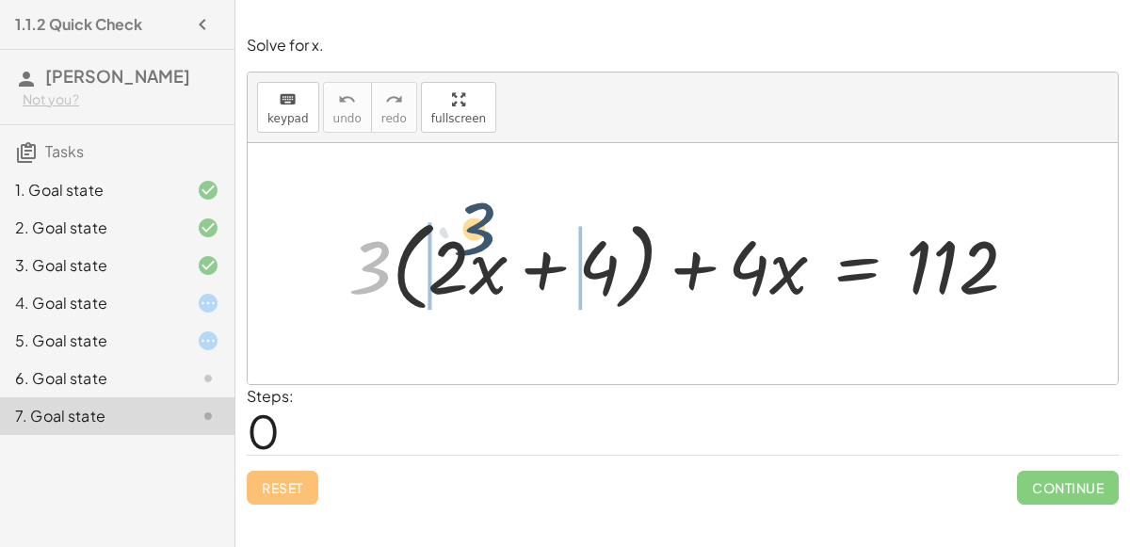
drag, startPoint x: 368, startPoint y: 268, endPoint x: 474, endPoint y: 229, distance: 112.7
click at [474, 229] on div at bounding box center [691, 264] width 704 height 108
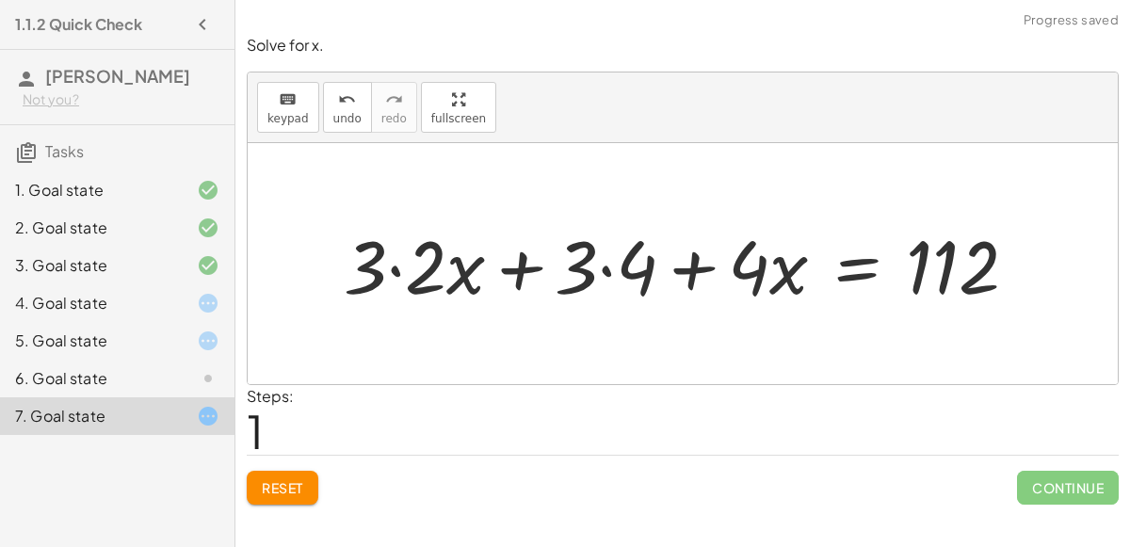
click at [587, 278] on div at bounding box center [687, 264] width 707 height 97
click at [429, 270] on div at bounding box center [687, 264] width 707 height 97
click at [638, 260] on div at bounding box center [718, 264] width 647 height 97
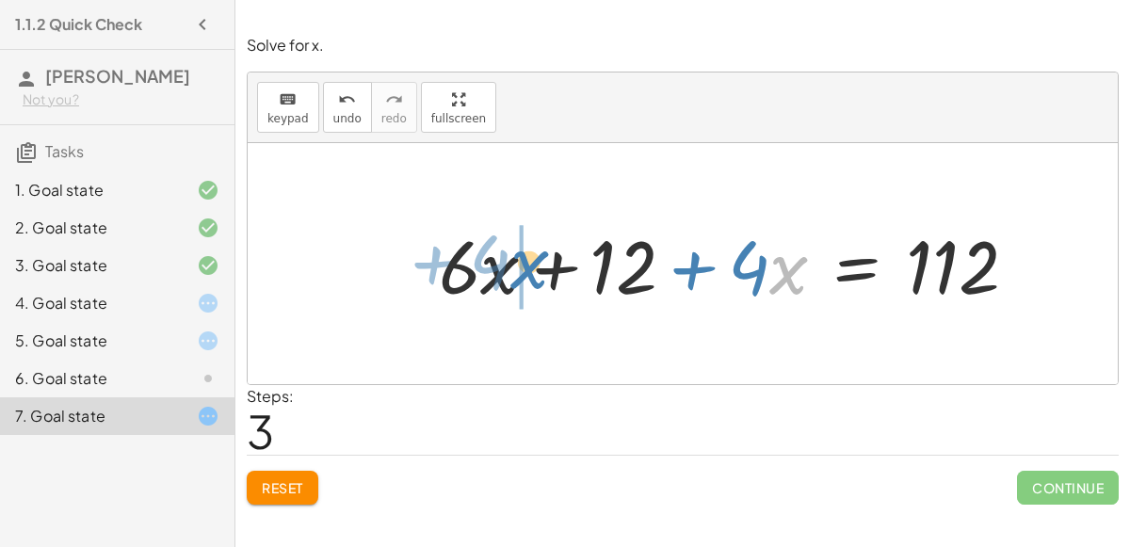
drag, startPoint x: 780, startPoint y: 265, endPoint x: 521, endPoint y: 259, distance: 259.1
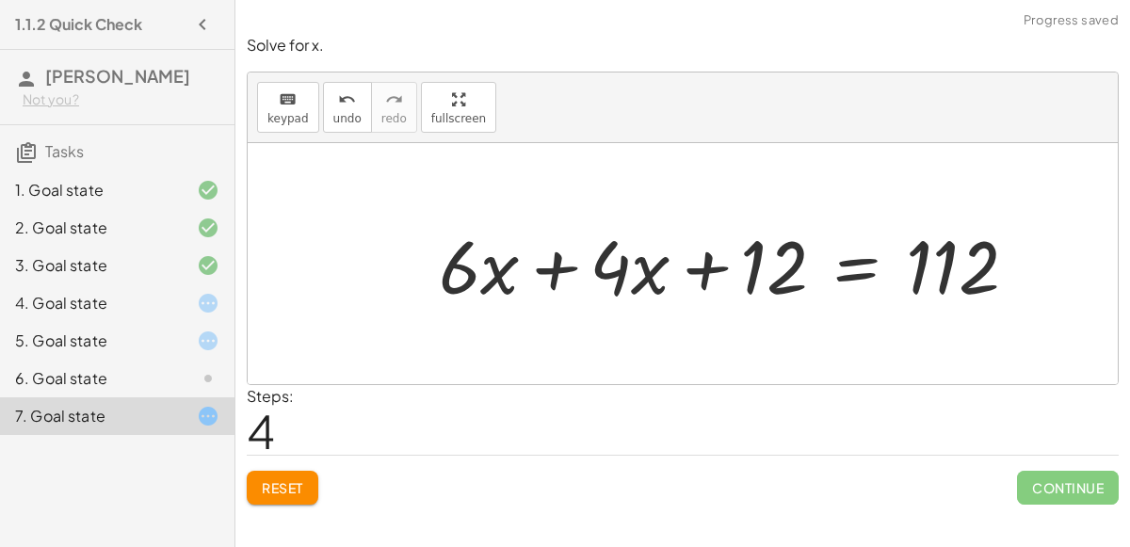
click at [548, 257] on div at bounding box center [736, 264] width 612 height 97
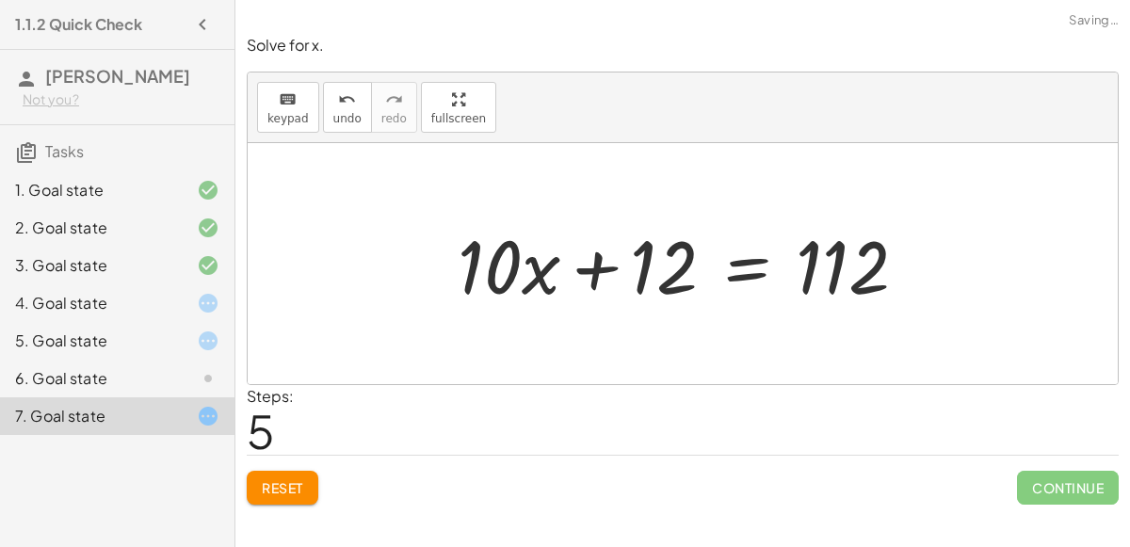
click at [642, 267] on div at bounding box center [689, 264] width 483 height 97
click at [747, 269] on div at bounding box center [689, 264] width 483 height 97
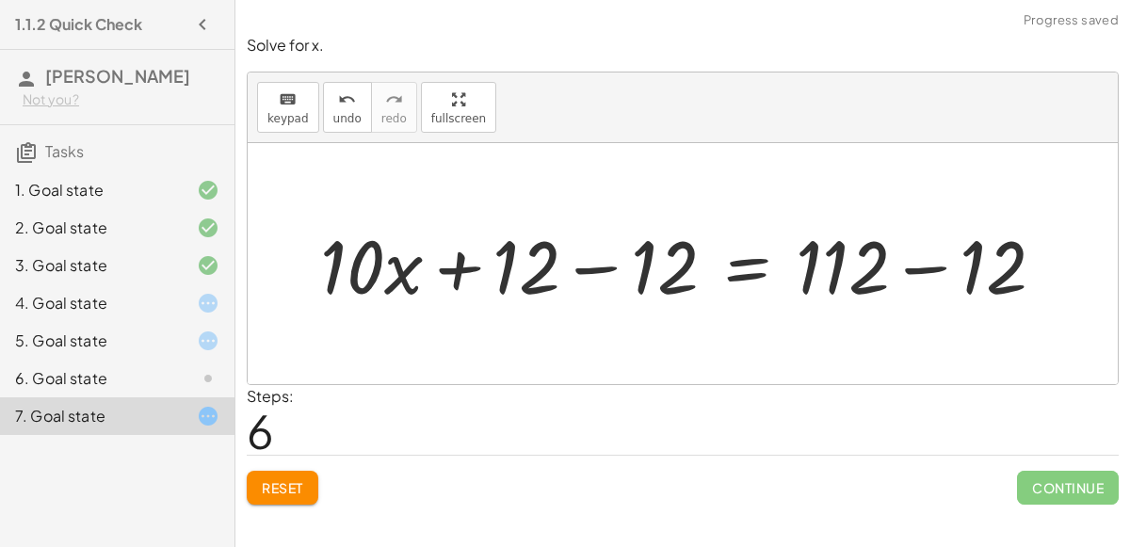
click at [573, 260] on div at bounding box center [690, 264] width 759 height 97
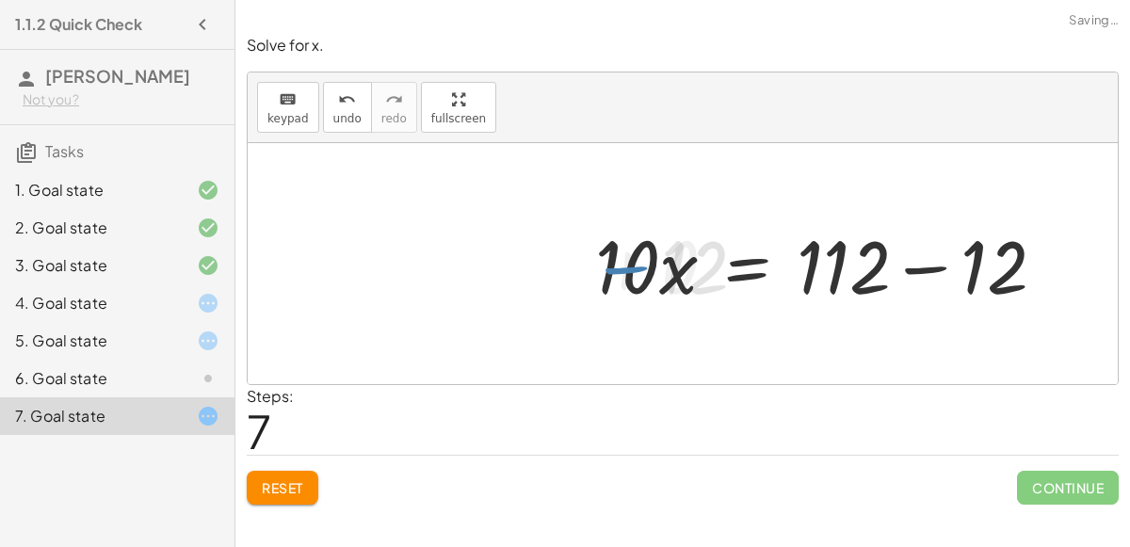
click at [924, 245] on div at bounding box center [828, 264] width 483 height 97
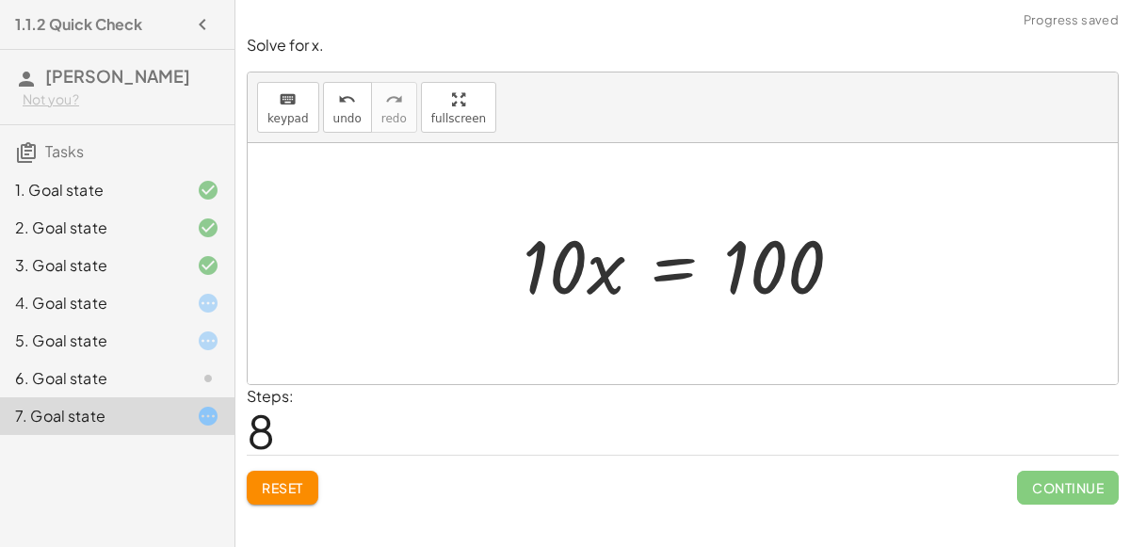
click at [523, 268] on div at bounding box center [689, 264] width 353 height 97
drag, startPoint x: 596, startPoint y: 263, endPoint x: 490, endPoint y: 244, distance: 108.1
drag, startPoint x: 529, startPoint y: 262, endPoint x: 535, endPoint y: 225, distance: 37.2
click at [535, 225] on div at bounding box center [689, 264] width 353 height 97
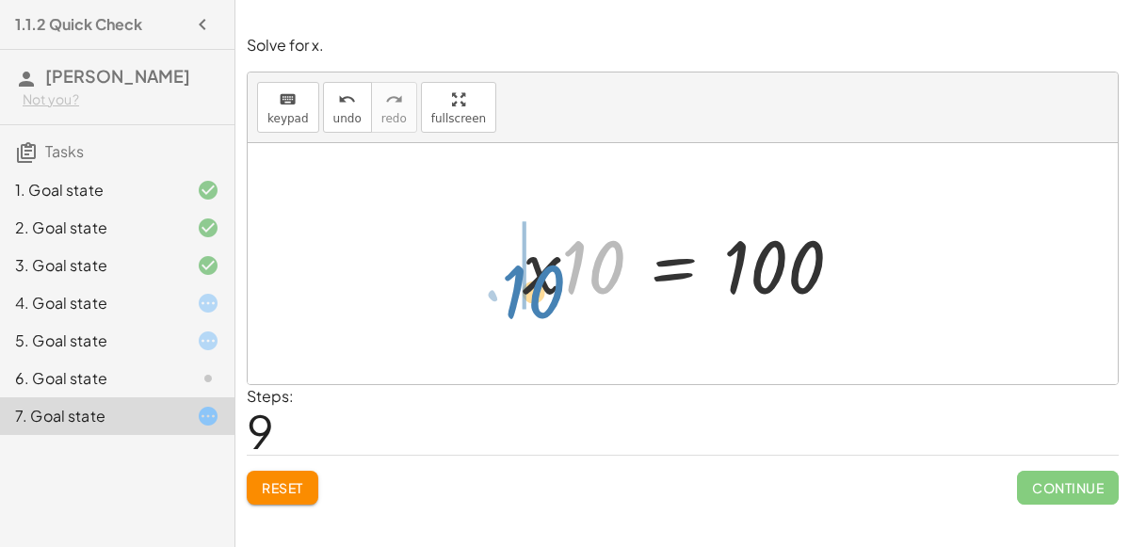
drag, startPoint x: 588, startPoint y: 246, endPoint x: 537, endPoint y: 280, distance: 61.1
click at [537, 280] on div at bounding box center [689, 264] width 353 height 97
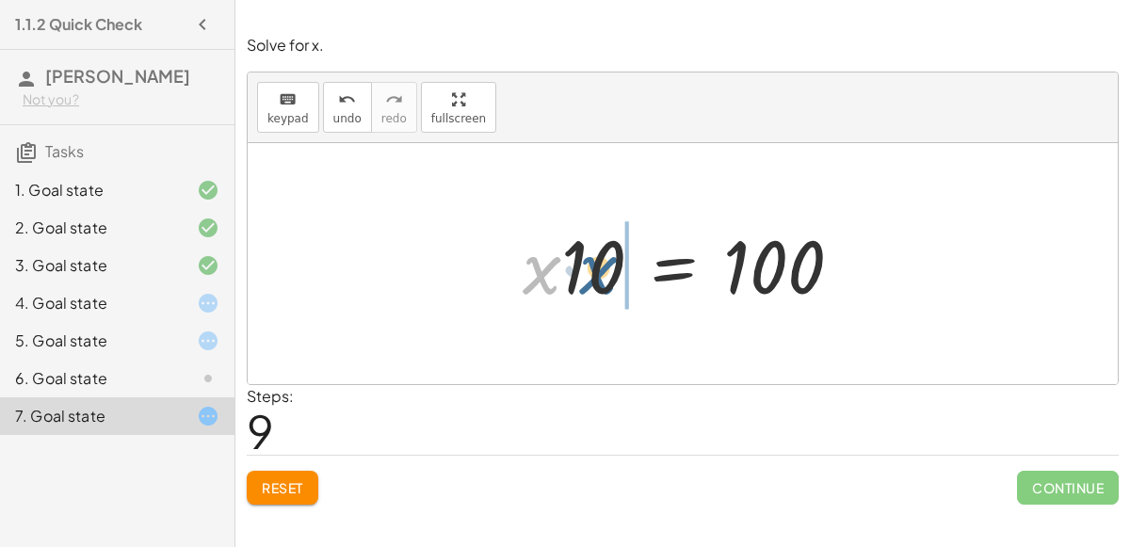
drag, startPoint x: 535, startPoint y: 273, endPoint x: 592, endPoint y: 273, distance: 56.5
click at [592, 273] on div at bounding box center [689, 264] width 353 height 97
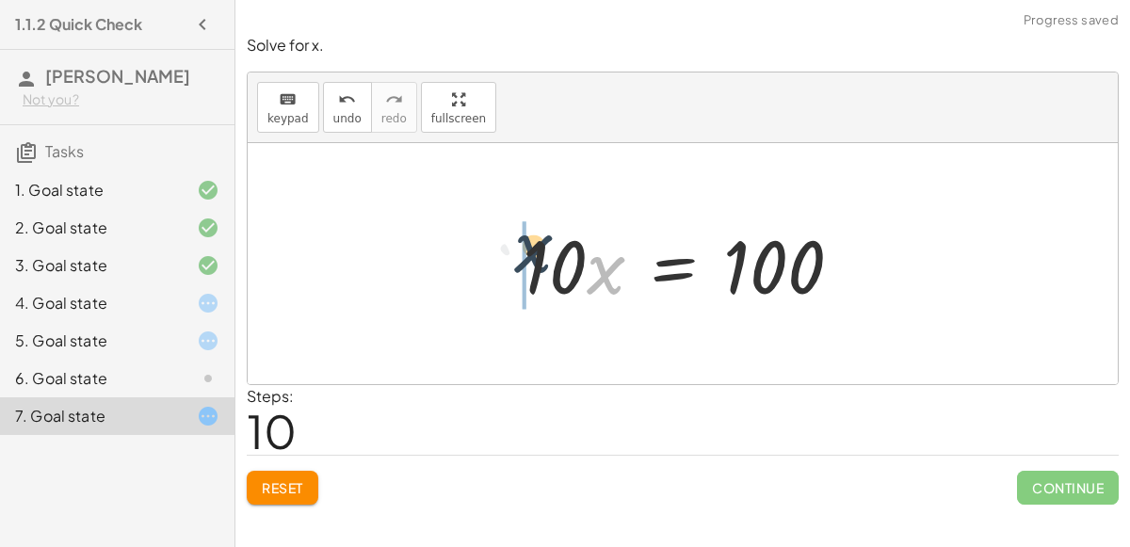
drag, startPoint x: 592, startPoint y: 273, endPoint x: 527, endPoint y: 253, distance: 67.9
click at [527, 253] on div at bounding box center [689, 264] width 353 height 97
drag, startPoint x: 532, startPoint y: 267, endPoint x: 503, endPoint y: 278, distance: 31.3
click at [158, 372] on div "6. Goal state" at bounding box center [91, 378] width 152 height 23
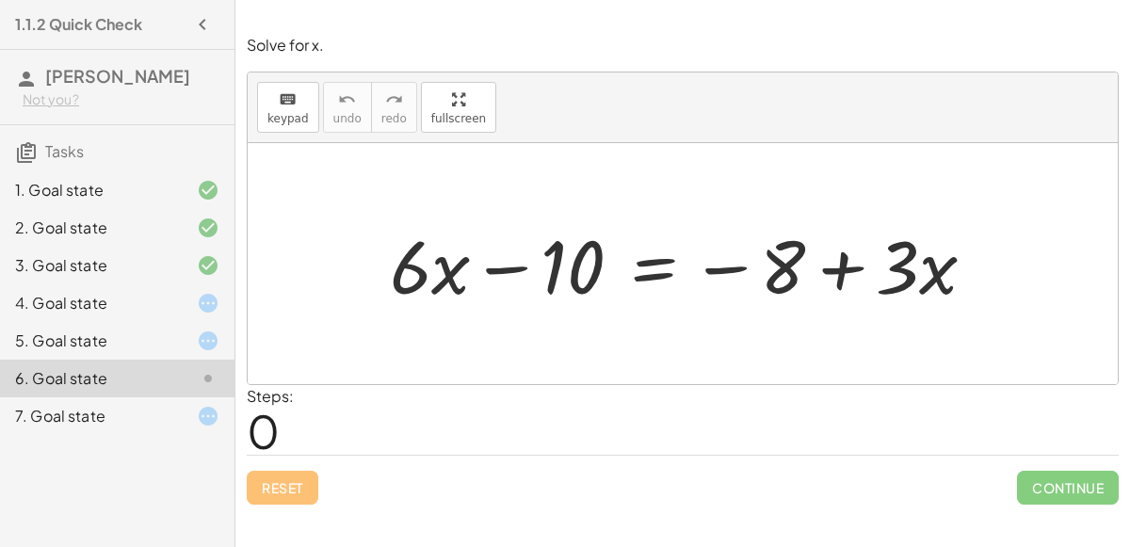
click at [640, 272] on div at bounding box center [691, 264] width 620 height 97
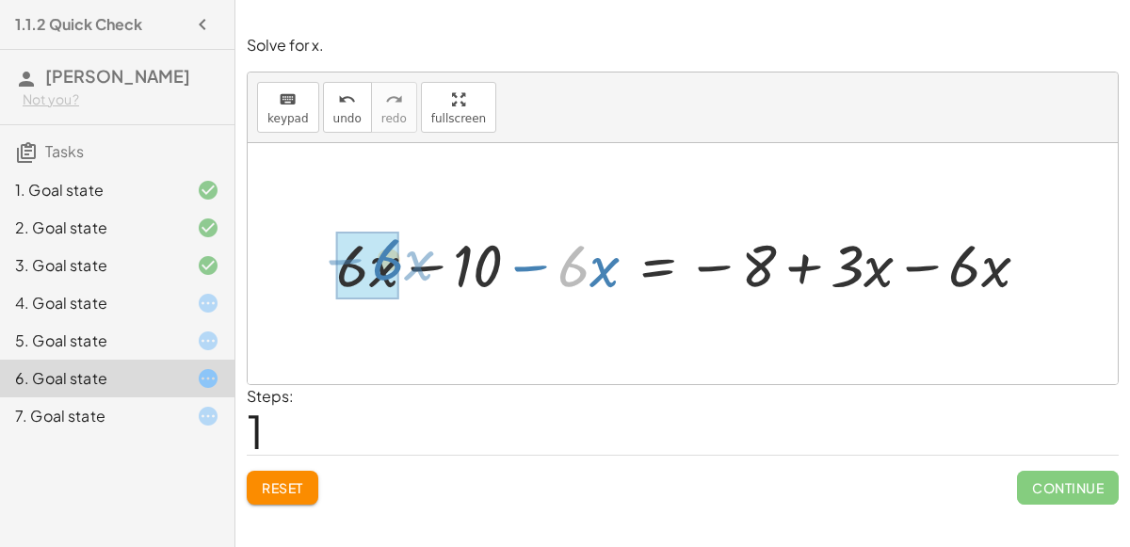
drag, startPoint x: 580, startPoint y: 270, endPoint x: 394, endPoint y: 264, distance: 186.6
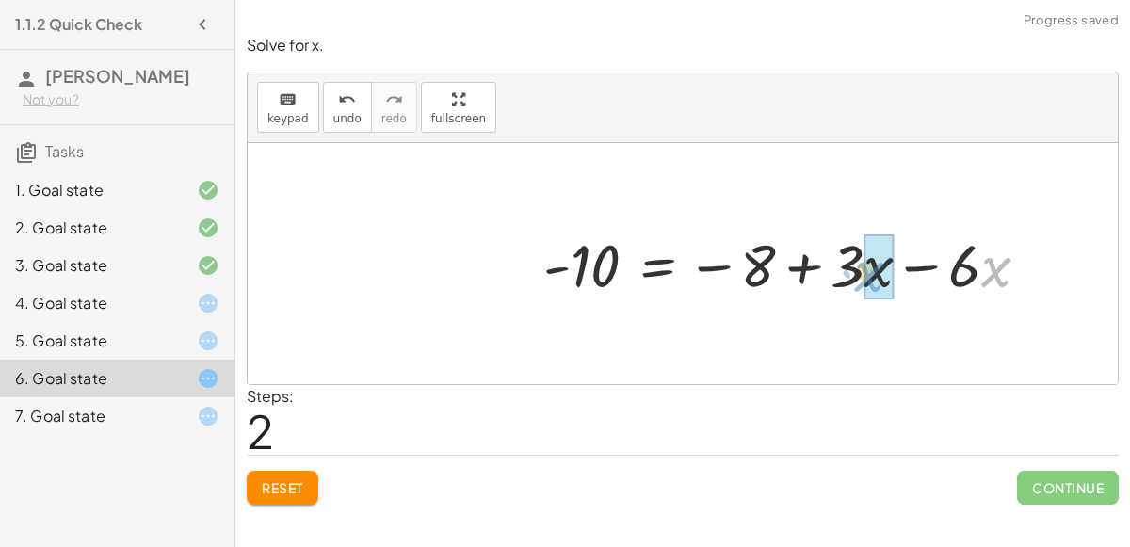
drag, startPoint x: 985, startPoint y: 253, endPoint x: 859, endPoint y: 257, distance: 126.3
click at [859, 257] on div at bounding box center [793, 263] width 519 height 77
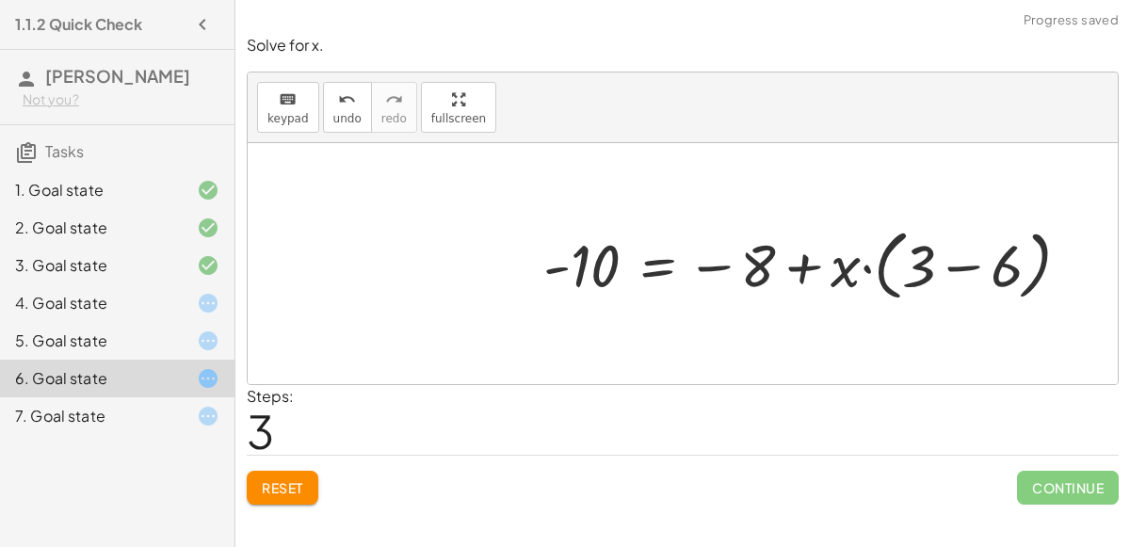
click at [941, 268] on div at bounding box center [814, 263] width 561 height 86
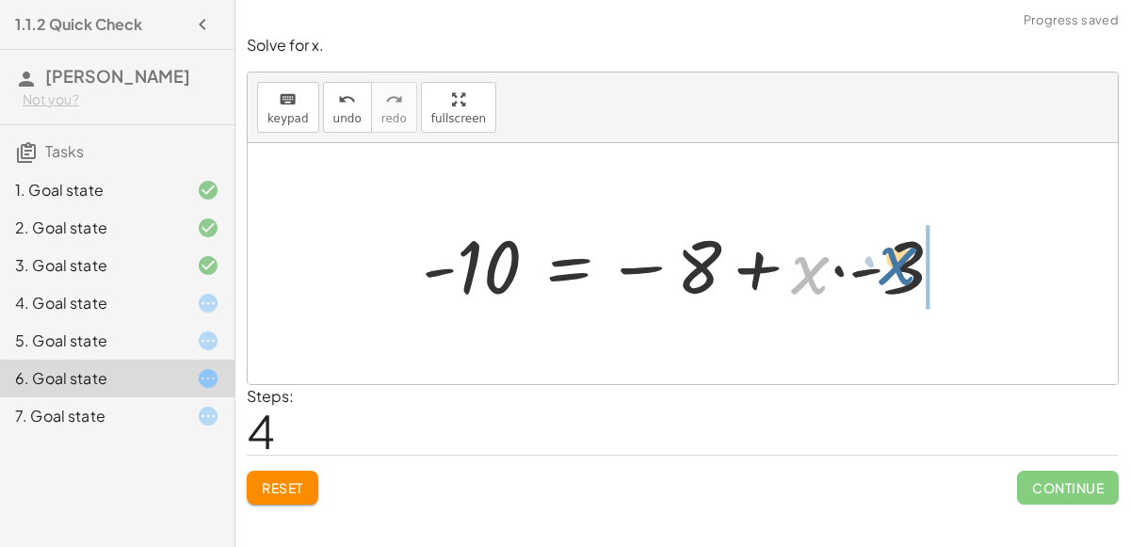
drag, startPoint x: 816, startPoint y: 266, endPoint x: 914, endPoint y: 259, distance: 98.2
click at [914, 259] on div at bounding box center [691, 264] width 556 height 97
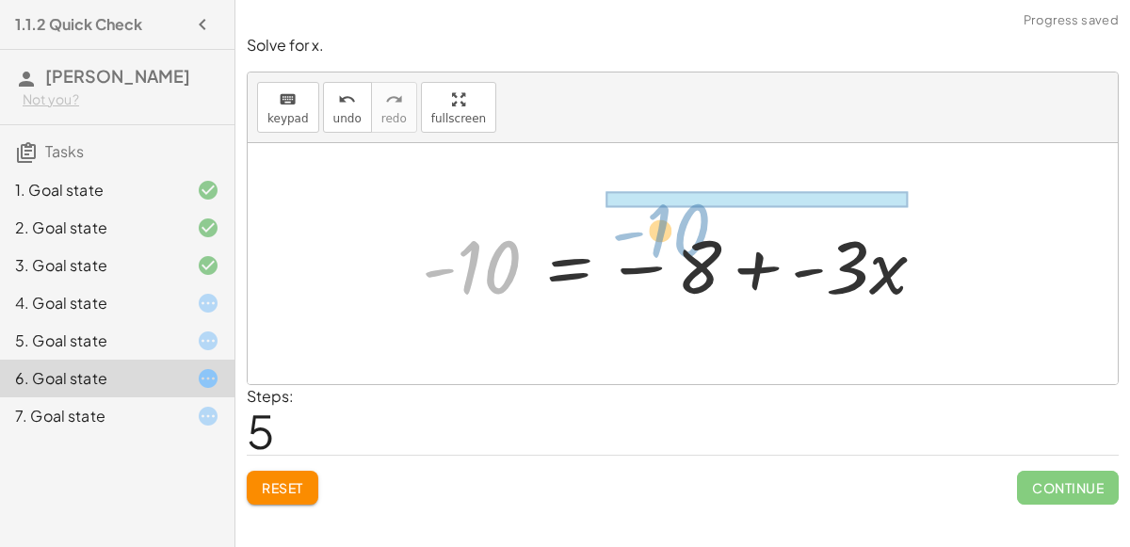
drag, startPoint x: 490, startPoint y: 265, endPoint x: 678, endPoint y: 227, distance: 192.1
click at [678, 227] on div at bounding box center [682, 264] width 538 height 97
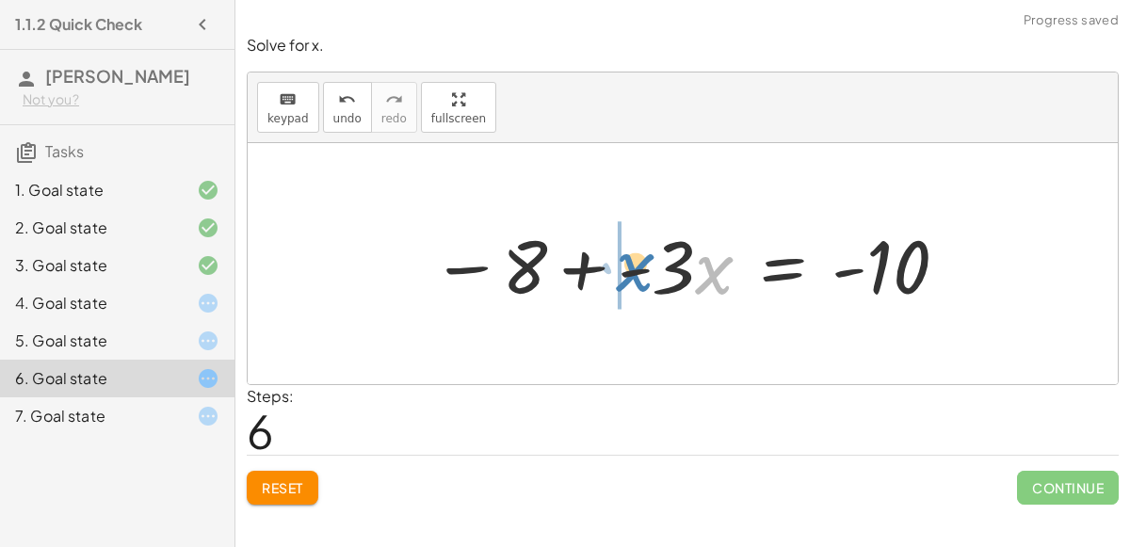
drag, startPoint x: 701, startPoint y: 278, endPoint x: 622, endPoint y: 275, distance: 79.2
click at [622, 275] on div at bounding box center [691, 264] width 538 height 97
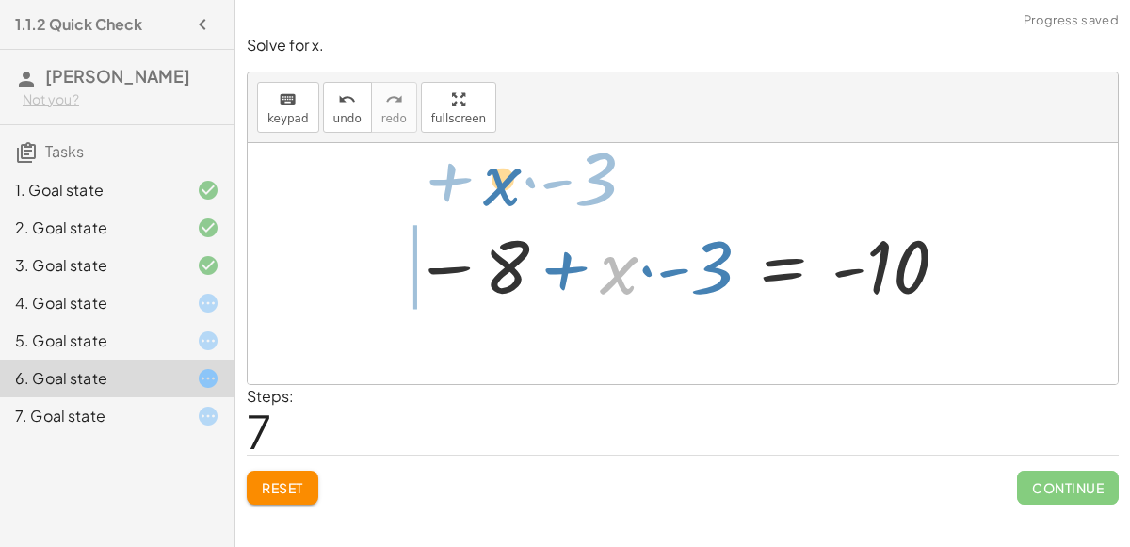
drag, startPoint x: 615, startPoint y: 266, endPoint x: 480, endPoint y: 233, distance: 138.7
click at [480, 233] on div at bounding box center [682, 264] width 556 height 97
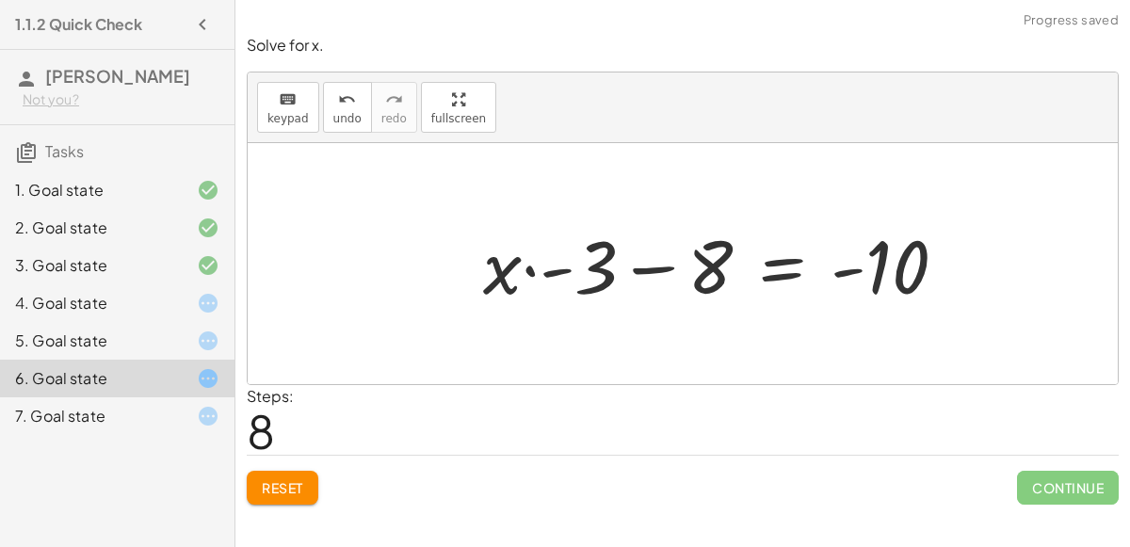
click at [679, 258] on div at bounding box center [723, 264] width 498 height 97
drag, startPoint x: 705, startPoint y: 266, endPoint x: 483, endPoint y: 266, distance: 221.4
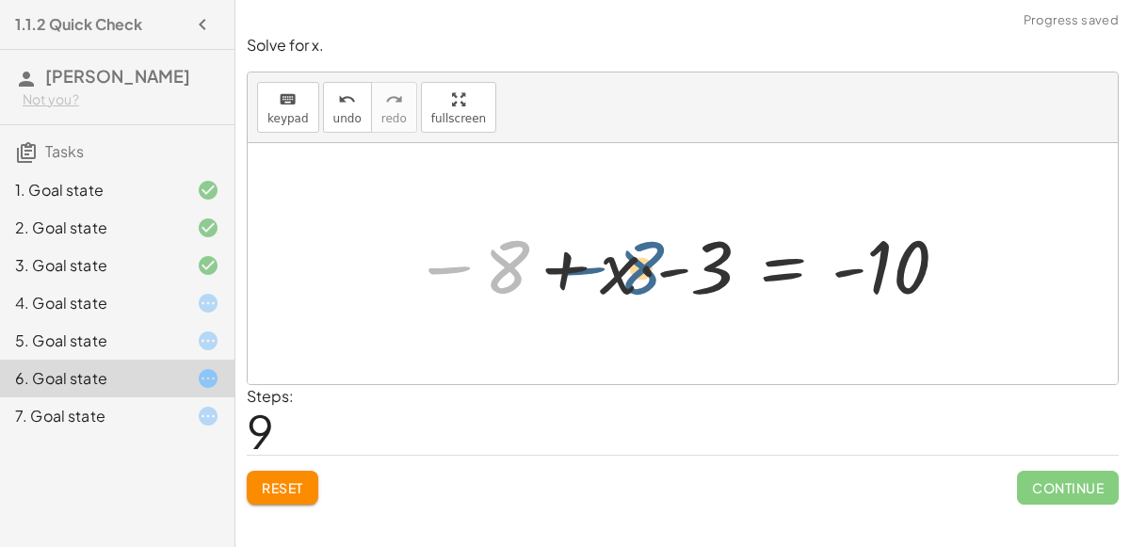
drag, startPoint x: 523, startPoint y: 256, endPoint x: 658, endPoint y: 257, distance: 135.6
click at [658, 257] on div at bounding box center [682, 264] width 556 height 97
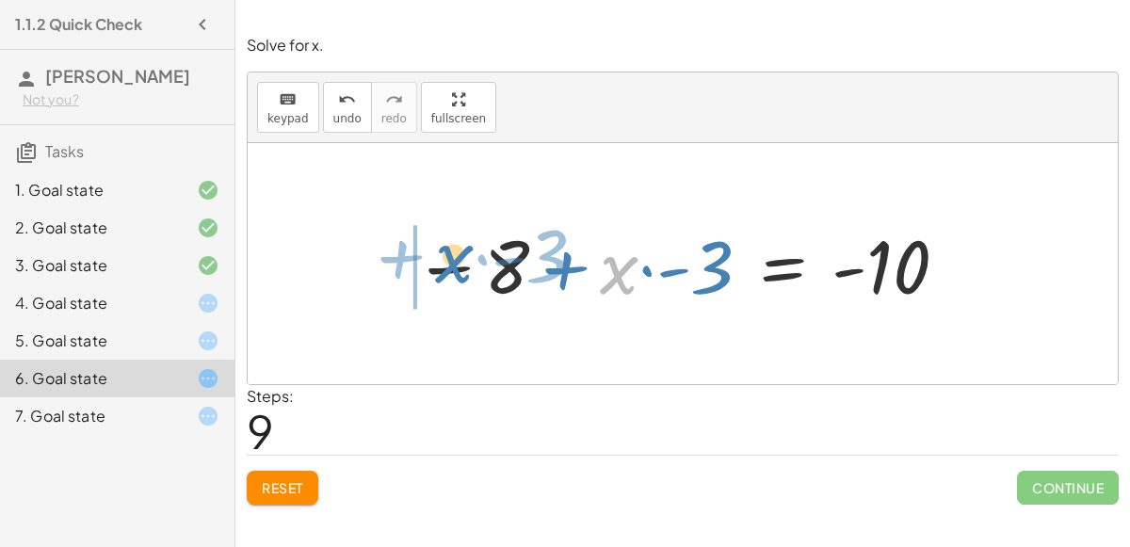
drag, startPoint x: 627, startPoint y: 269, endPoint x: 456, endPoint y: 254, distance: 172.1
click at [456, 254] on div at bounding box center [682, 264] width 556 height 97
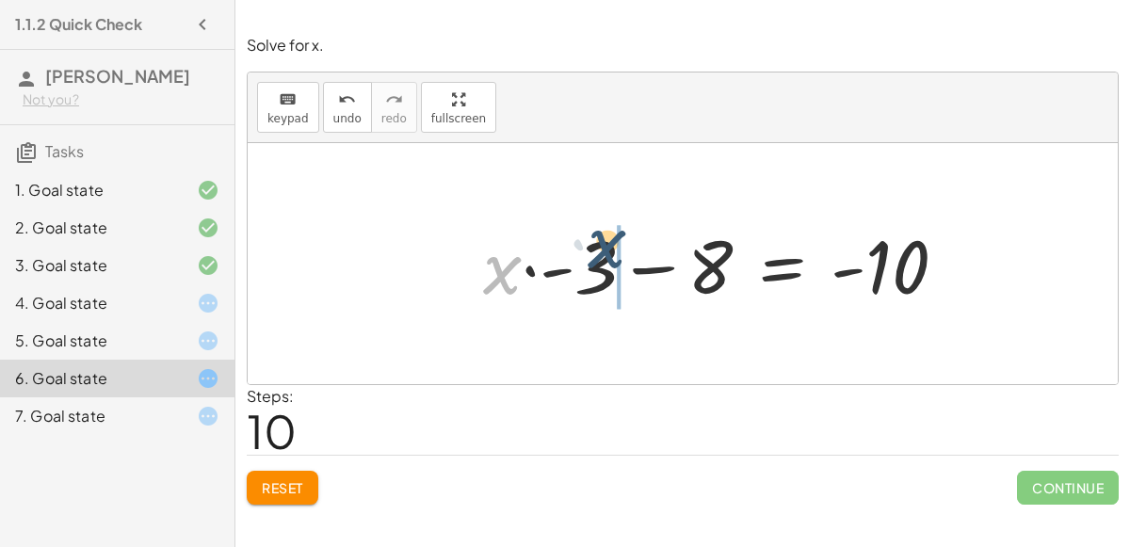
drag, startPoint x: 493, startPoint y: 272, endPoint x: 597, endPoint y: 252, distance: 106.6
click at [597, 252] on div at bounding box center [723, 264] width 498 height 97
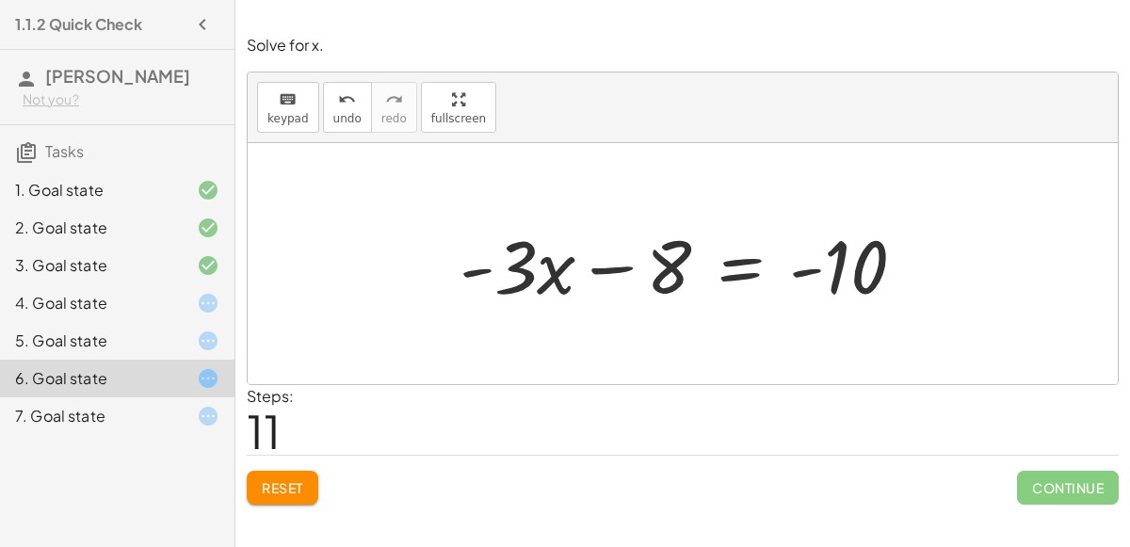
click at [722, 264] on div at bounding box center [690, 264] width 480 height 97
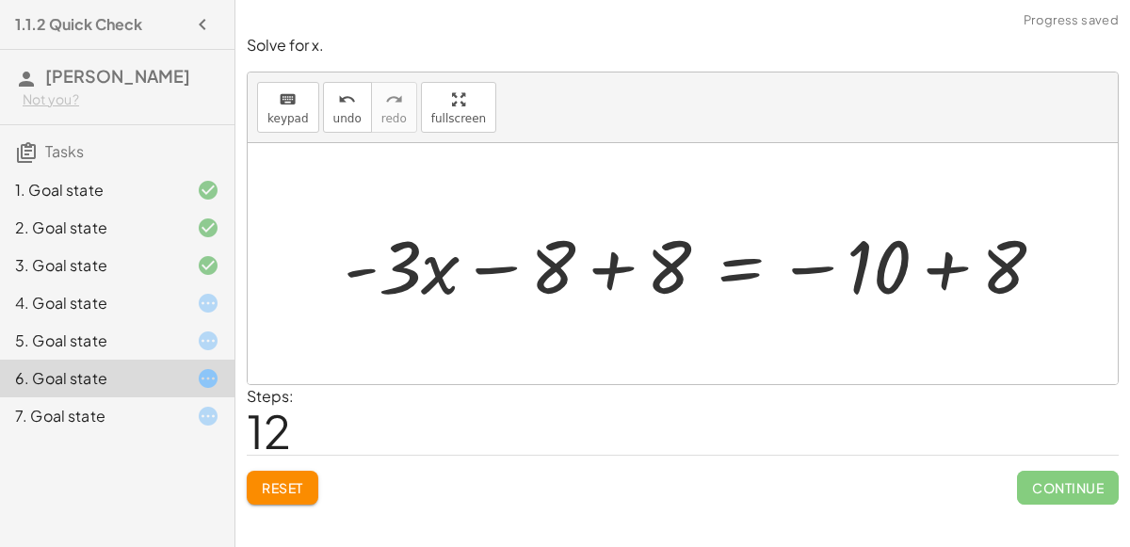
click at [626, 266] on div at bounding box center [701, 264] width 735 height 97
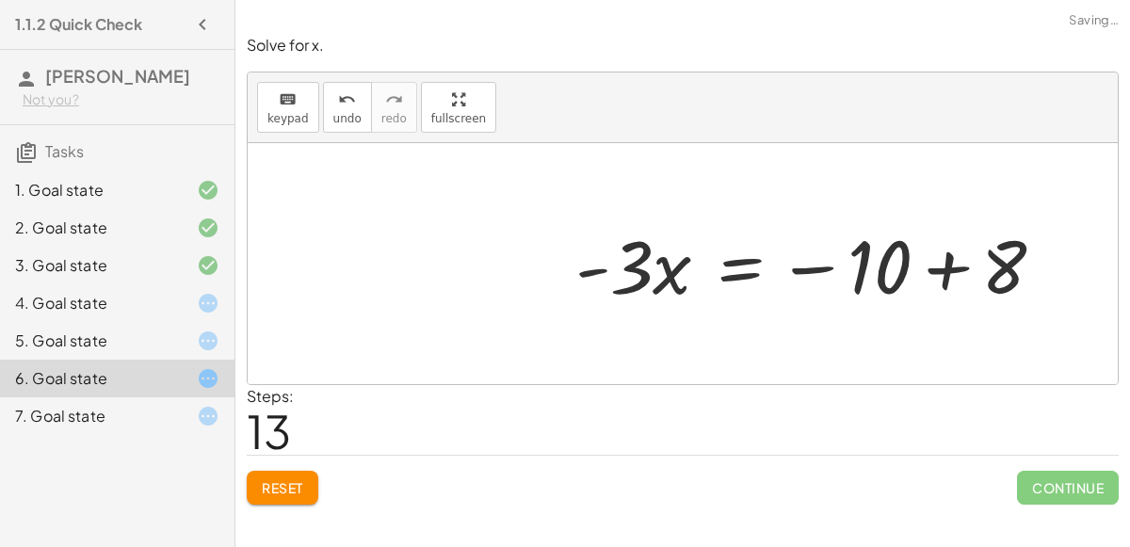
click at [988, 254] on div at bounding box center [817, 264] width 503 height 97
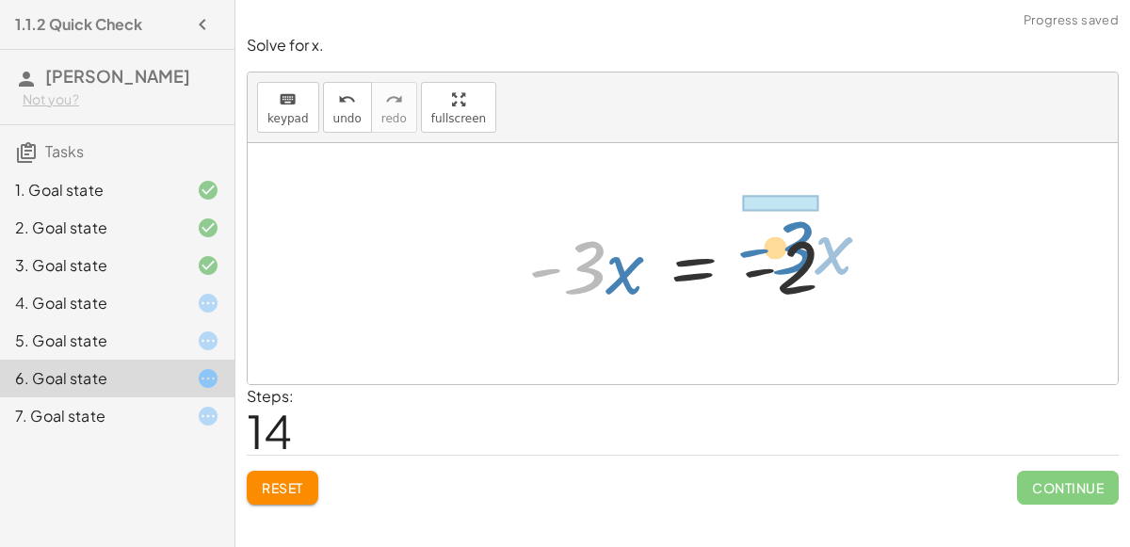
drag, startPoint x: 579, startPoint y: 261, endPoint x: 774, endPoint y: 257, distance: 195.0
click at [774, 257] on div at bounding box center [690, 264] width 342 height 97
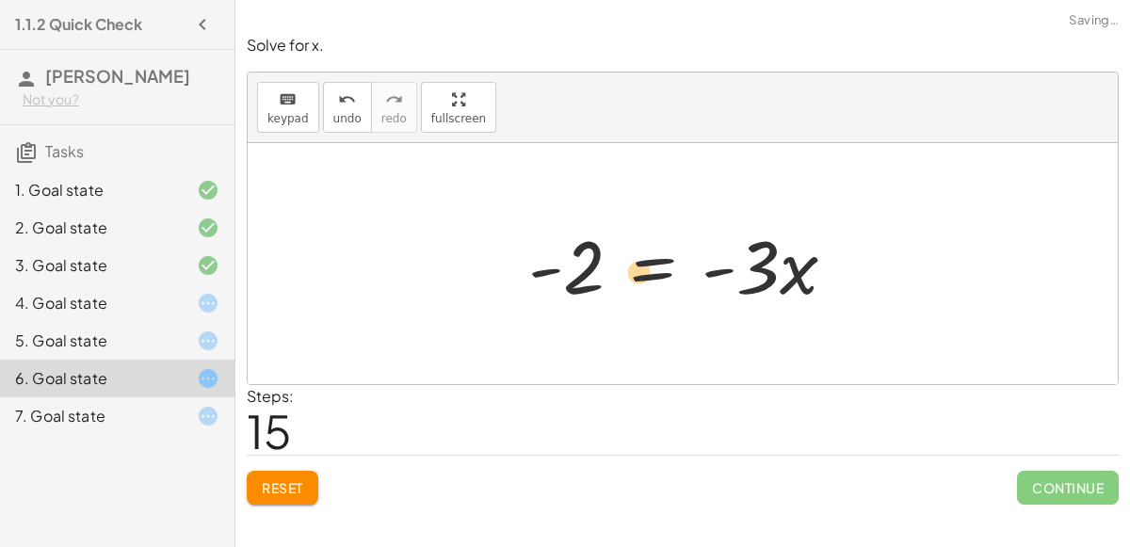
drag, startPoint x: 805, startPoint y: 280, endPoint x: 645, endPoint y: 284, distance: 160.2
click at [645, 284] on div at bounding box center [690, 264] width 342 height 97
click at [62, 341] on div "5. Goal state" at bounding box center [91, 341] width 152 height 23
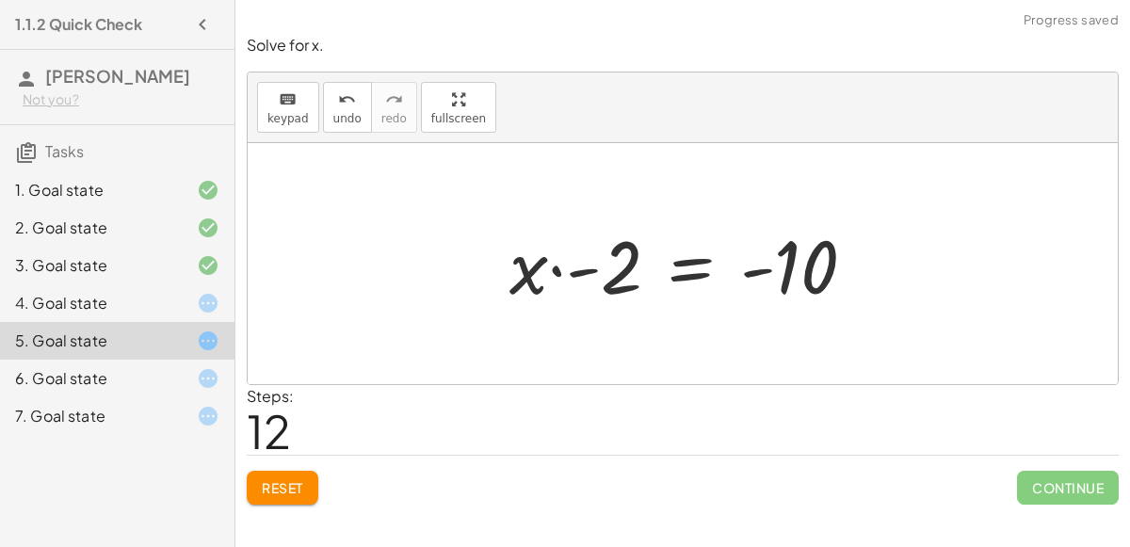
click at [92, 380] on div "6. Goal state" at bounding box center [91, 378] width 152 height 23
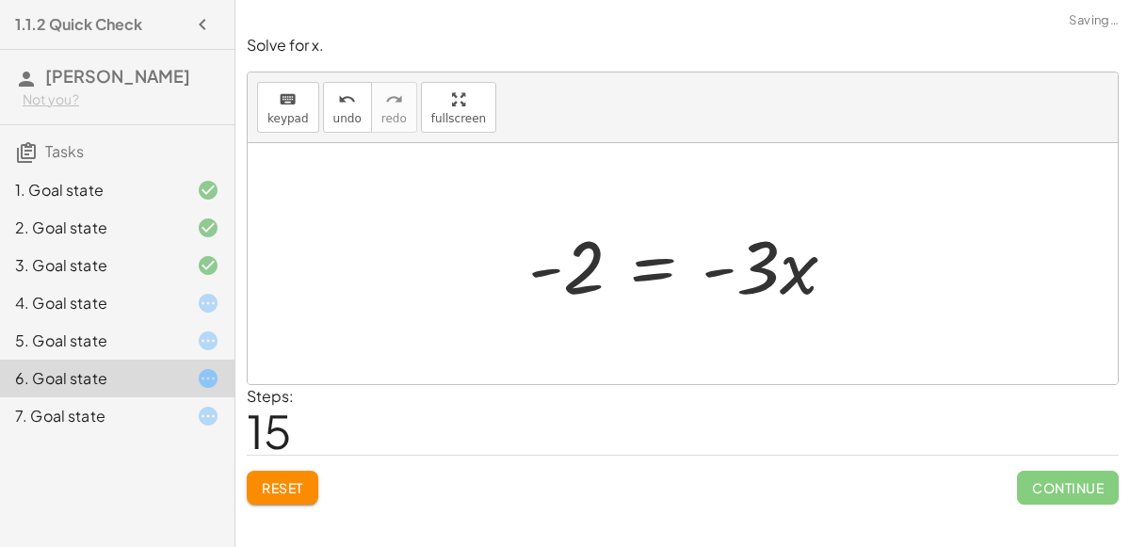
click at [89, 398] on div "5. Goal state" at bounding box center [117, 417] width 235 height 38
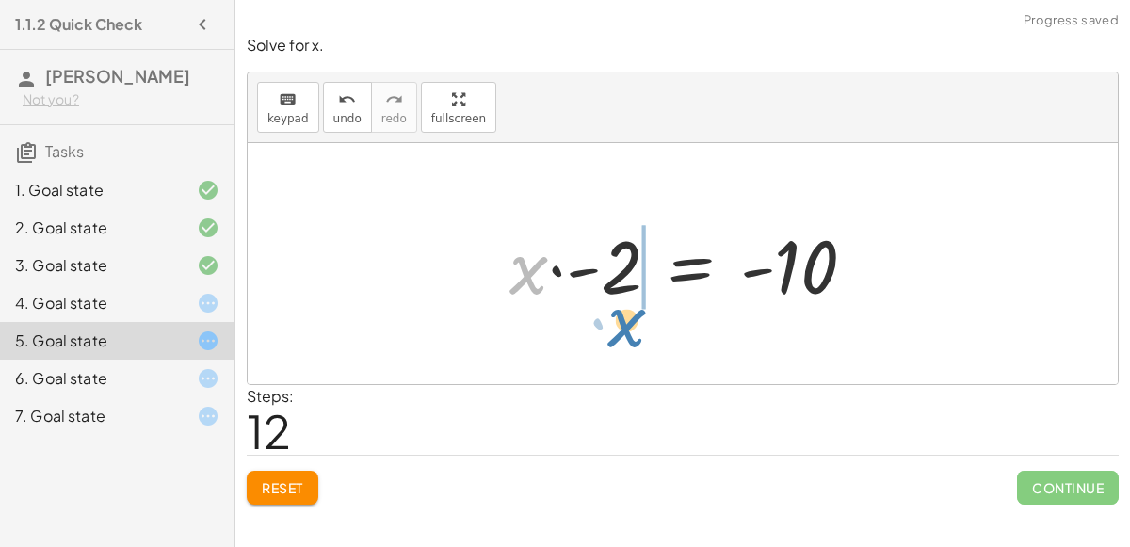
drag, startPoint x: 547, startPoint y: 268, endPoint x: 668, endPoint y: 301, distance: 125.0
click at [668, 301] on div at bounding box center [690, 264] width 381 height 97
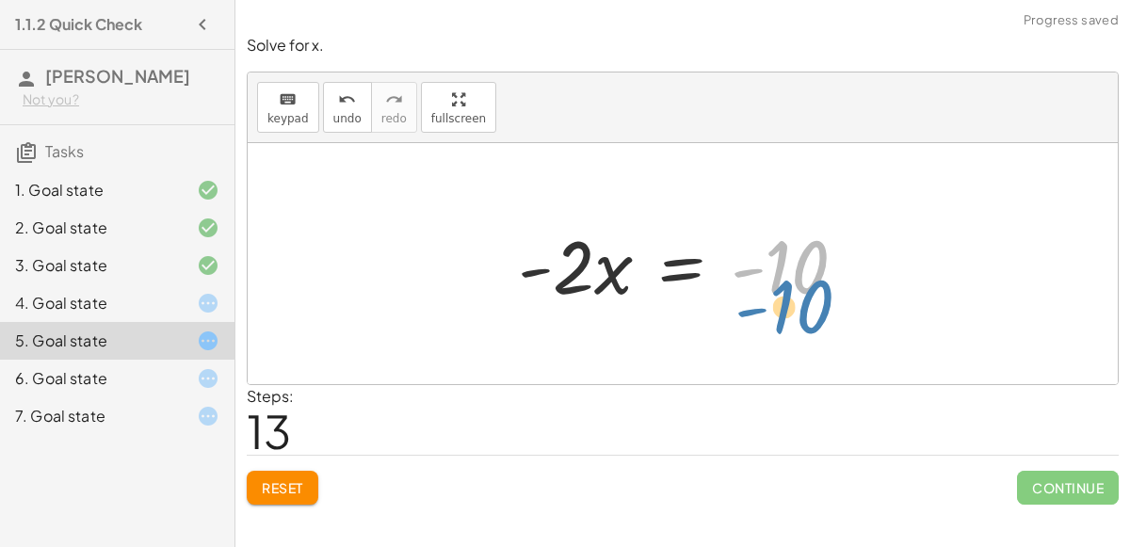
drag, startPoint x: 780, startPoint y: 246, endPoint x: 766, endPoint y: 269, distance: 27.5
click at [766, 269] on div at bounding box center [690, 264] width 363 height 97
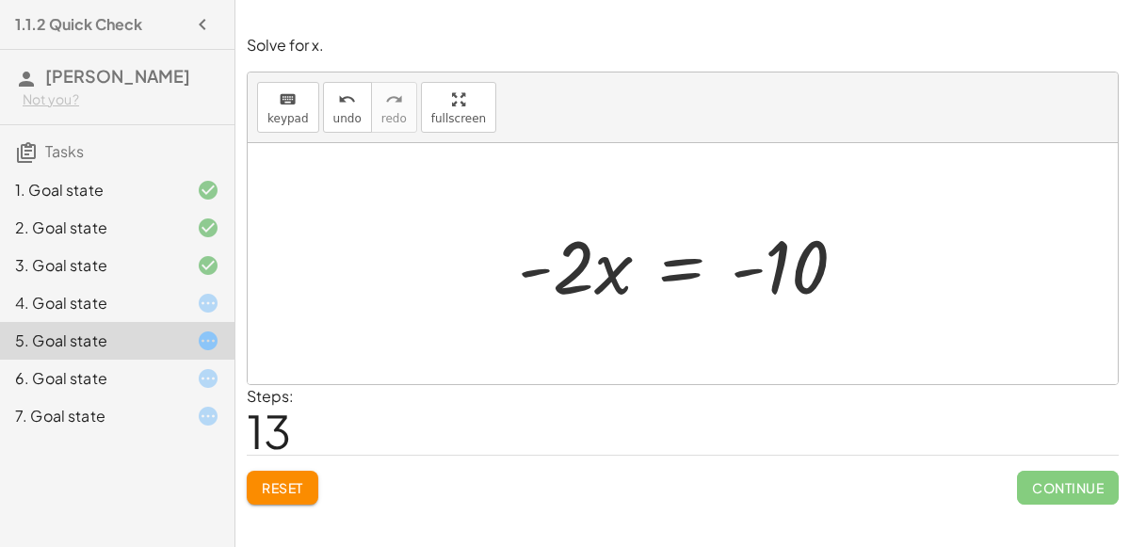
click at [161, 300] on div "4. Goal state" at bounding box center [91, 303] width 152 height 23
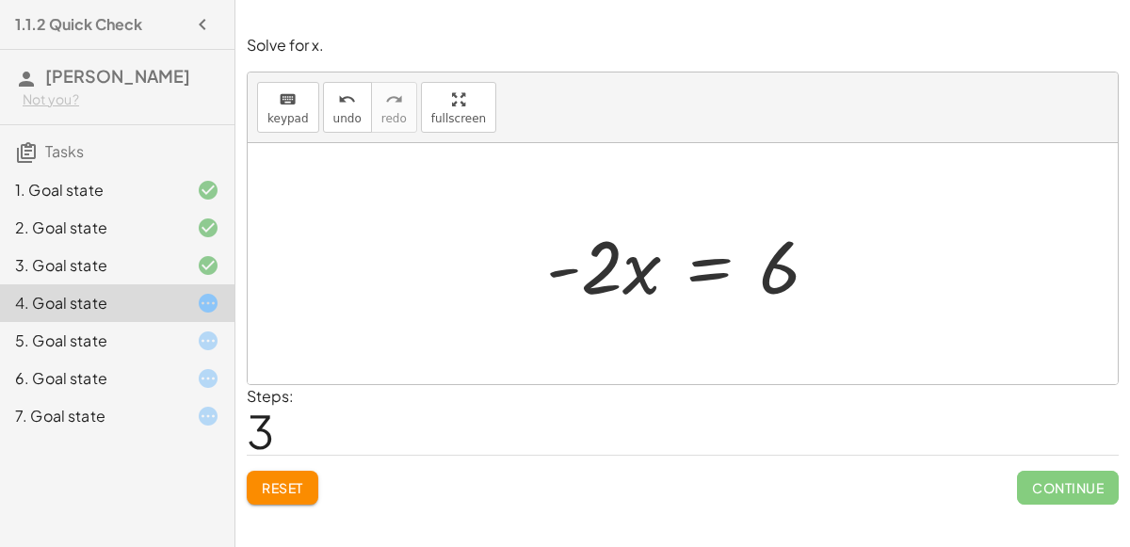
click at [203, 360] on div "6. Goal state" at bounding box center [117, 379] width 235 height 38
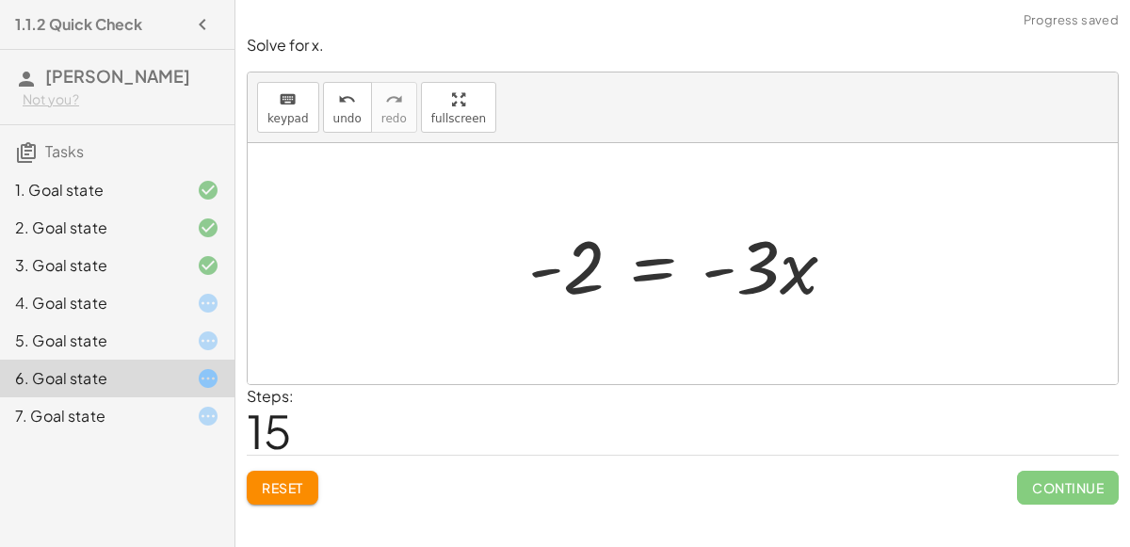
click at [189, 431] on div "7. Goal state" at bounding box center [117, 417] width 235 height 38
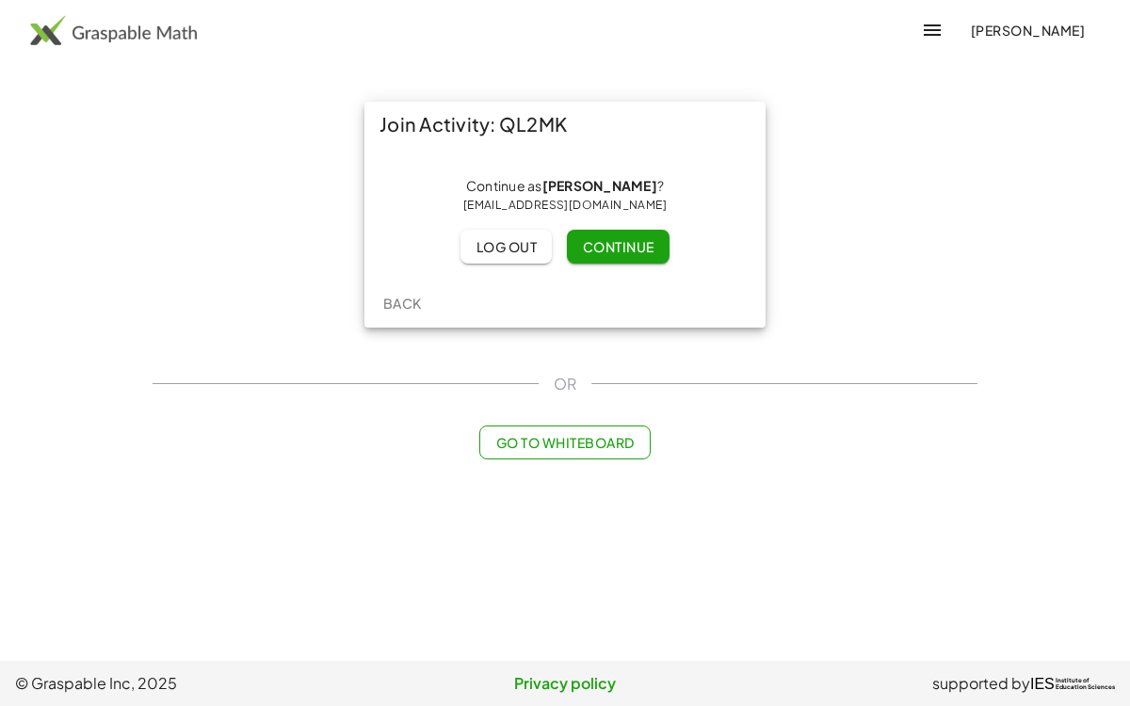
click at [634, 247] on span "Continue" at bounding box center [618, 246] width 72 height 17
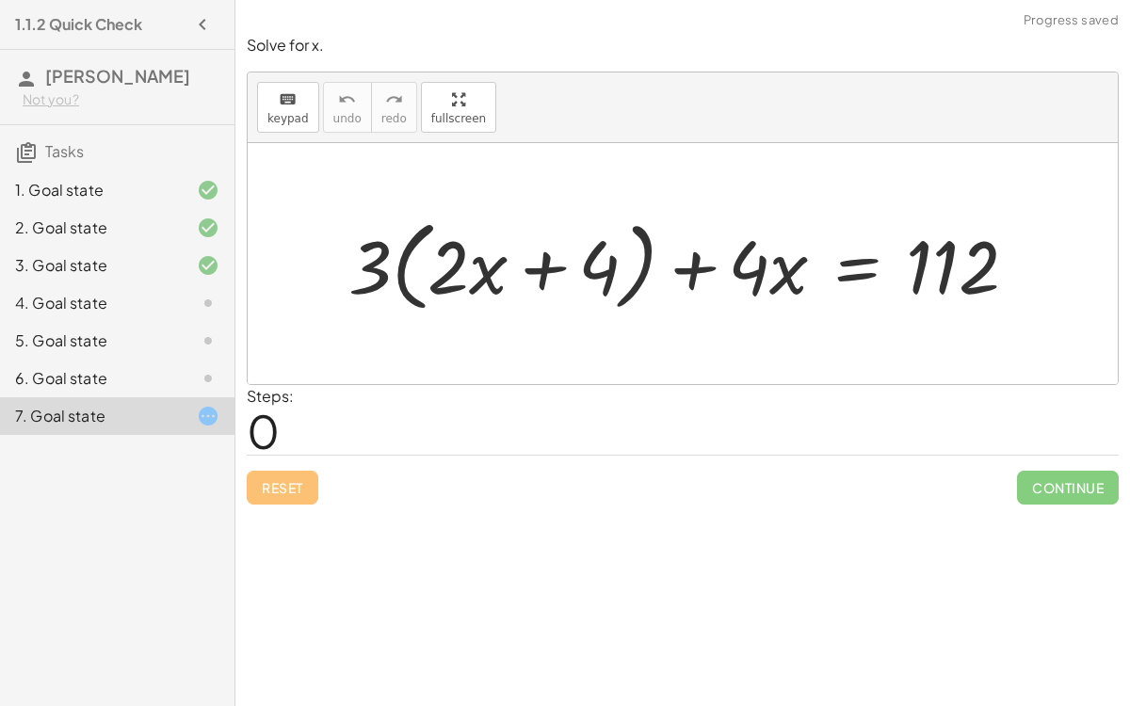
click at [156, 378] on div "6. Goal state" at bounding box center [91, 378] width 152 height 23
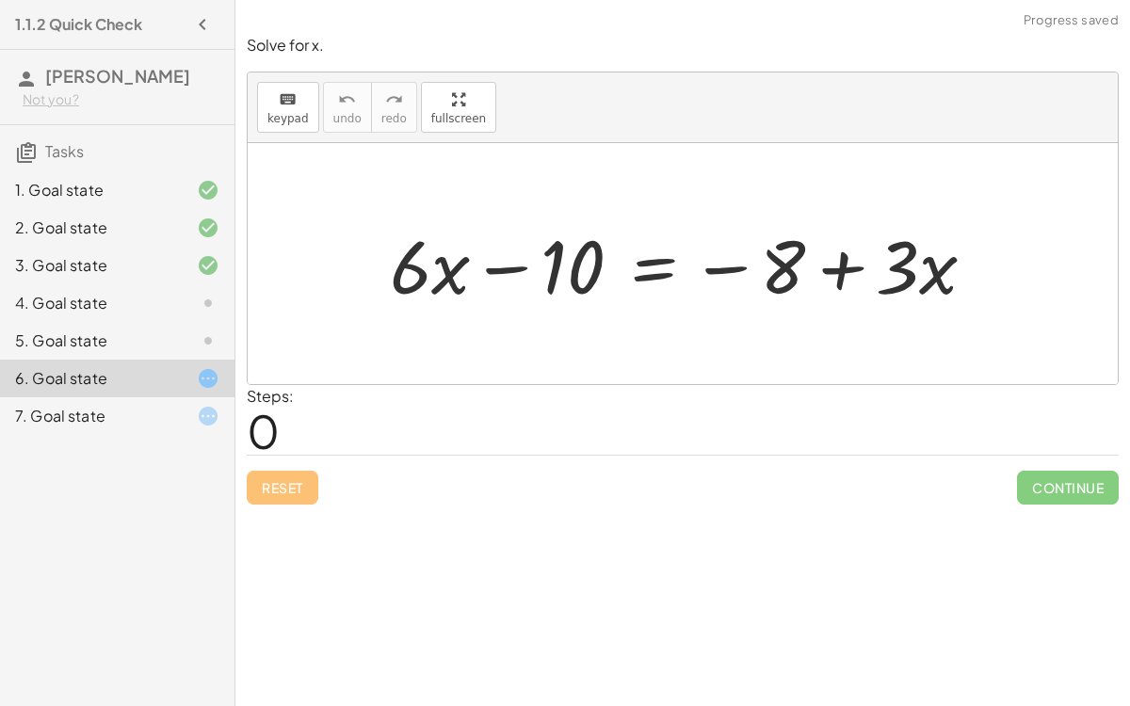
click at [135, 332] on div "5. Goal state" at bounding box center [91, 341] width 152 height 23
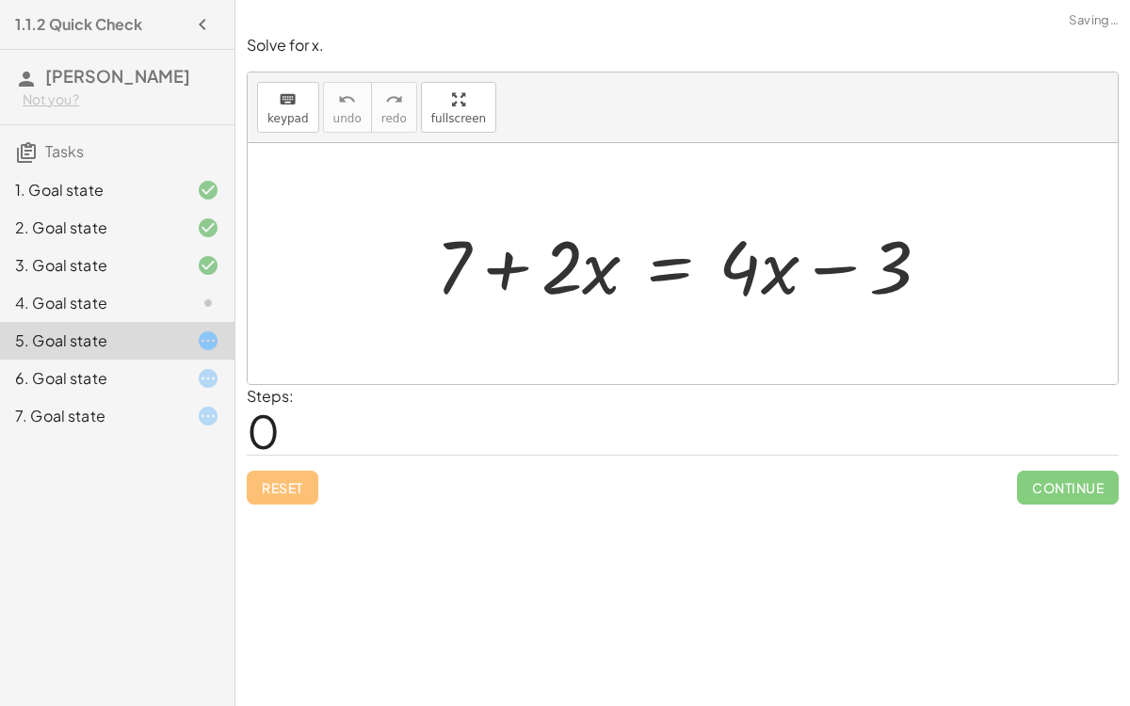
click at [128, 307] on div "4. Goal state" at bounding box center [91, 303] width 152 height 23
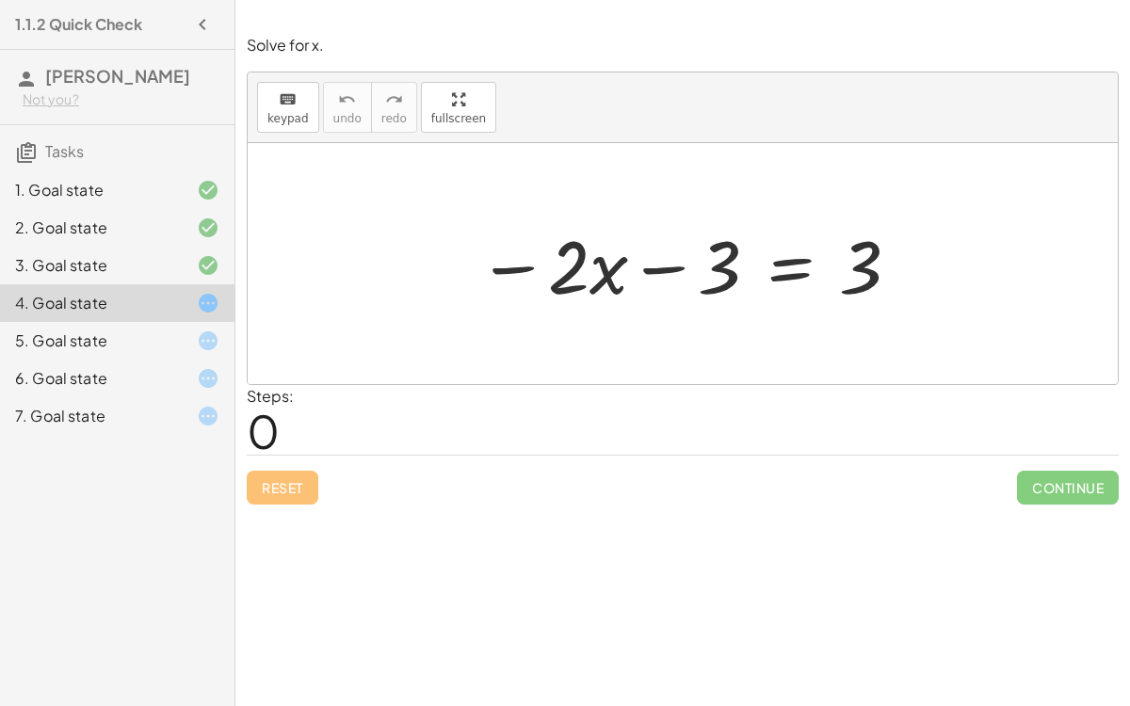
click at [767, 267] on div at bounding box center [690, 264] width 444 height 97
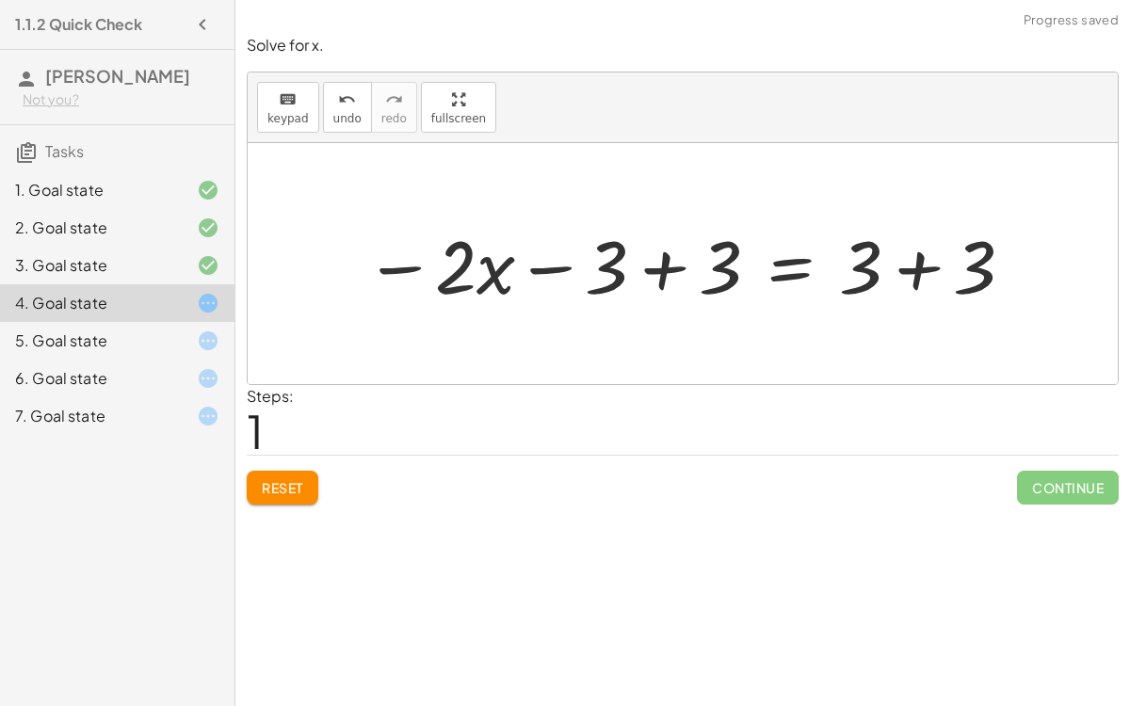
click at [920, 251] on div at bounding box center [690, 264] width 671 height 97
click at [675, 268] on div at bounding box center [633, 264] width 556 height 97
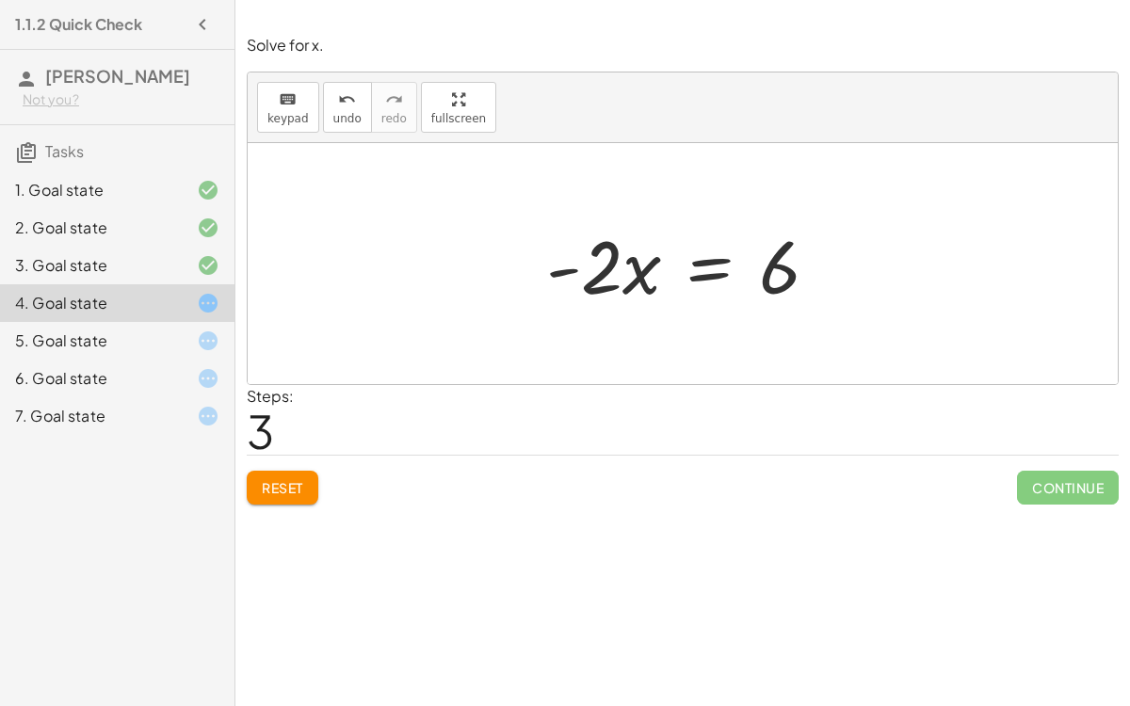
click at [307, 482] on button "Reset" at bounding box center [283, 488] width 72 height 34
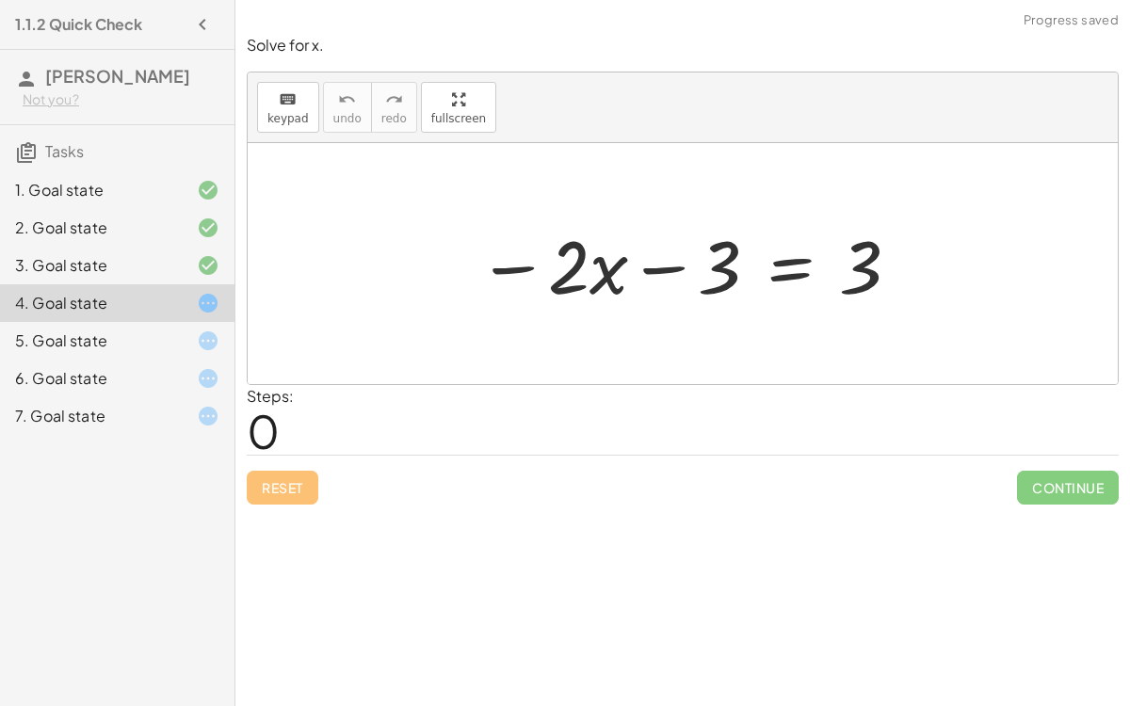
click at [776, 265] on div at bounding box center [690, 264] width 444 height 97
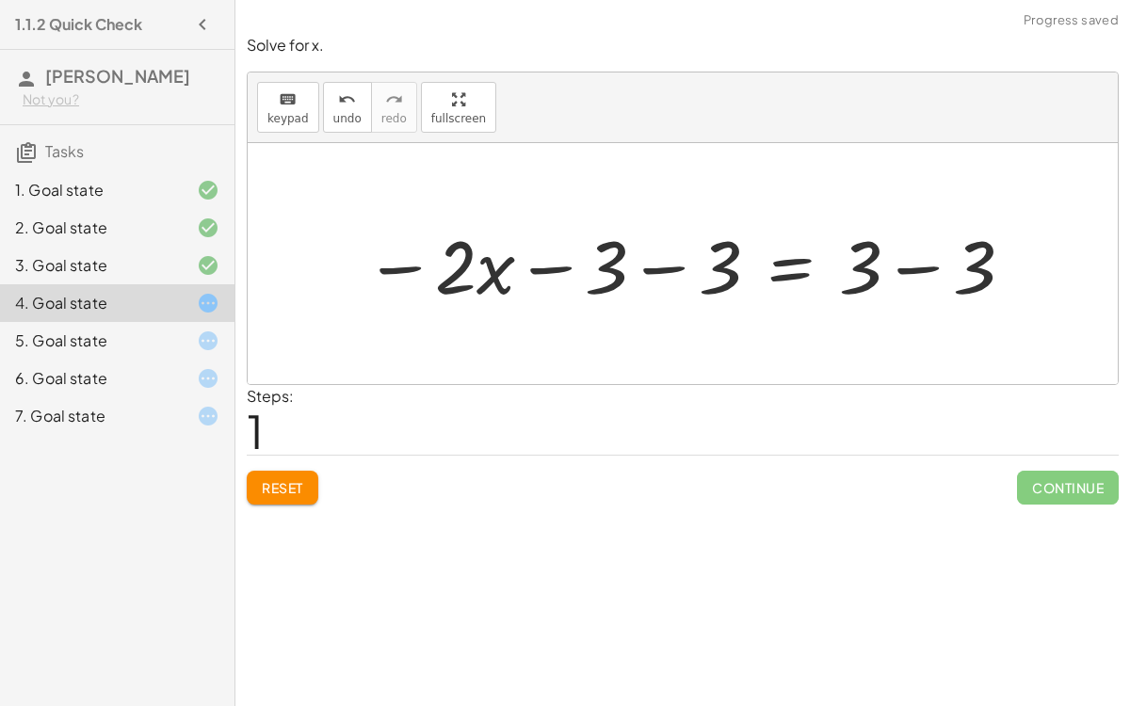
click at [838, 275] on div at bounding box center [690, 264] width 671 height 97
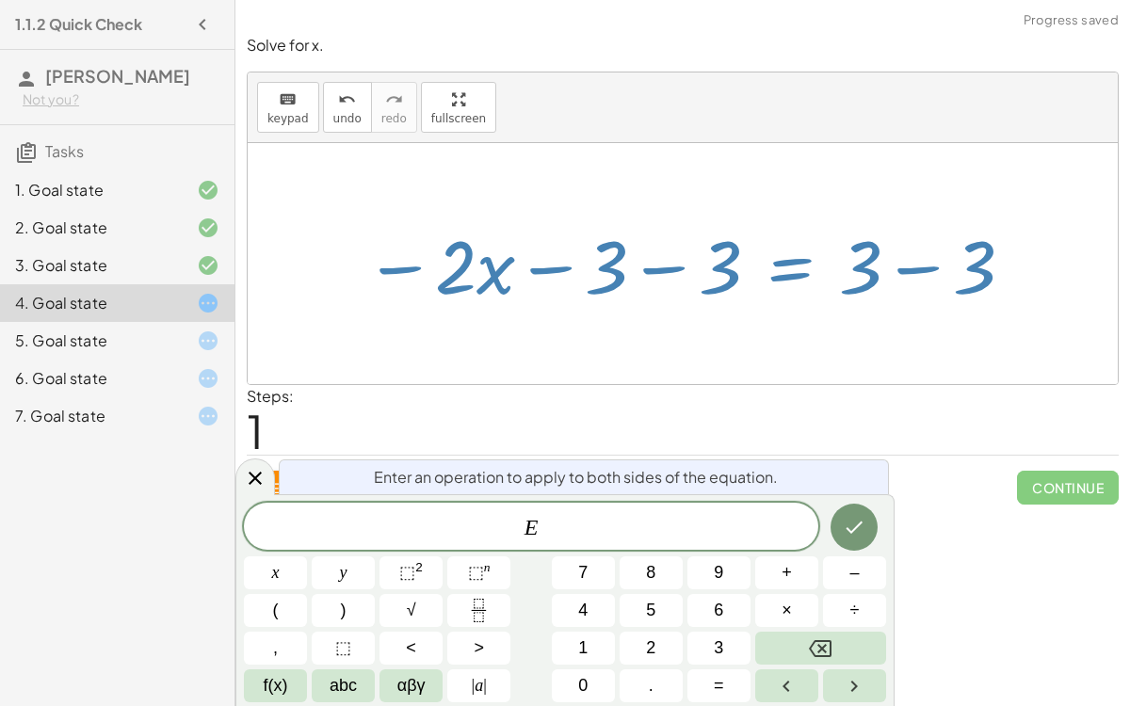
click at [885, 271] on div at bounding box center [690, 264] width 671 height 97
click at [263, 462] on div at bounding box center [255, 477] width 40 height 37
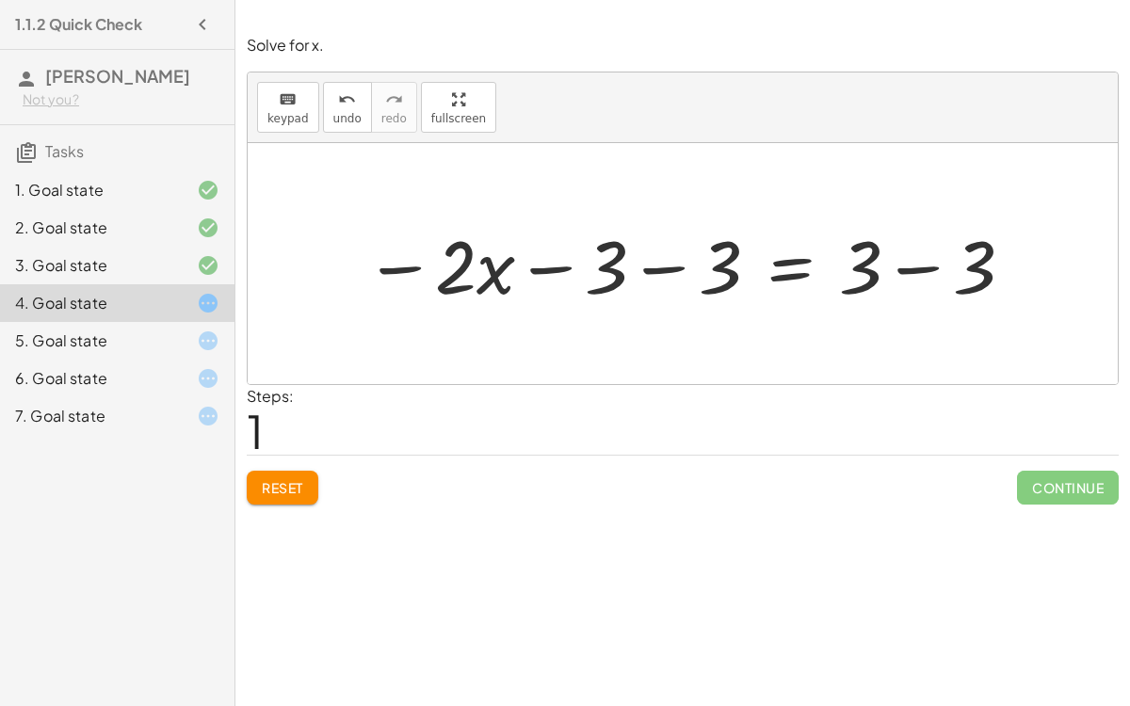
click at [952, 257] on div at bounding box center [690, 264] width 671 height 97
click at [650, 271] on div at bounding box center [631, 264] width 552 height 97
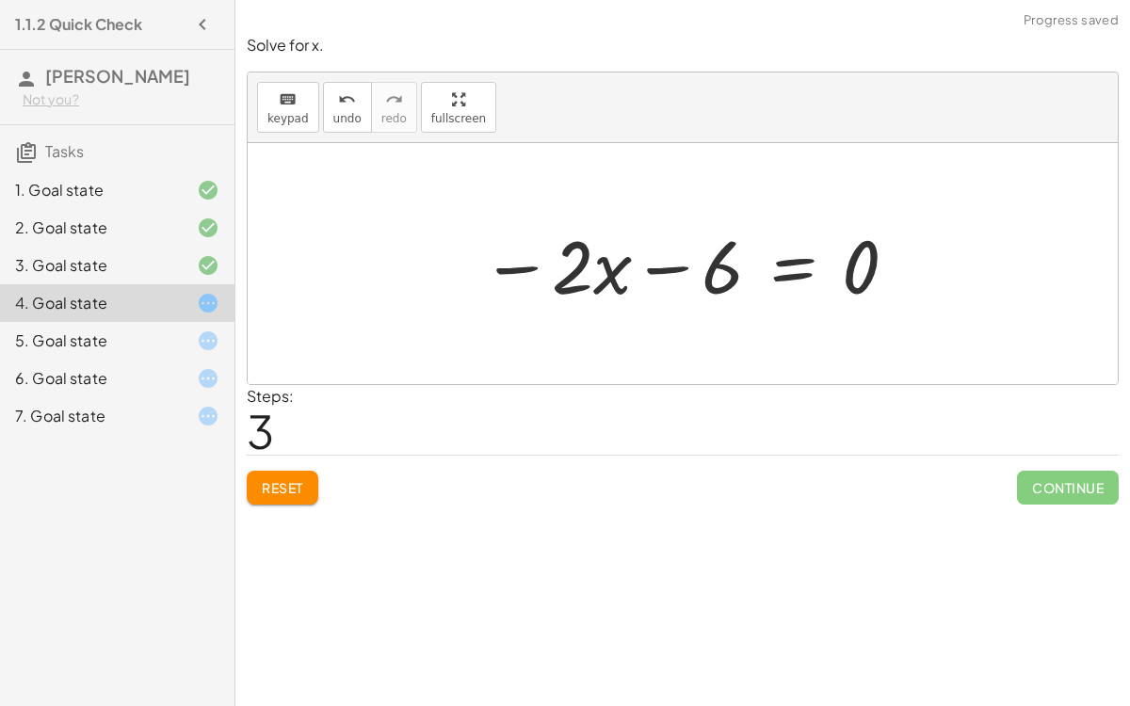
click at [848, 259] on div at bounding box center [690, 264] width 437 height 97
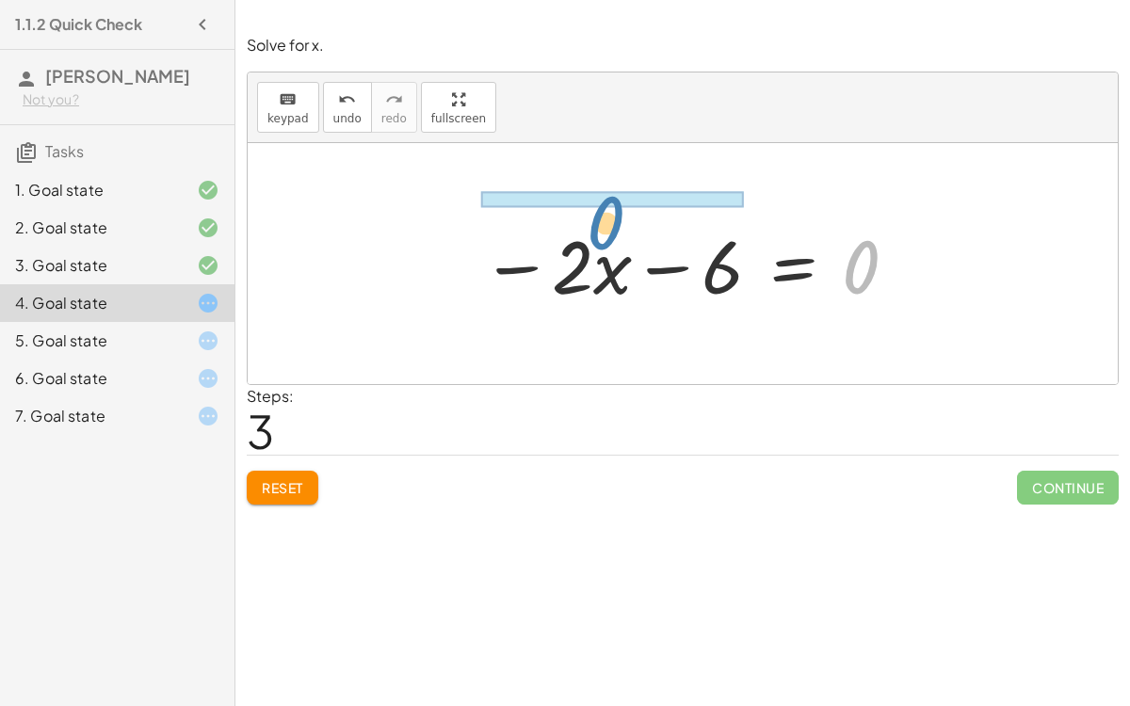
drag, startPoint x: 864, startPoint y: 266, endPoint x: 607, endPoint y: 220, distance: 261.1
click at [607, 220] on div at bounding box center [690, 264] width 437 height 97
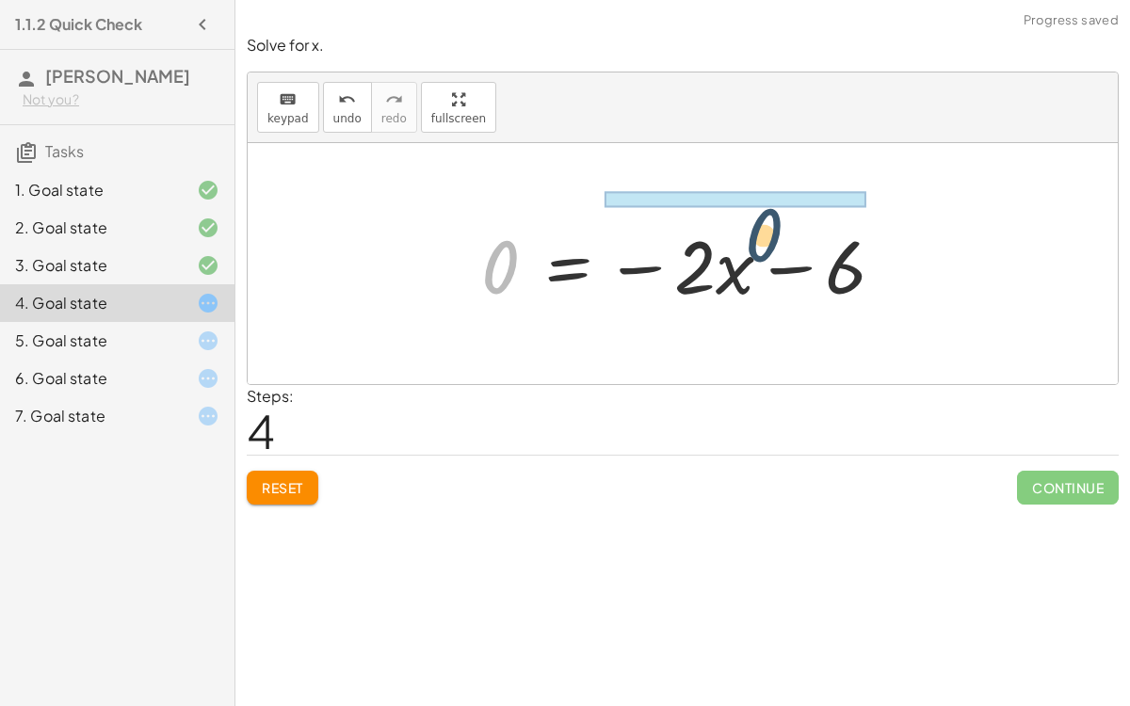
drag, startPoint x: 511, startPoint y: 277, endPoint x: 811, endPoint y: 263, distance: 299.9
click at [811, 263] on div at bounding box center [690, 264] width 437 height 97
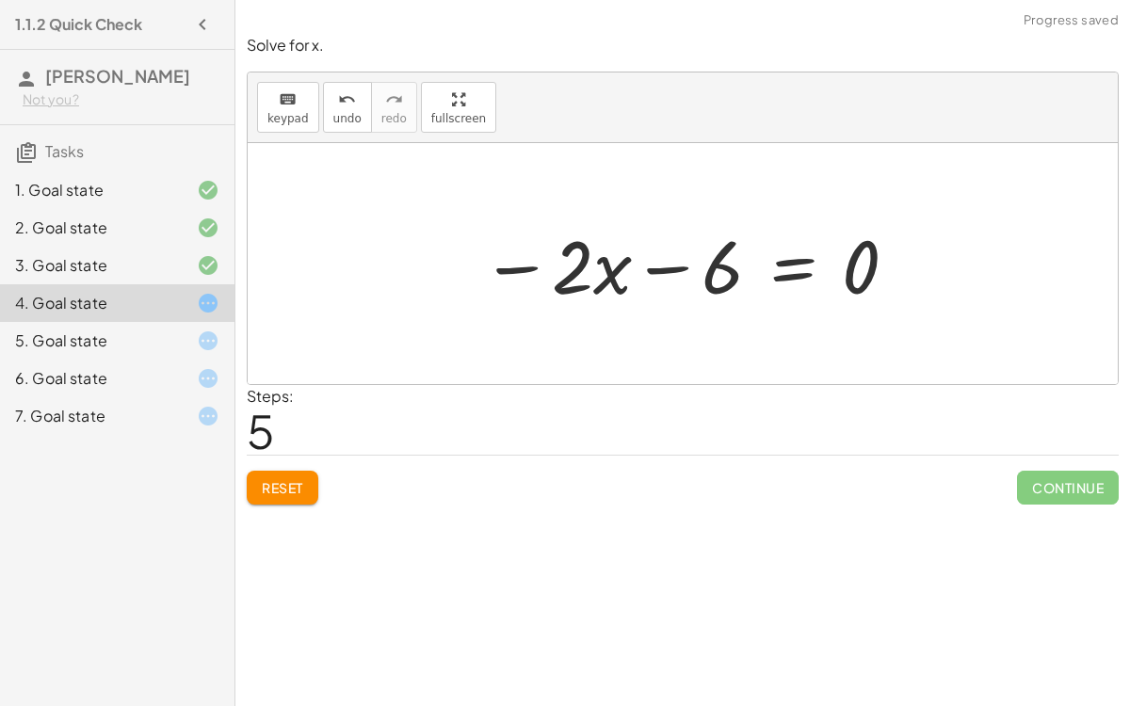
click at [258, 494] on button "Reset" at bounding box center [283, 488] width 72 height 34
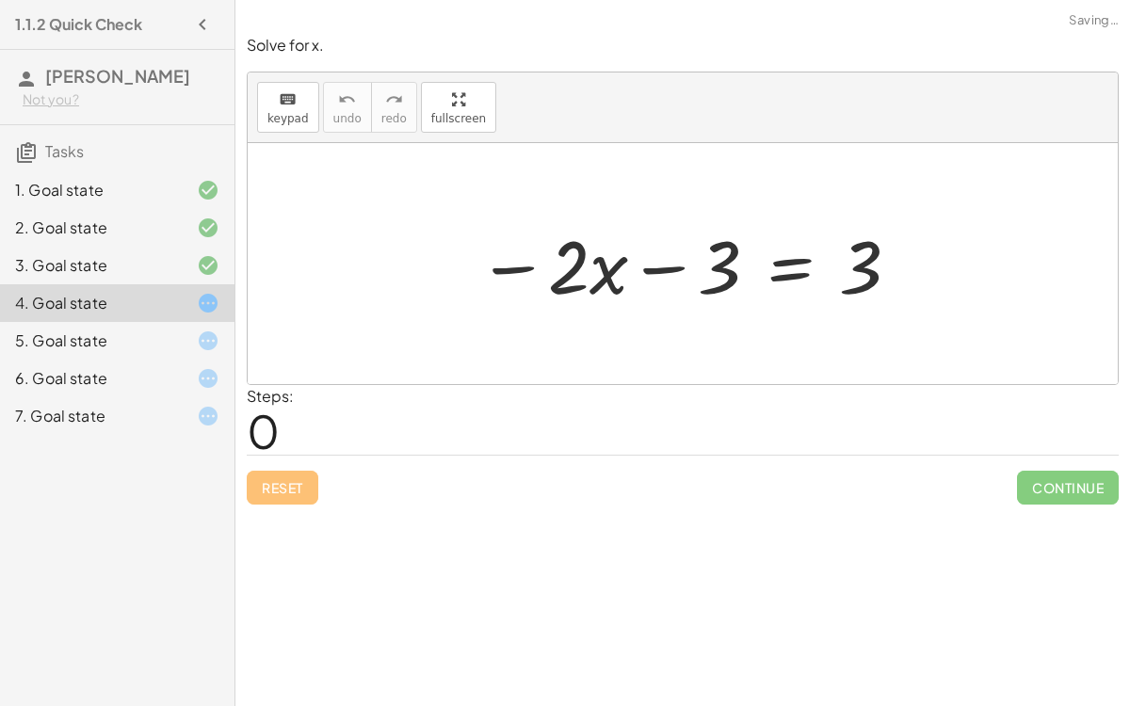
click at [778, 258] on div at bounding box center [690, 264] width 444 height 97
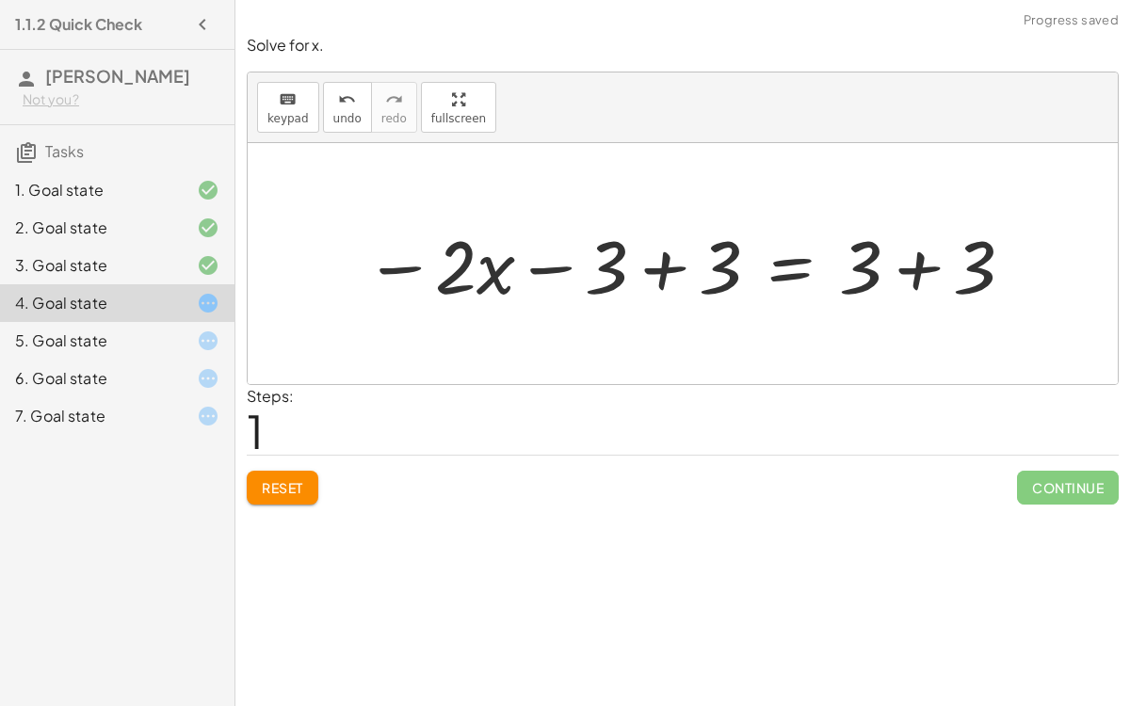
click at [642, 252] on div at bounding box center [690, 264] width 671 height 97
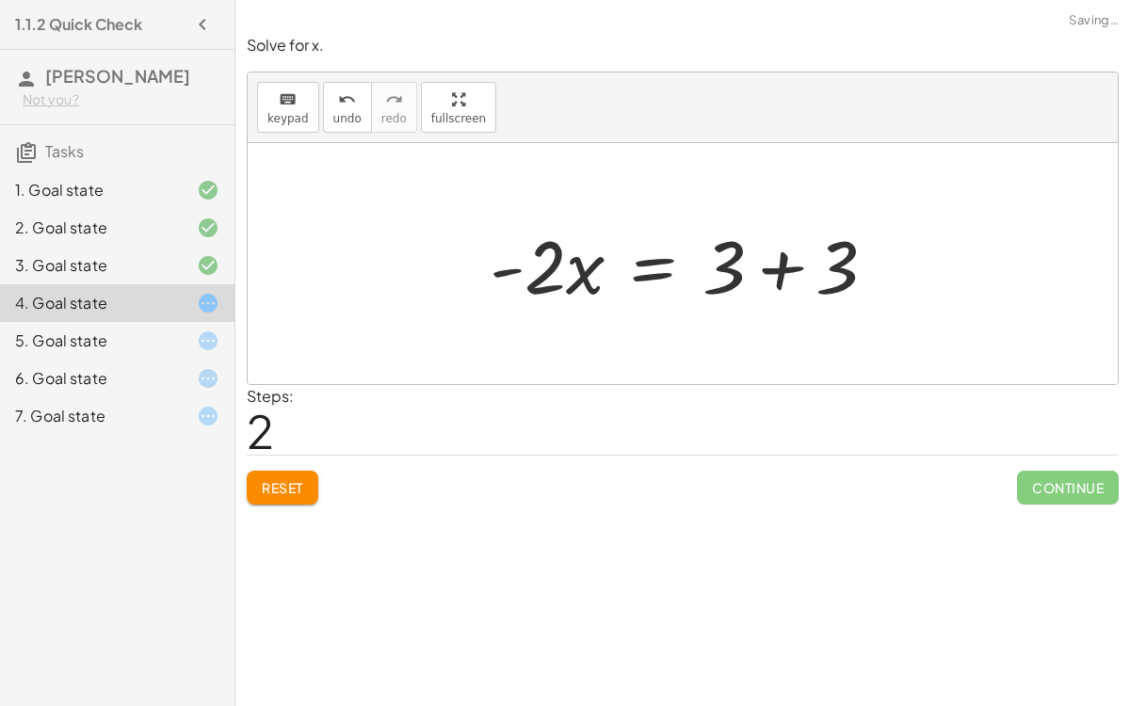
click at [144, 398] on div "5. Goal state" at bounding box center [117, 417] width 235 height 38
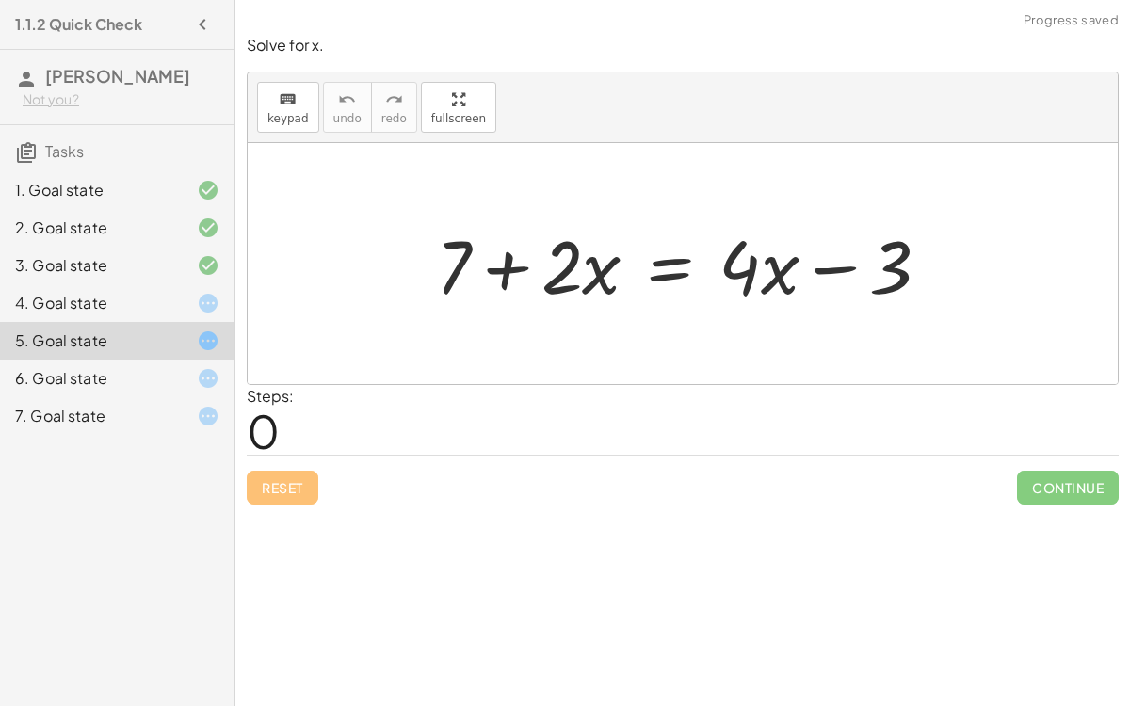
click at [672, 262] on div at bounding box center [691, 264] width 528 height 97
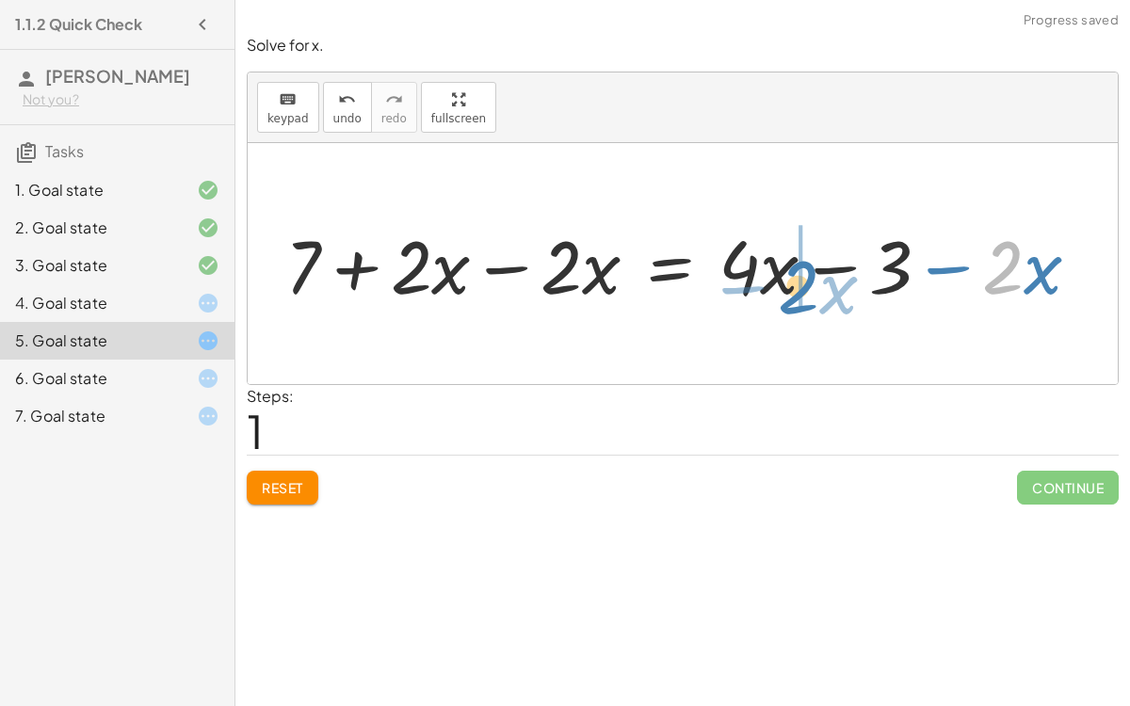
drag, startPoint x: 1001, startPoint y: 266, endPoint x: 792, endPoint y: 284, distance: 210.0
click at [792, 284] on div at bounding box center [690, 264] width 829 height 97
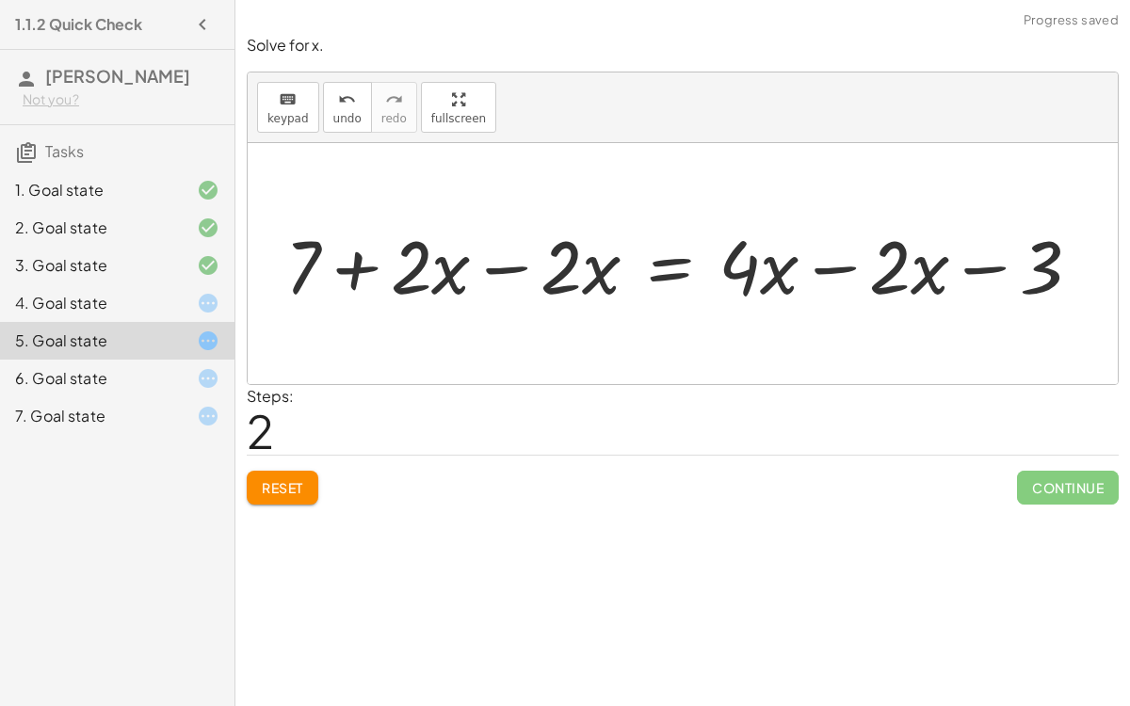
click at [464, 264] on div at bounding box center [690, 264] width 829 height 97
click at [891, 266] on div at bounding box center [690, 264] width 829 height 97
click at [848, 258] on div at bounding box center [690, 264] width 829 height 97
click at [848, 258] on div at bounding box center [615, 264] width 679 height 97
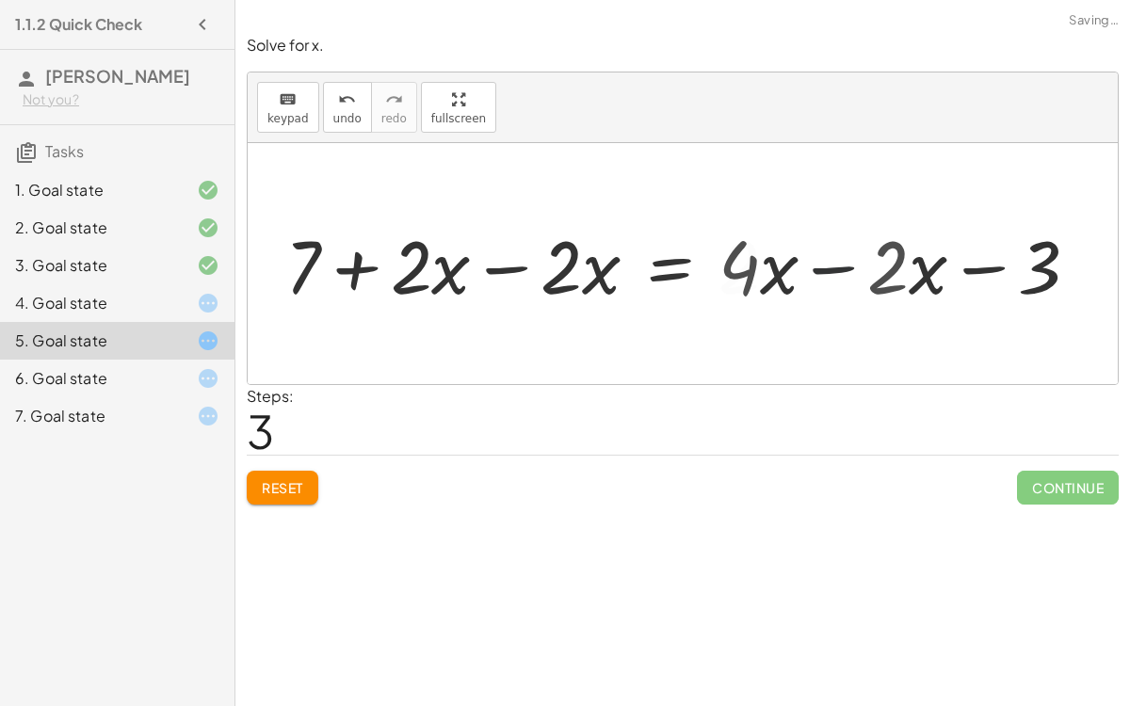
click at [848, 258] on div at bounding box center [615, 264] width 679 height 97
click at [511, 270] on div at bounding box center [615, 264] width 679 height 97
click at [511, 270] on div at bounding box center [683, 263] width 870 height 241
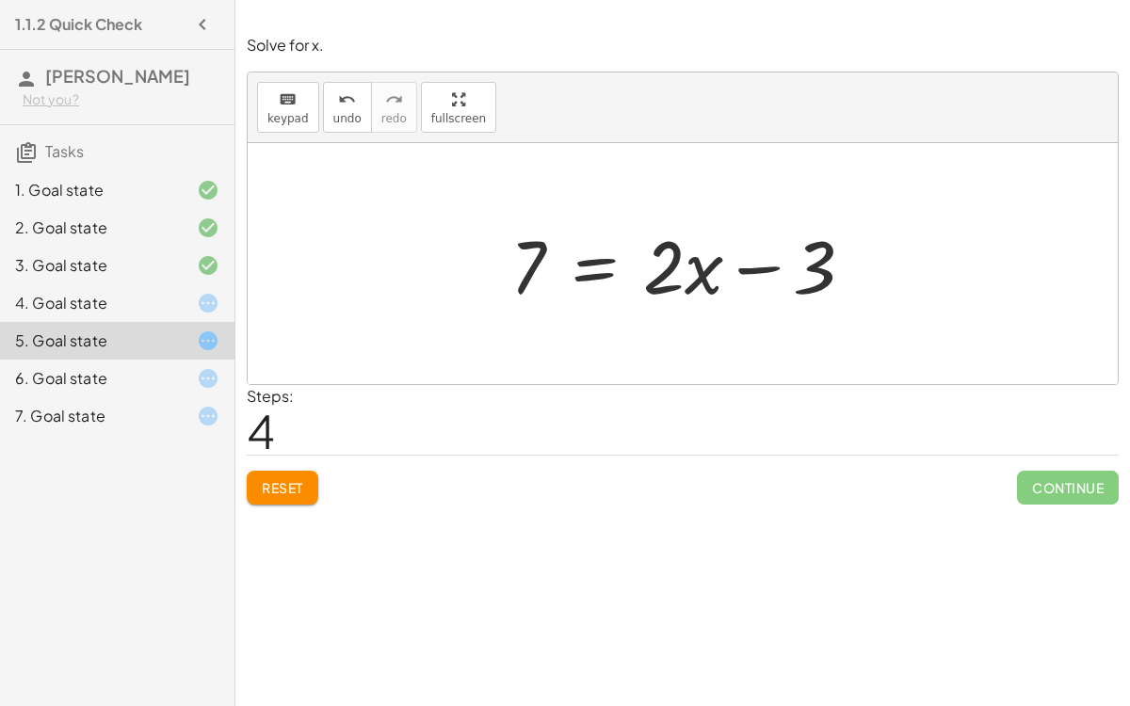
click at [584, 264] on div at bounding box center [690, 264] width 378 height 97
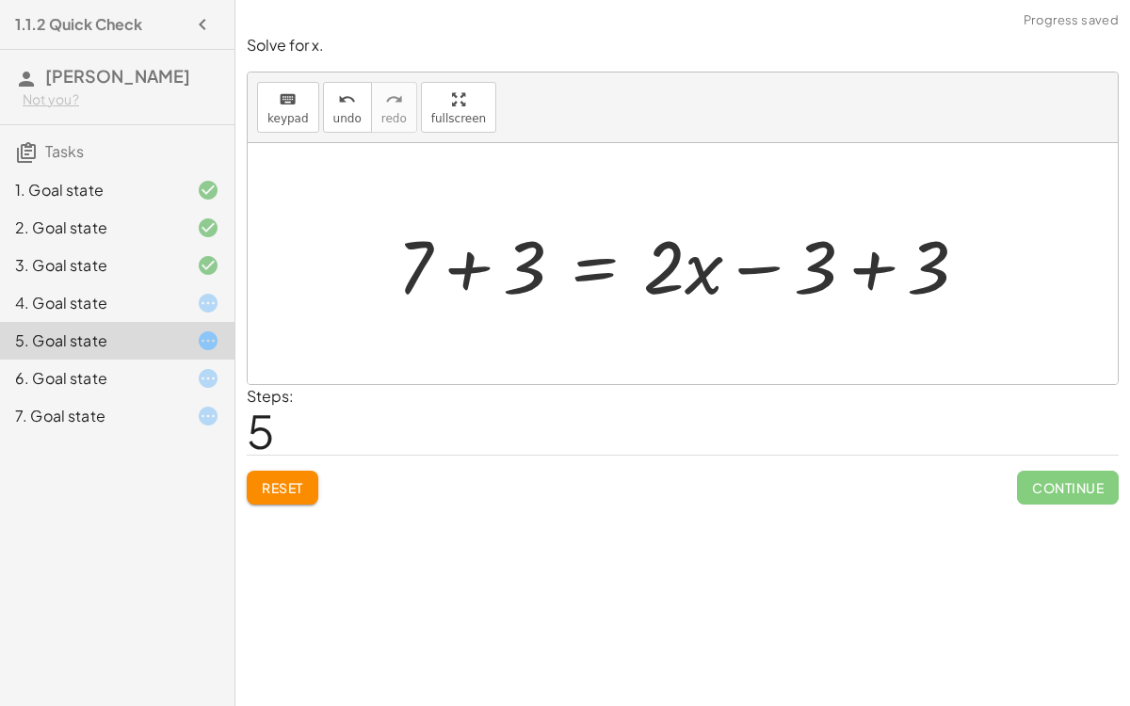
click at [869, 247] on div at bounding box center [690, 264] width 605 height 97
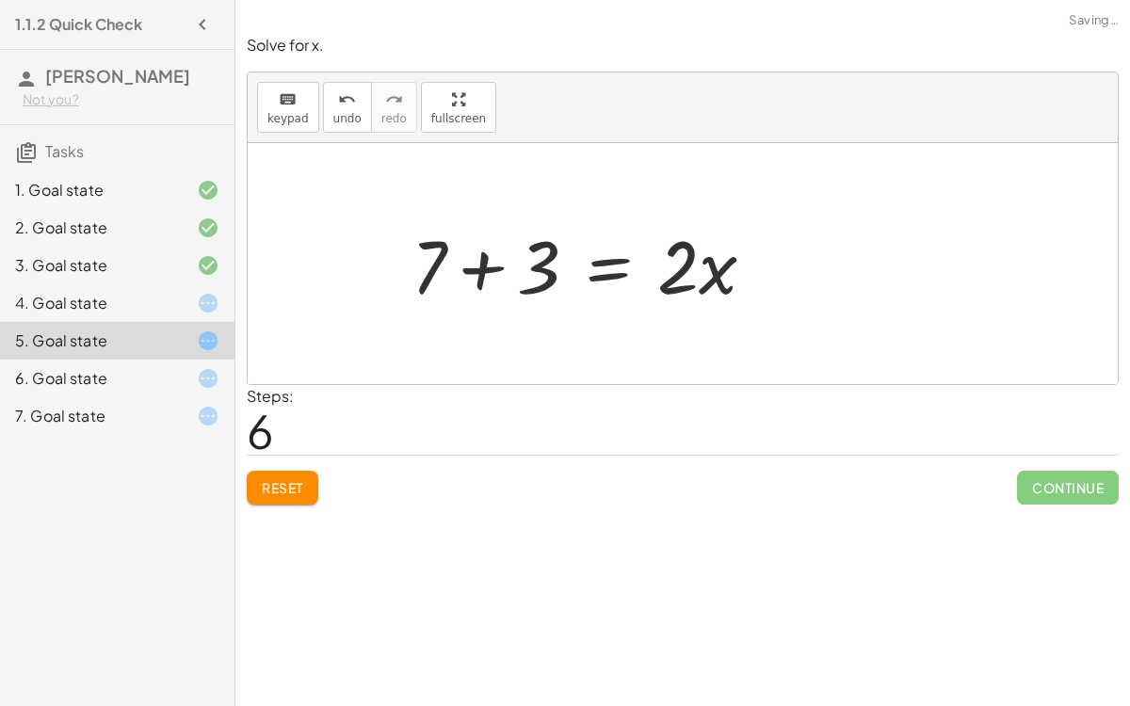
click at [517, 239] on div at bounding box center [591, 264] width 378 height 97
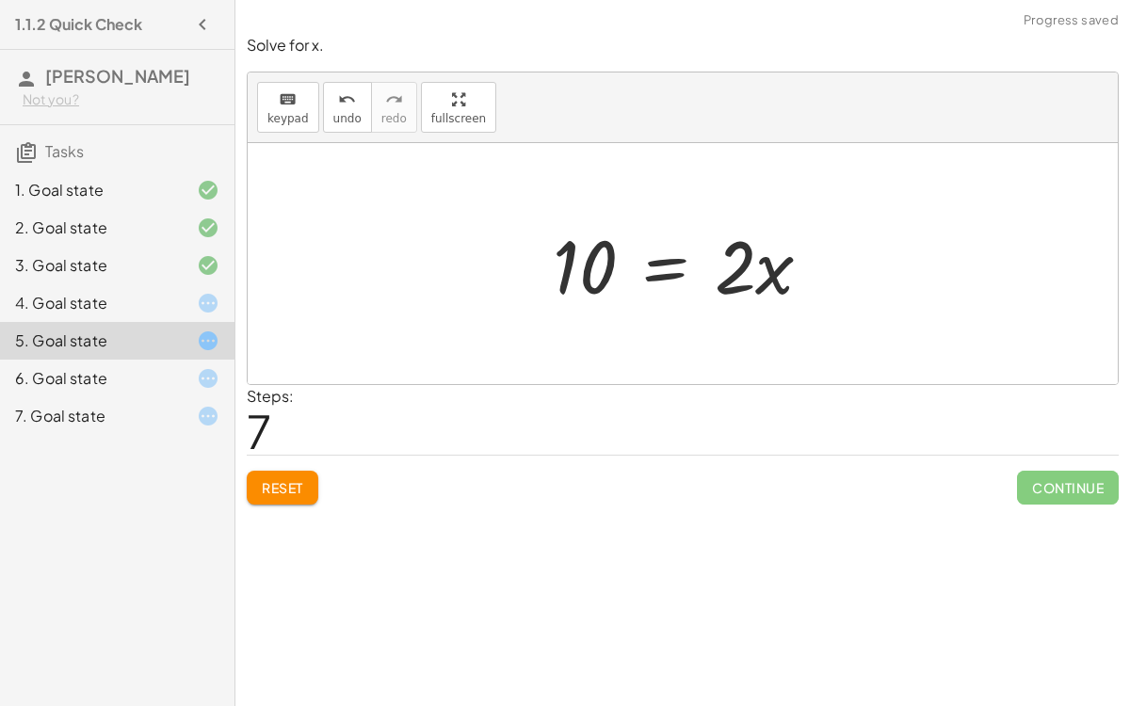
click at [99, 363] on div "6. Goal state" at bounding box center [117, 379] width 235 height 38
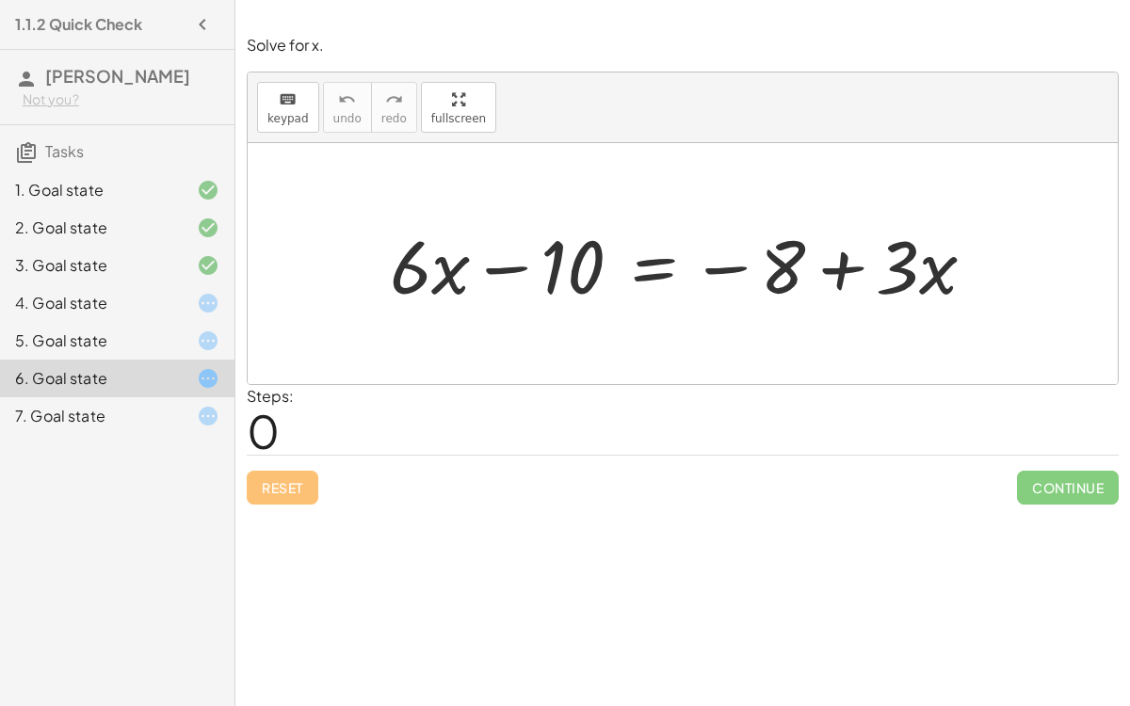
click at [649, 270] on div at bounding box center [691, 264] width 620 height 97
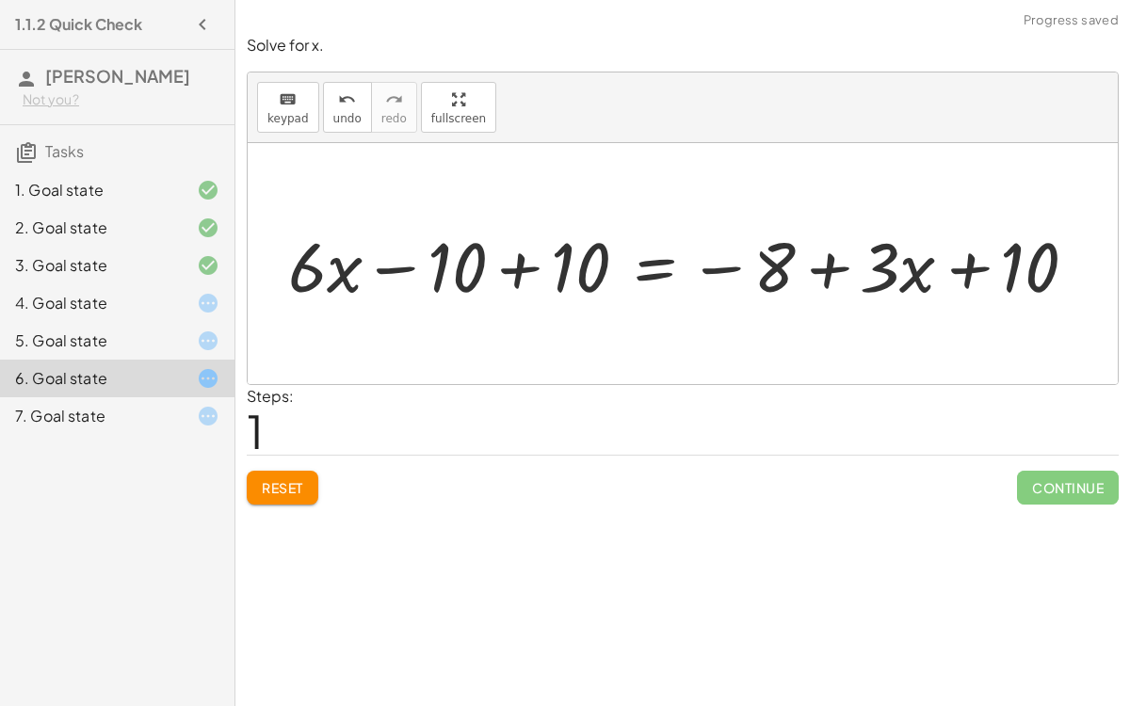
click at [497, 269] on div at bounding box center [687, 264] width 725 height 80
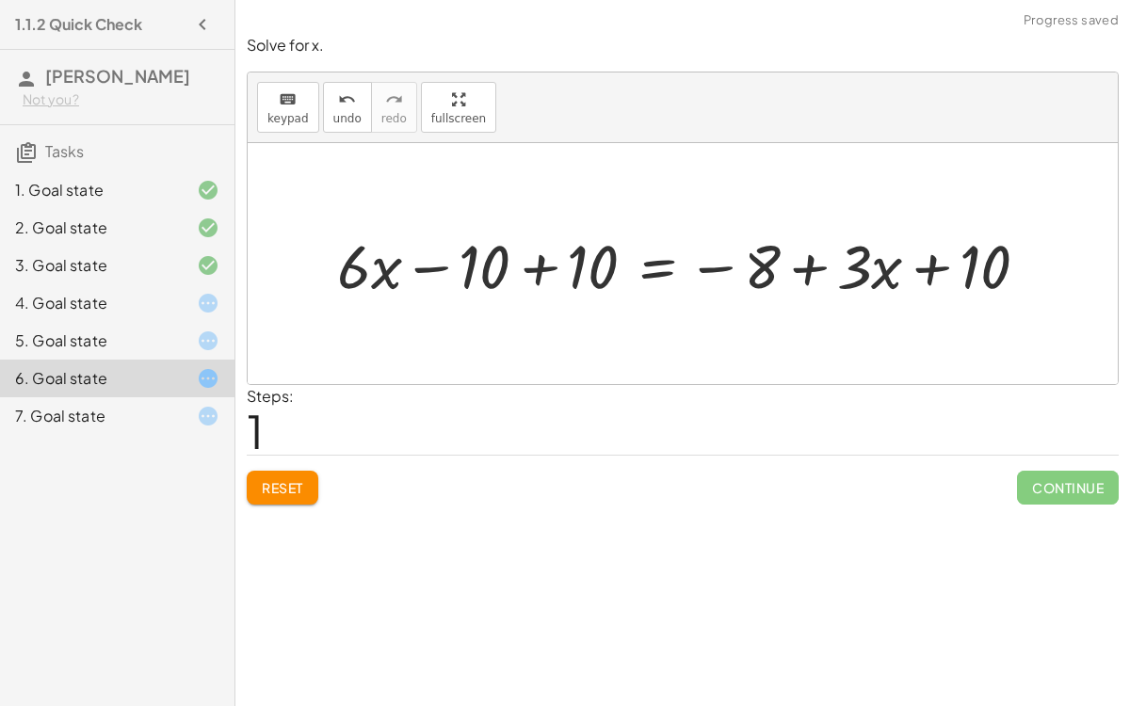
click at [531, 256] on div at bounding box center [690, 264] width 725 height 80
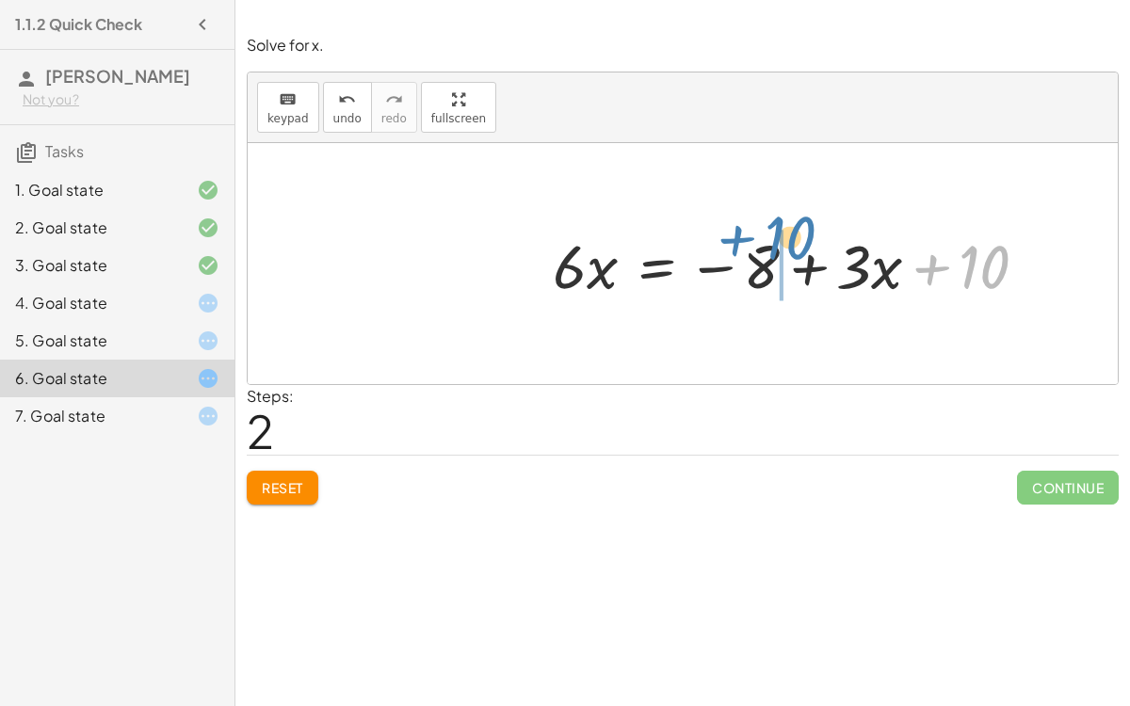
drag, startPoint x: 920, startPoint y: 282, endPoint x: 729, endPoint y: 259, distance: 192.6
click at [729, 259] on div at bounding box center [799, 264] width 510 height 80
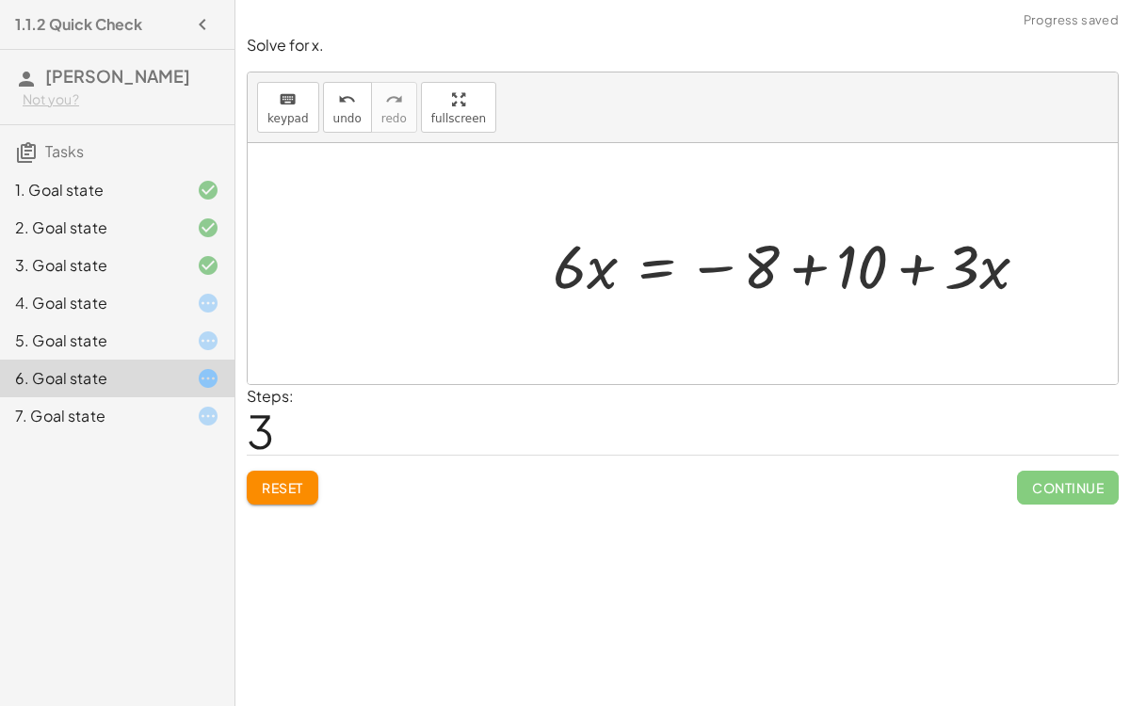
click at [789, 258] on div at bounding box center [799, 264] width 510 height 80
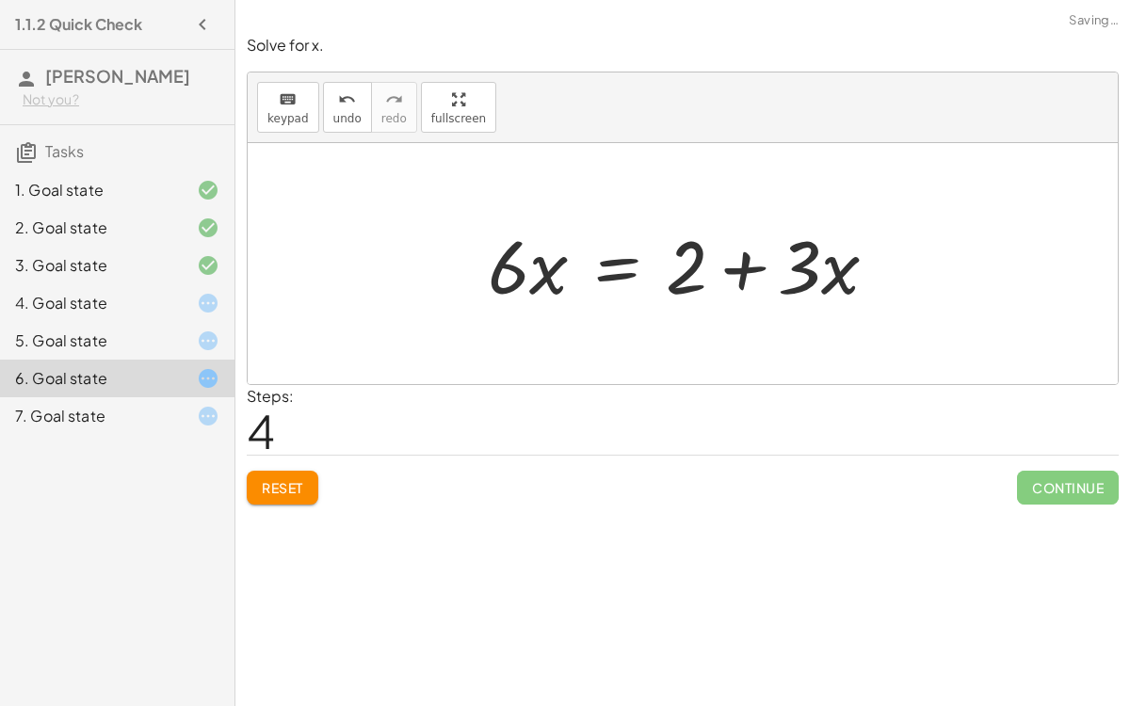
click at [755, 269] on div at bounding box center [691, 264] width 424 height 97
click at [593, 250] on div at bounding box center [691, 264] width 424 height 97
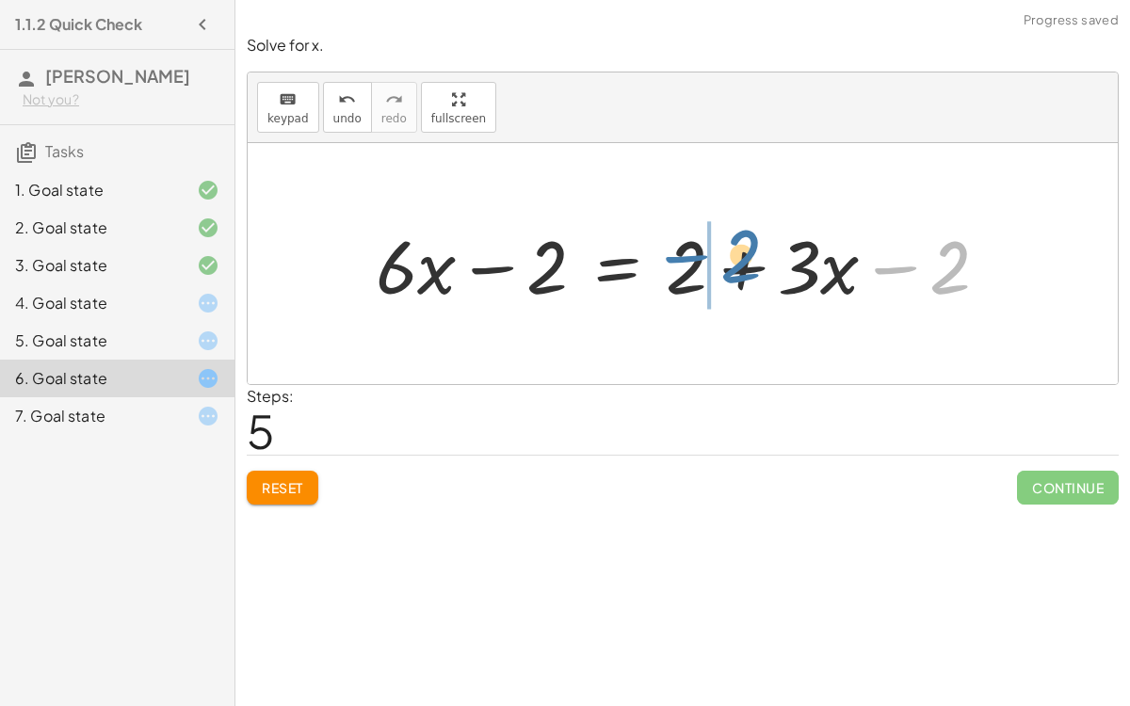
drag, startPoint x: 920, startPoint y: 261, endPoint x: 709, endPoint y: 251, distance: 211.3
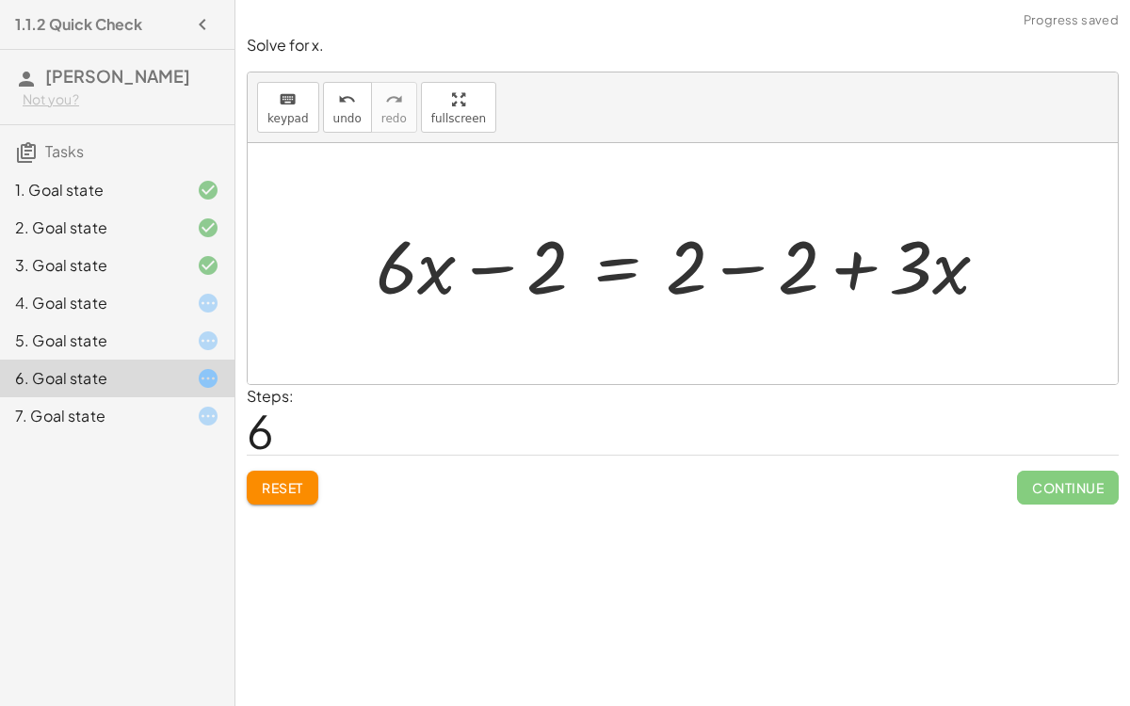
click at [709, 251] on div at bounding box center [689, 264] width 647 height 97
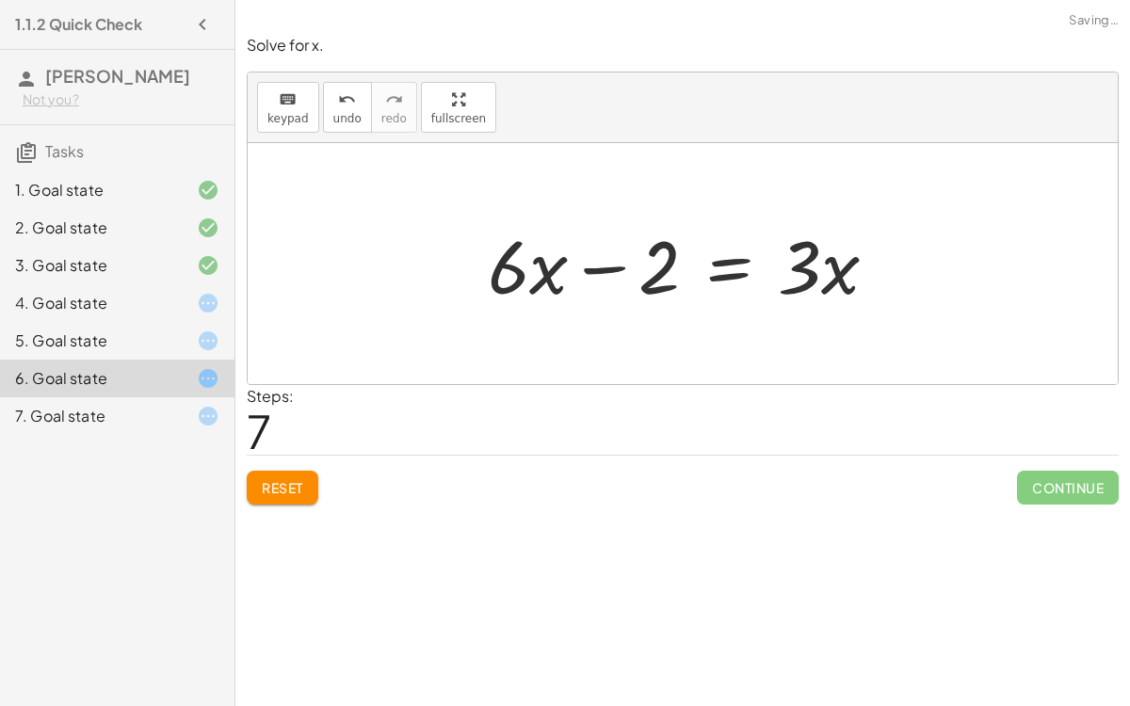
click at [626, 265] on div at bounding box center [691, 264] width 424 height 97
click at [170, 407] on div at bounding box center [193, 416] width 53 height 23
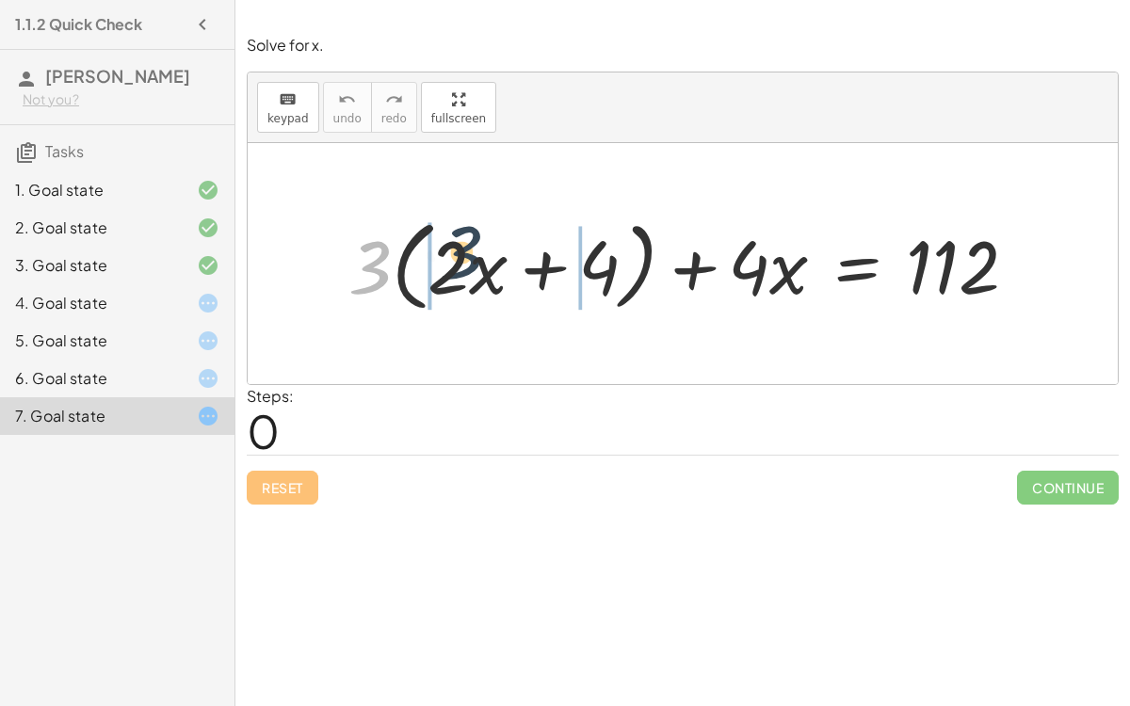
drag, startPoint x: 370, startPoint y: 274, endPoint x: 482, endPoint y: 268, distance: 112.2
click at [482, 268] on div at bounding box center [691, 264] width 704 height 108
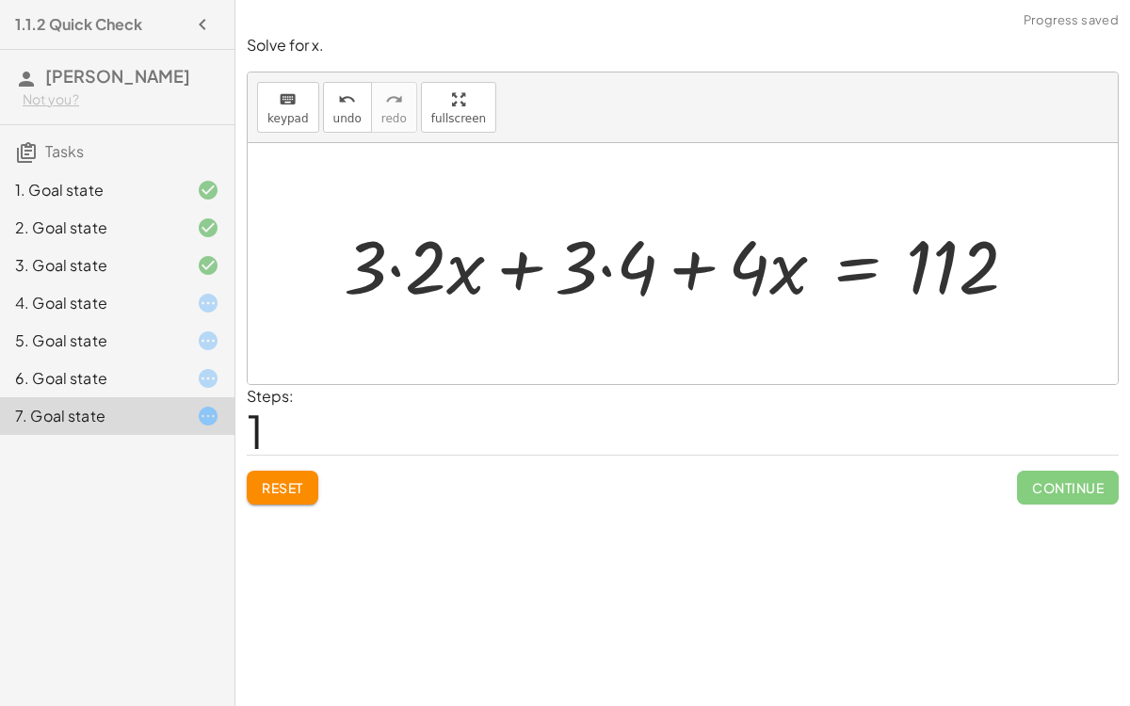
click at [581, 266] on div at bounding box center [687, 264] width 707 height 97
click at [609, 265] on div at bounding box center [687, 264] width 707 height 97
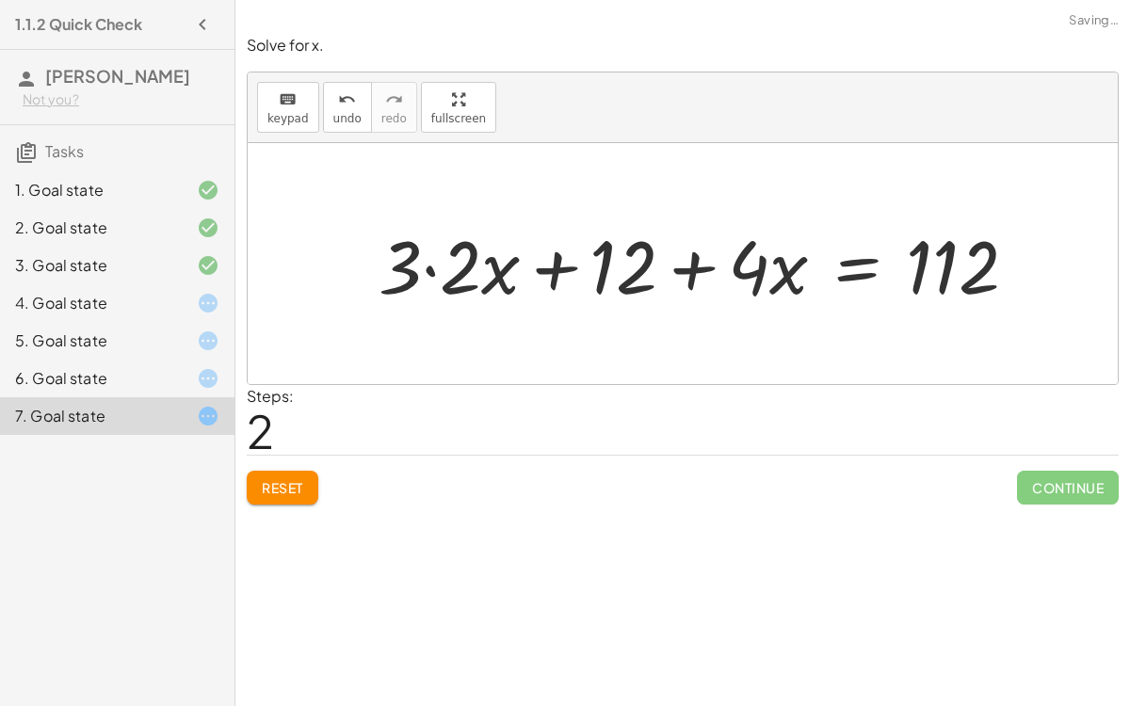
click at [431, 267] on div at bounding box center [705, 264] width 673 height 97
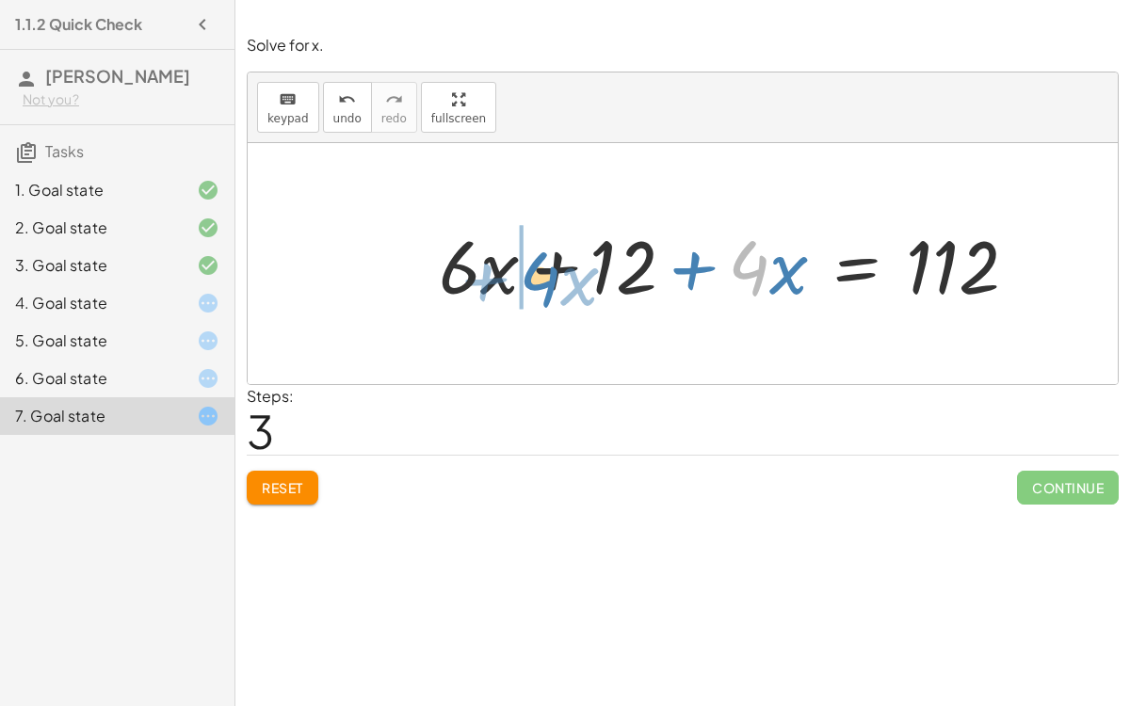
drag, startPoint x: 744, startPoint y: 252, endPoint x: 533, endPoint y: 263, distance: 211.3
click at [533, 263] on div at bounding box center [736, 264] width 612 height 97
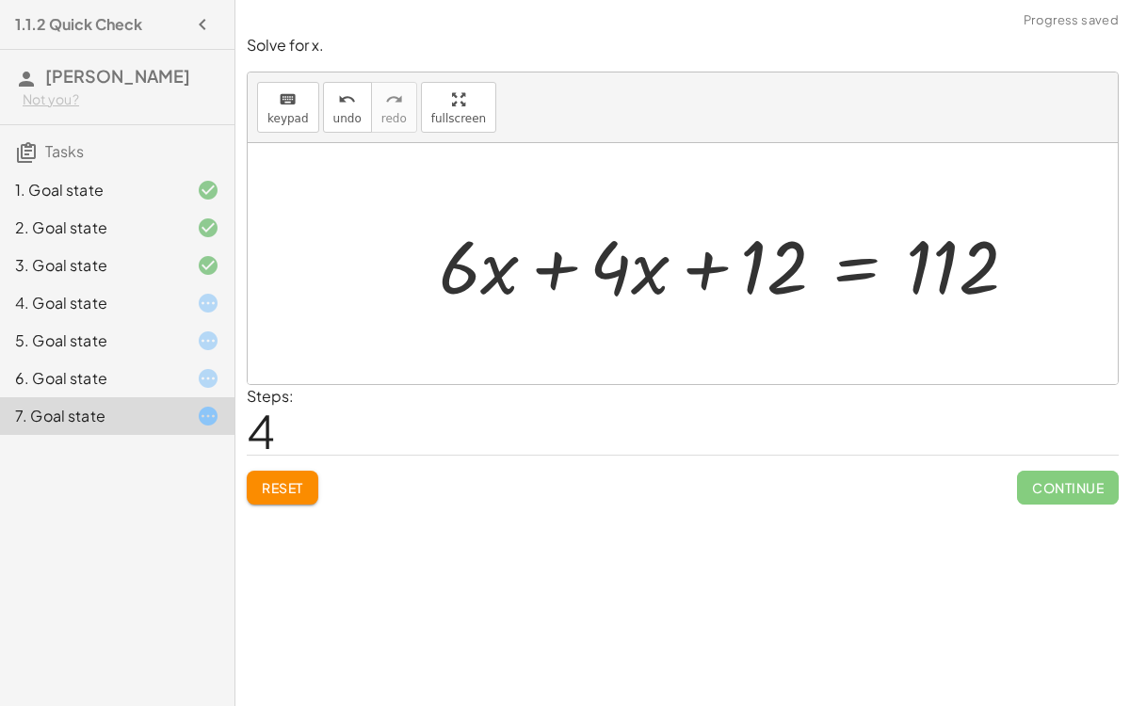
click at [579, 261] on div at bounding box center [736, 264] width 612 height 97
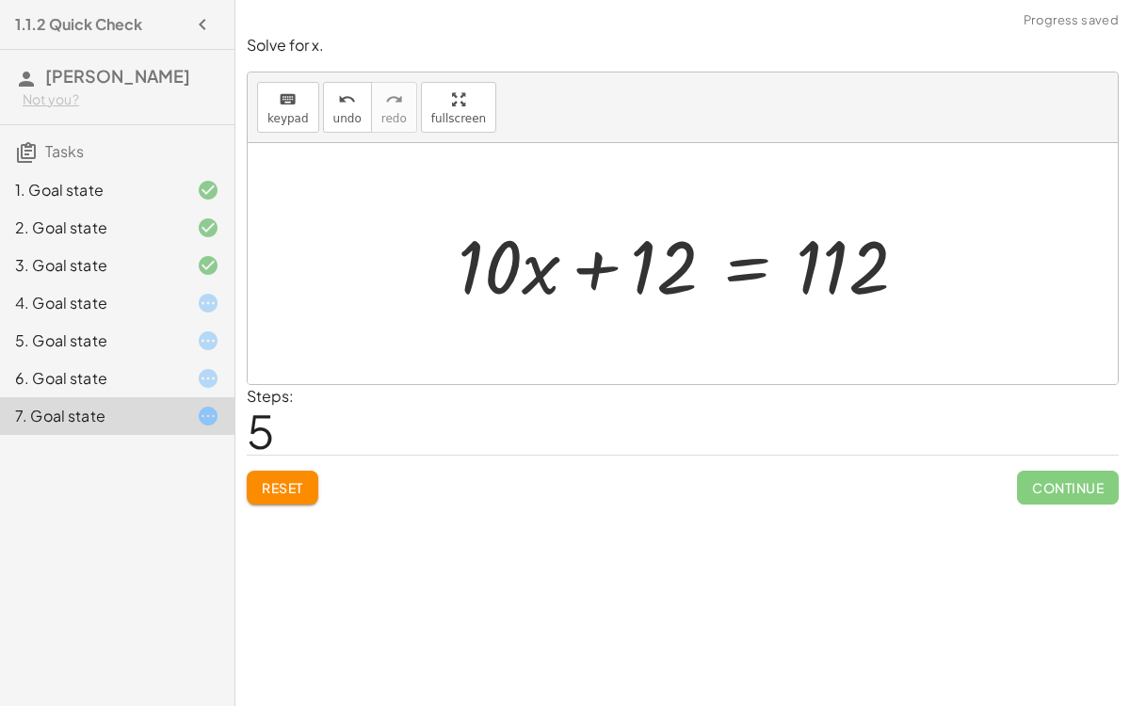
click at [745, 256] on div at bounding box center [689, 264] width 483 height 97
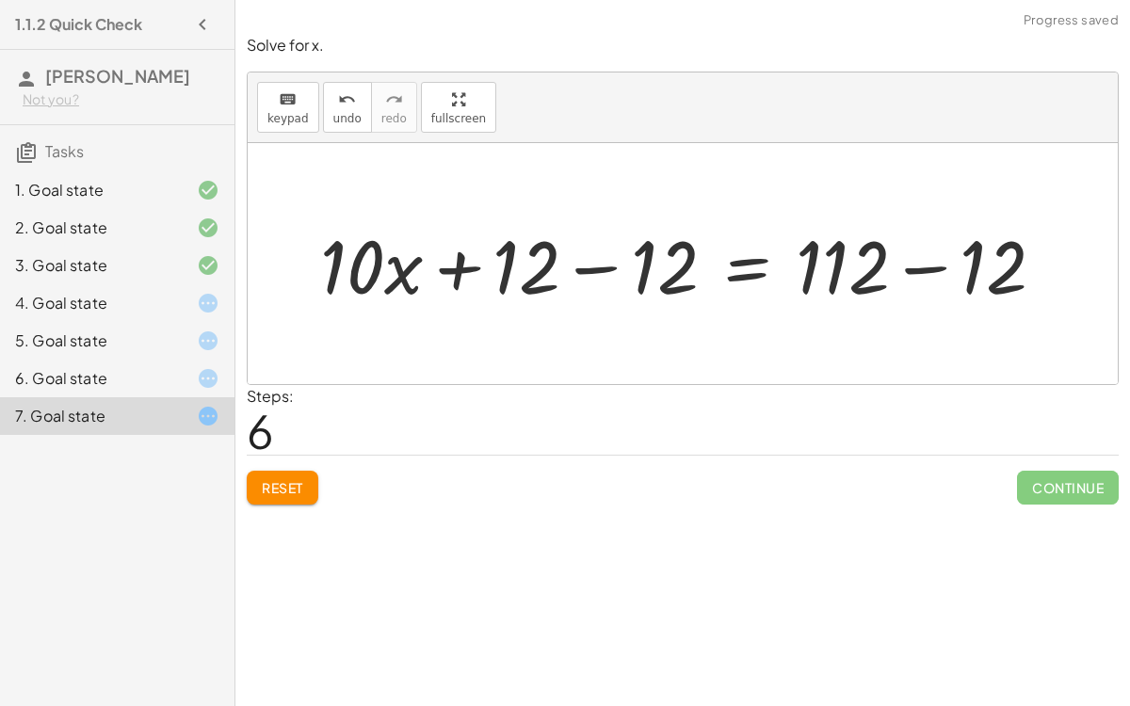
click at [577, 235] on div at bounding box center [690, 264] width 759 height 97
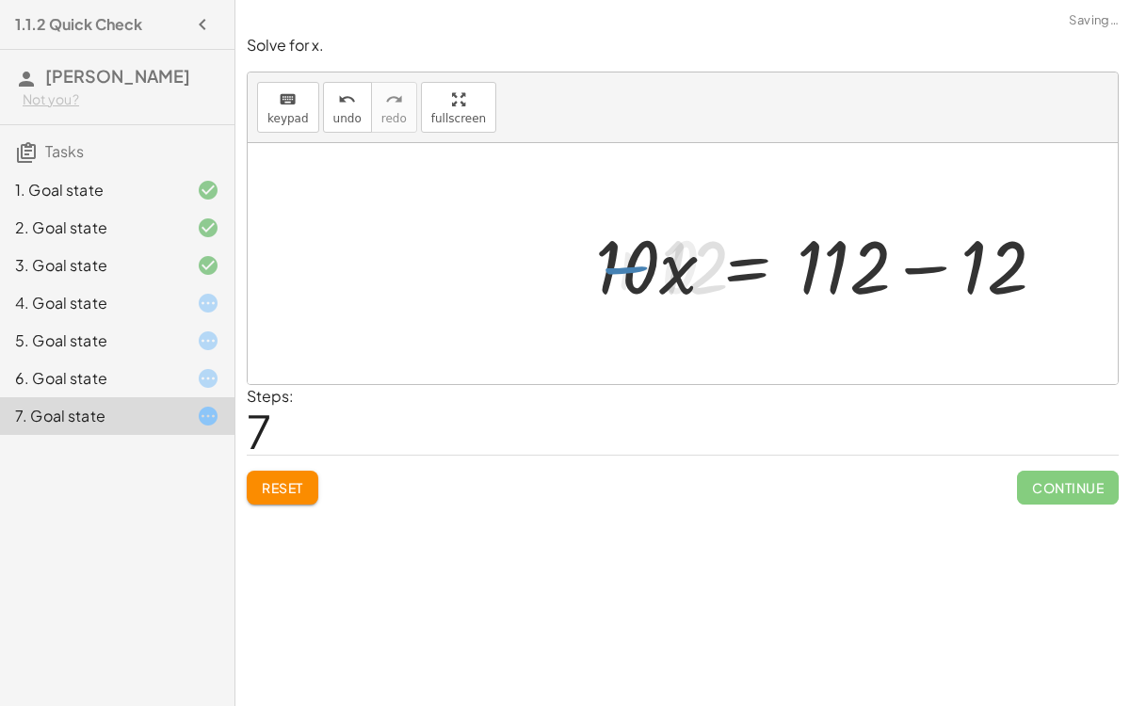
click at [910, 268] on div at bounding box center [828, 264] width 483 height 97
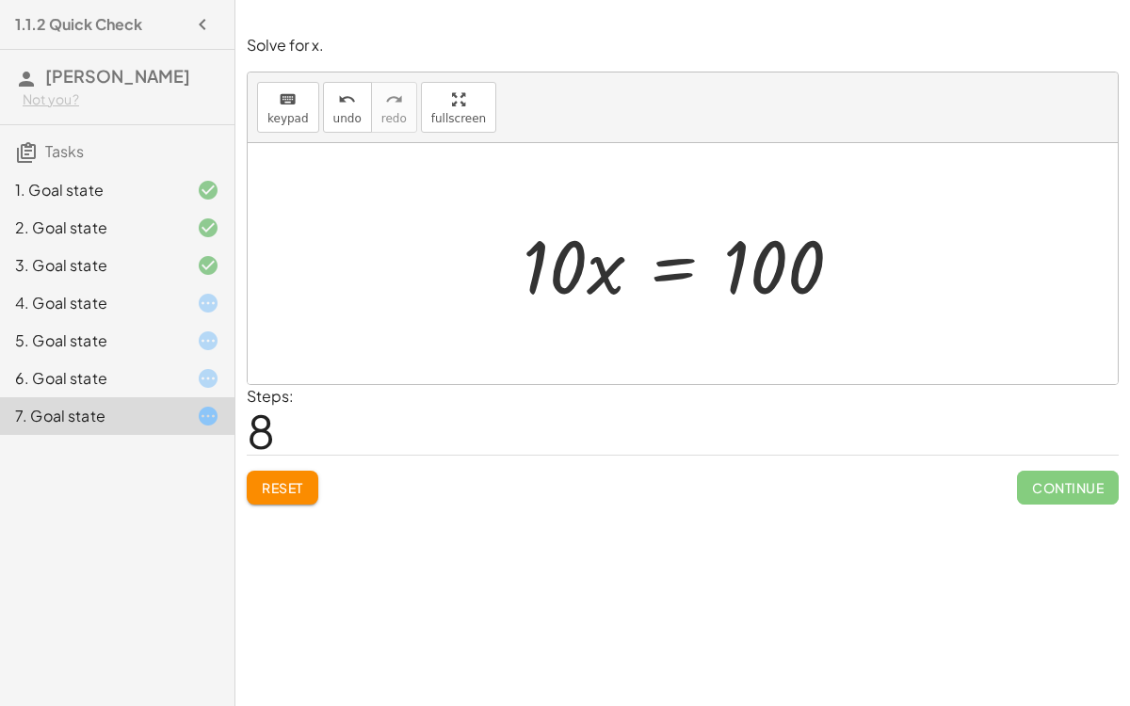
click at [161, 360] on div "4. Goal state" at bounding box center [117, 379] width 235 height 38
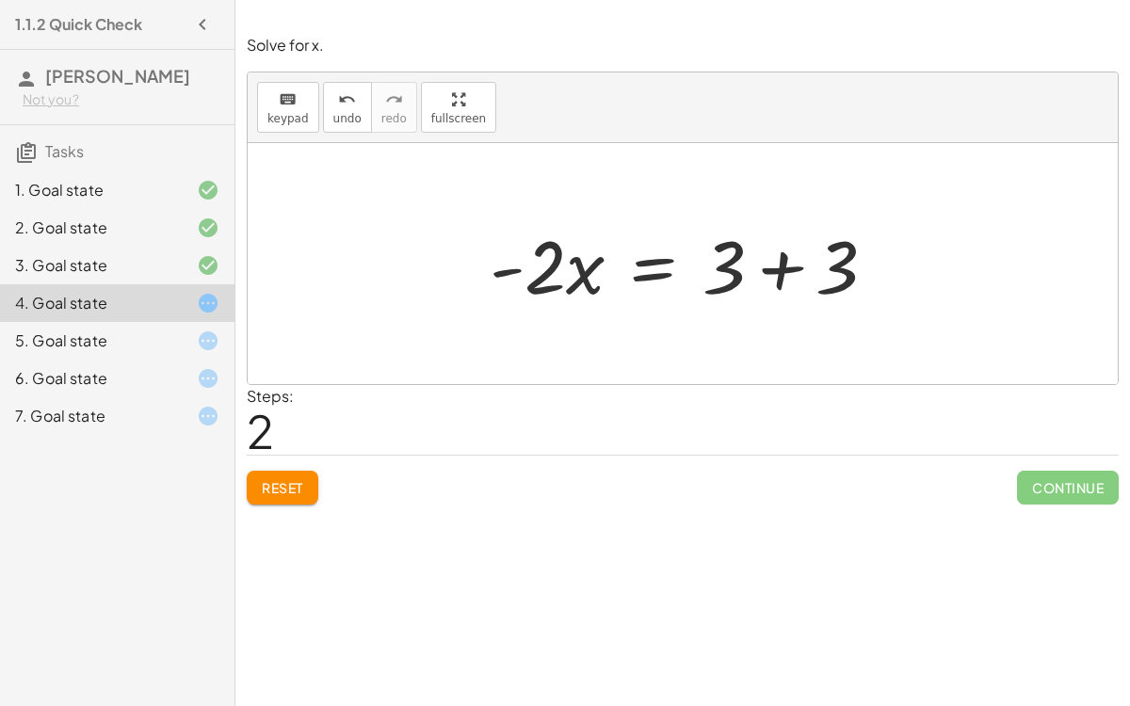
click at [29, 341] on div "5. Goal state" at bounding box center [91, 341] width 152 height 23
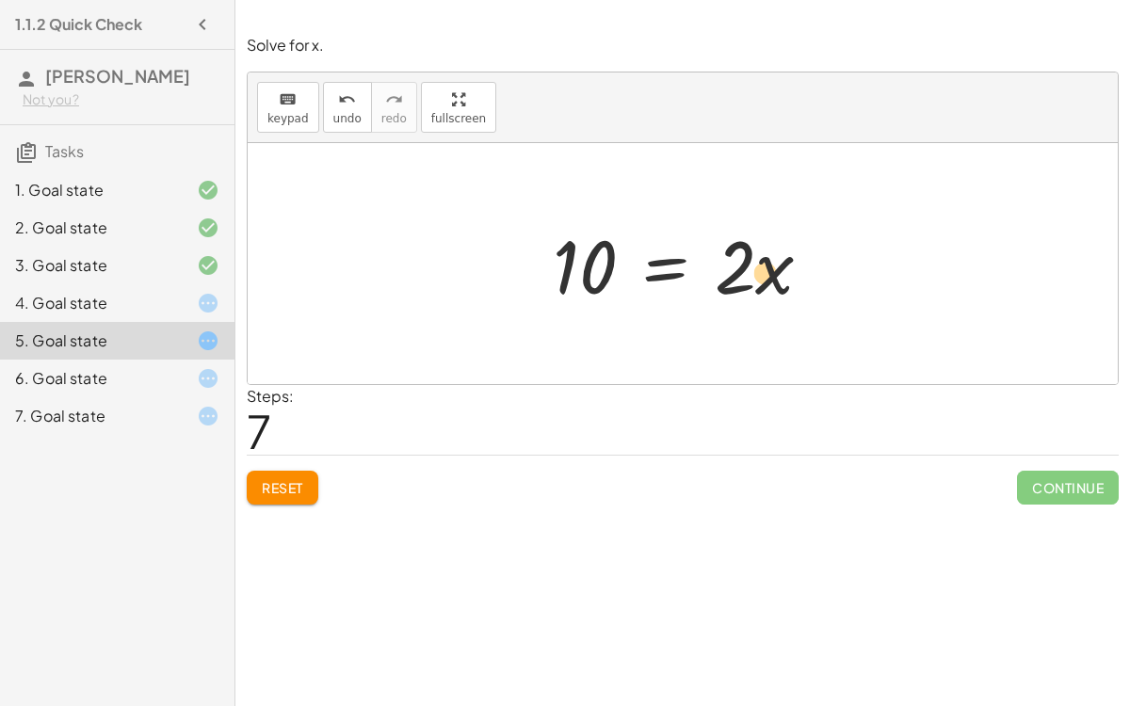
drag, startPoint x: 782, startPoint y: 293, endPoint x: 773, endPoint y: 306, distance: 15.7
click at [773, 306] on div at bounding box center [691, 264] width 294 height 97
drag, startPoint x: 751, startPoint y: 278, endPoint x: 717, endPoint y: 281, distance: 34.0
click at [717, 281] on div at bounding box center [691, 264] width 294 height 97
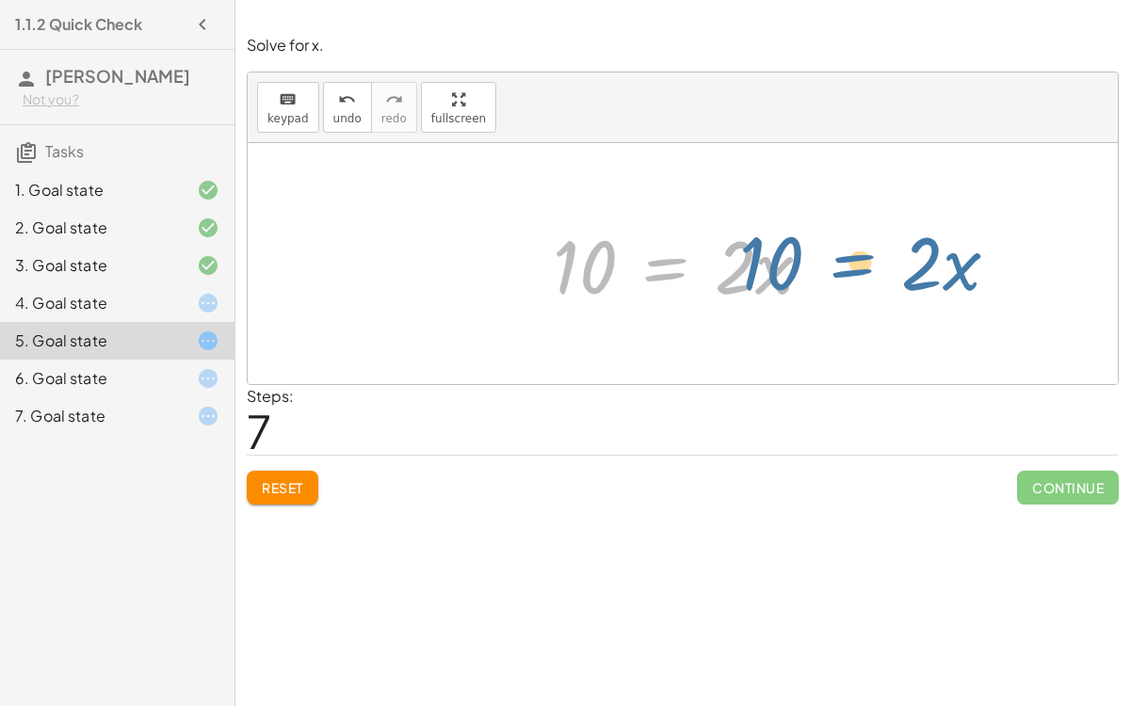
drag, startPoint x: 628, startPoint y: 262, endPoint x: 690, endPoint y: 222, distance: 72.9
click at [690, 222] on div at bounding box center [691, 264] width 294 height 97
drag, startPoint x: 617, startPoint y: 252, endPoint x: 733, endPoint y: 209, distance: 123.7
click at [733, 211] on div "+ 7 + · 2 · x = + · 4 · x − 3 + 7 + · 2 · x − · 2 · x = + · 4 · x − 3 − · 2 · x…" at bounding box center [683, 264] width 317 height 106
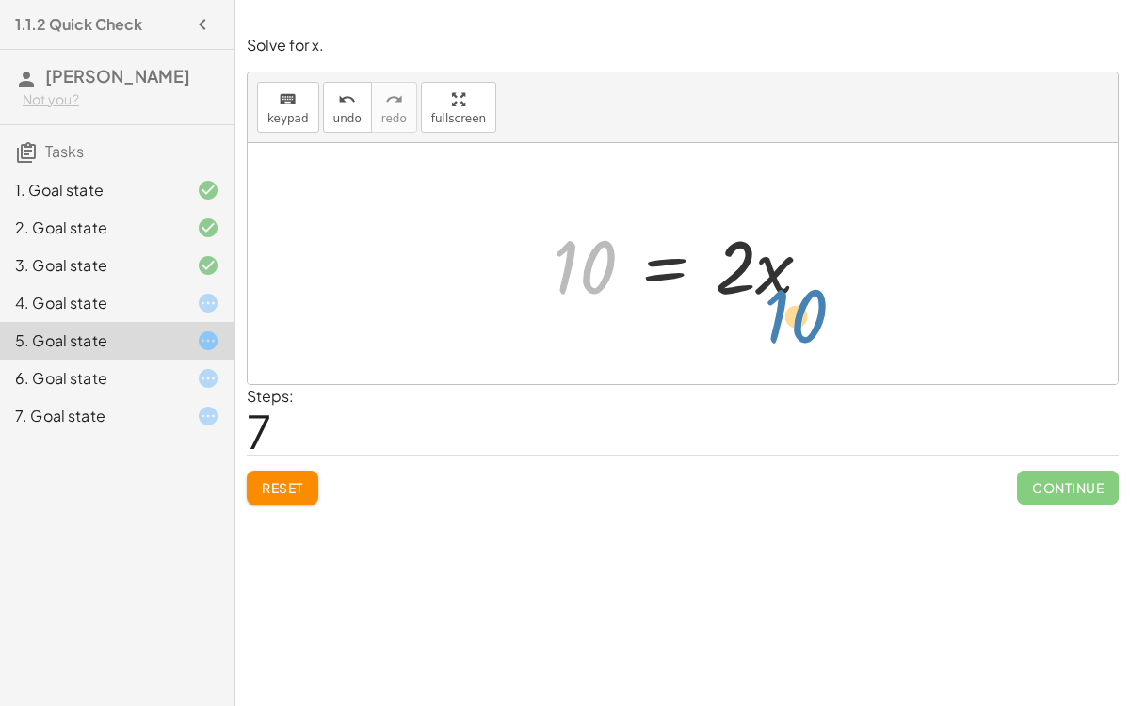
drag, startPoint x: 599, startPoint y: 256, endPoint x: 802, endPoint y: 316, distance: 211.0
click at [802, 316] on div "+ 7 + · 2 · x = + · 4 · x − 3 + 7 + · 2 · x − · 2 · x = + · 4 · x − 3 − · 2 · x…" at bounding box center [683, 263] width 870 height 241
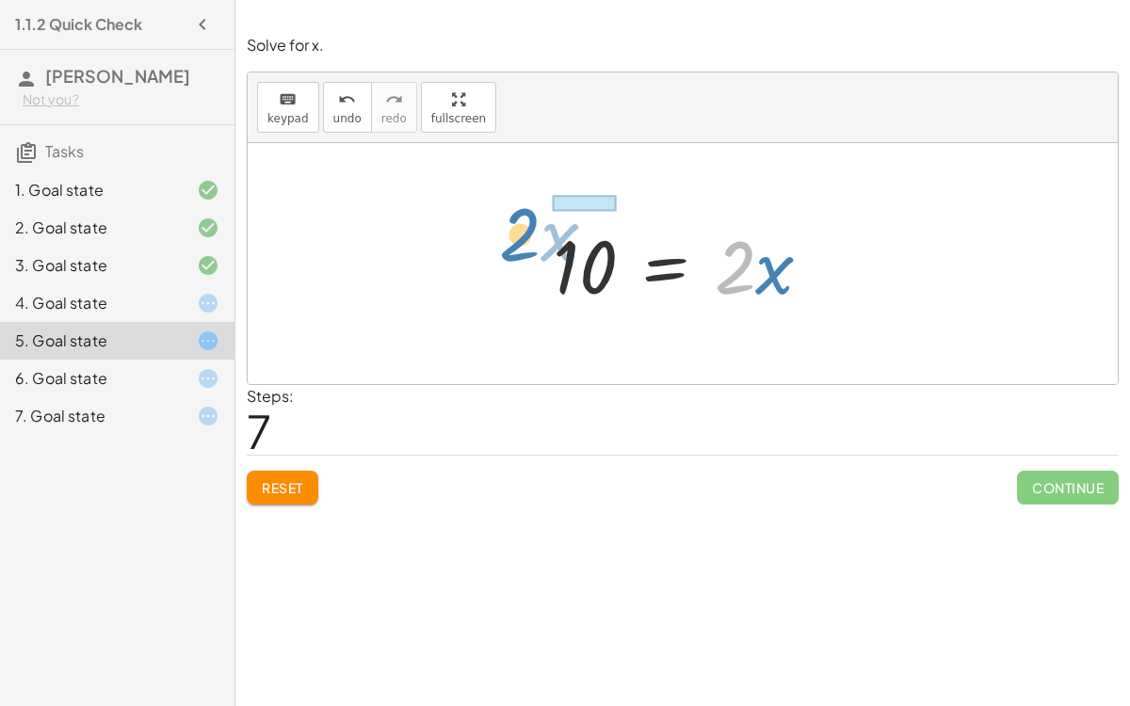
drag, startPoint x: 748, startPoint y: 268, endPoint x: 533, endPoint y: 235, distance: 217.3
click at [533, 235] on div "+ 7 + · 2 · x = + · 4 · x − 3 + 7 + · 2 · x − · 2 · x = + · 4 · x − 3 − · 2 · x…" at bounding box center [683, 264] width 317 height 106
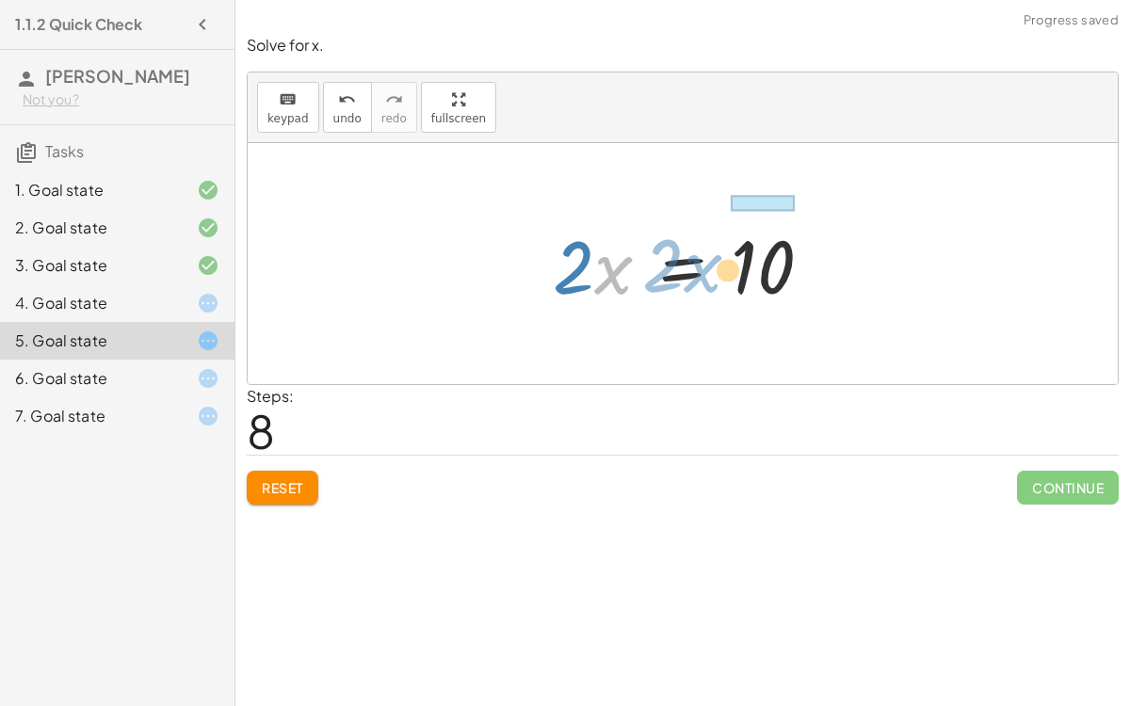
drag, startPoint x: 607, startPoint y: 265, endPoint x: 609, endPoint y: 250, distance: 15.2
click at [609, 250] on div at bounding box center [691, 264] width 294 height 97
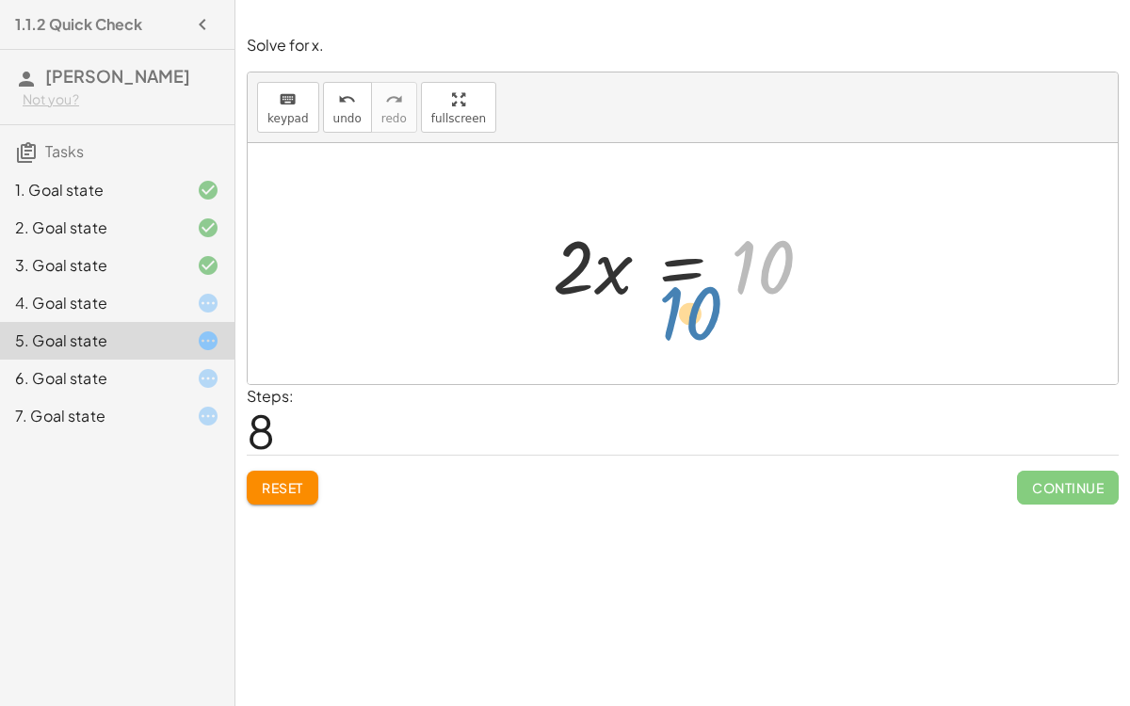
drag, startPoint x: 767, startPoint y: 267, endPoint x: 813, endPoint y: 360, distance: 104.1
click at [813, 360] on div "+ 7 + · 2 · x = + · 4 · x − 3 + 7 + · 2 · x − · 2 · x = + · 4 · x − 3 − · 2 · x…" at bounding box center [683, 263] width 870 height 241
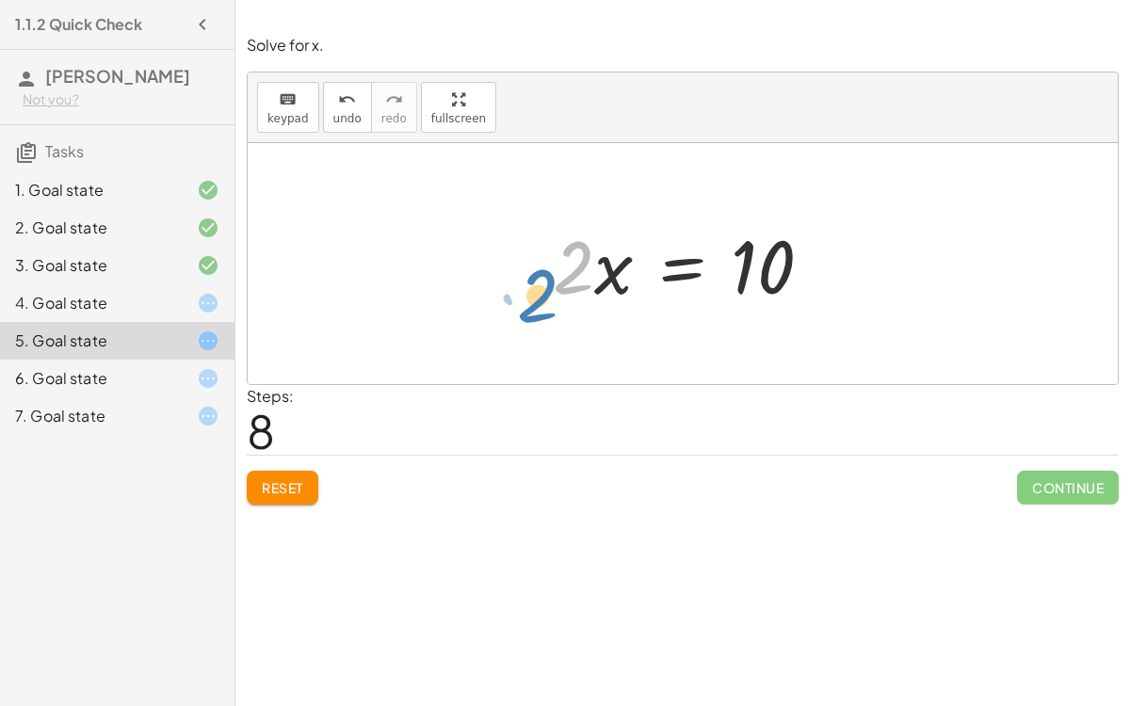
drag, startPoint x: 574, startPoint y: 267, endPoint x: 537, endPoint y: 295, distance: 46.3
click at [111, 292] on div "4. Goal state" at bounding box center [91, 303] width 152 height 23
